Goal: Navigation & Orientation: Find specific page/section

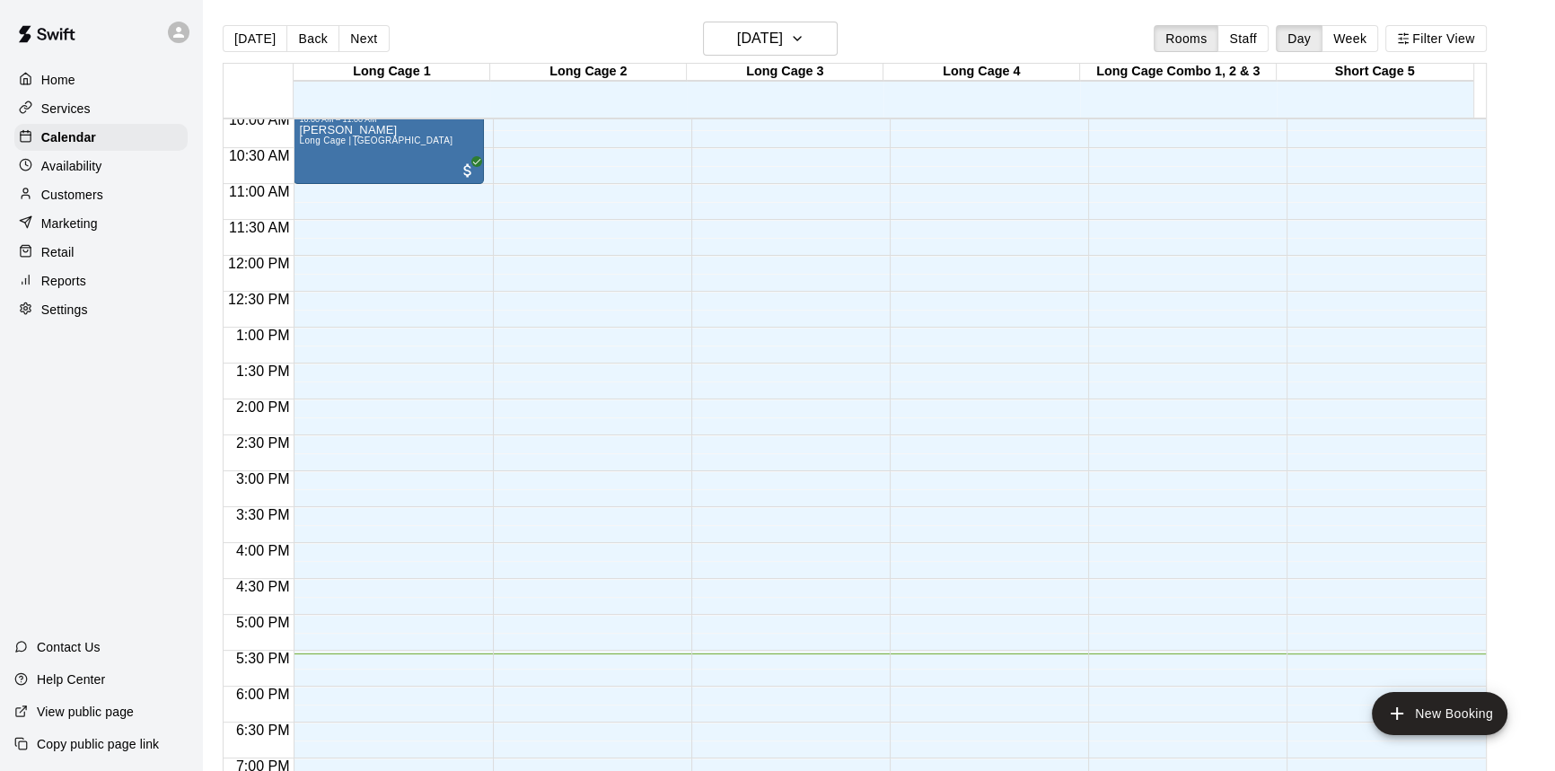
scroll to position [807, 0]
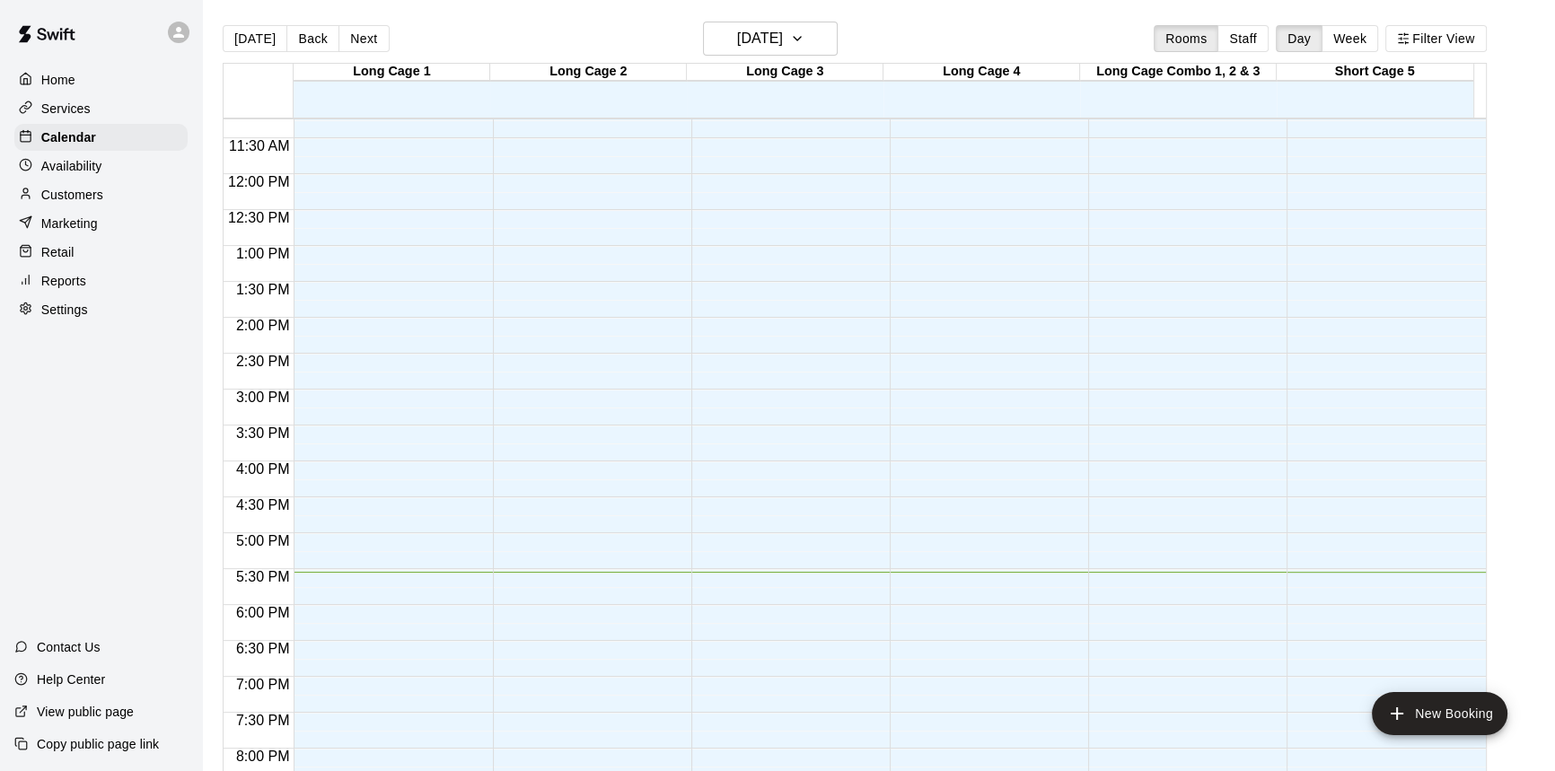
click at [67, 180] on div "Availability" at bounding box center [100, 166] width 173 height 27
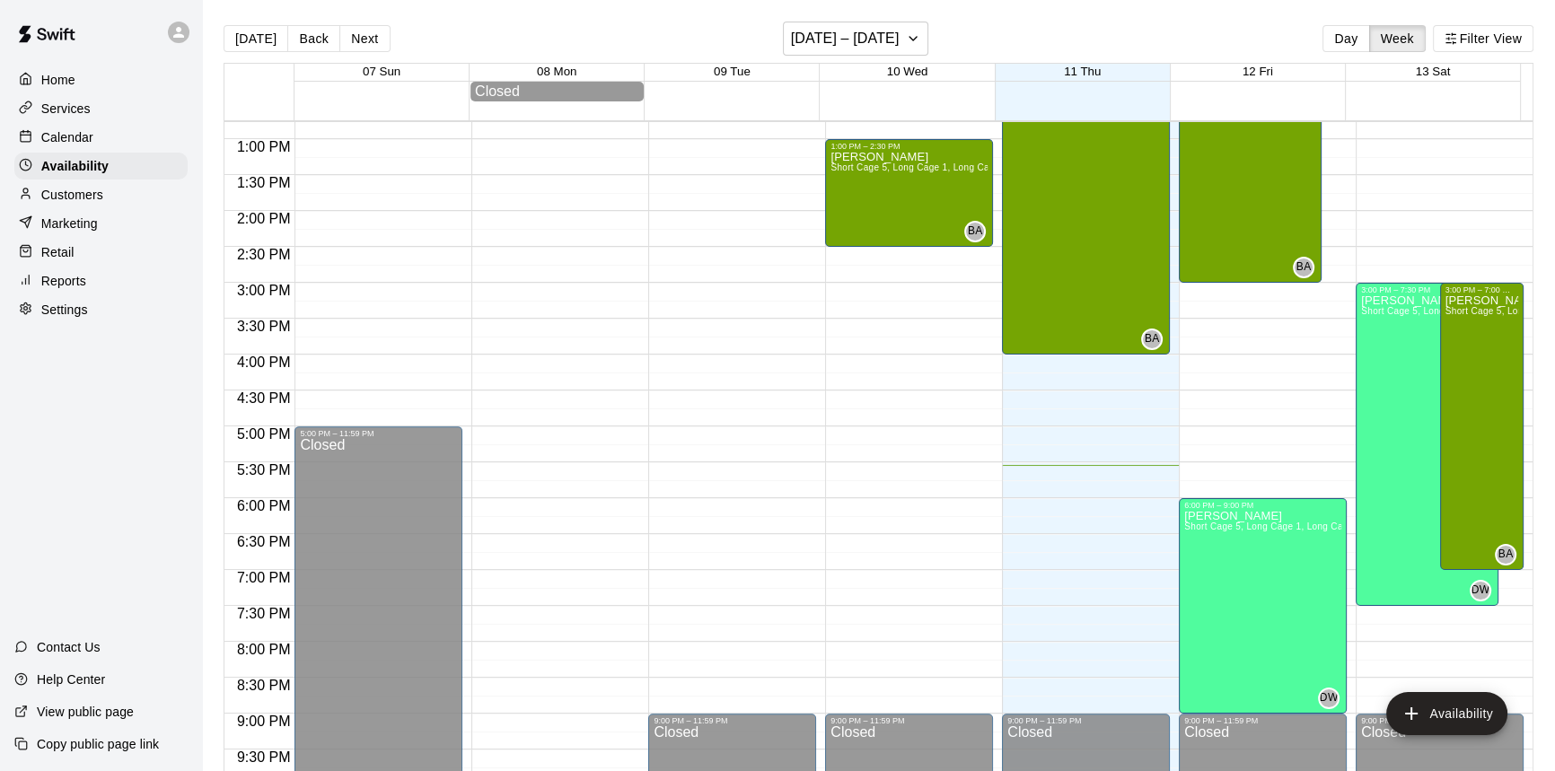
scroll to position [969, 0]
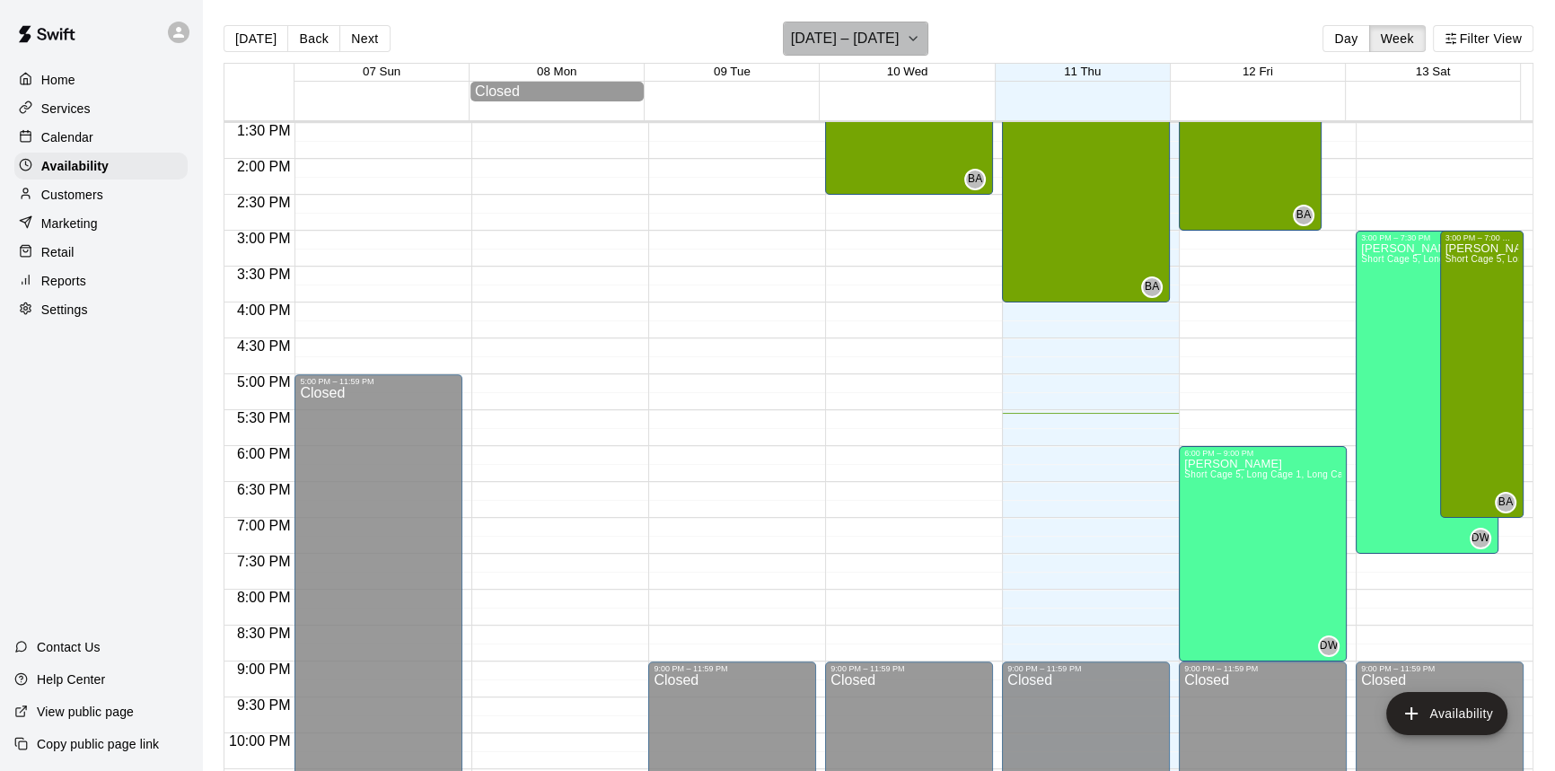
click at [854, 48] on h6 "[DATE] – [DATE]" at bounding box center [845, 38] width 109 height 25
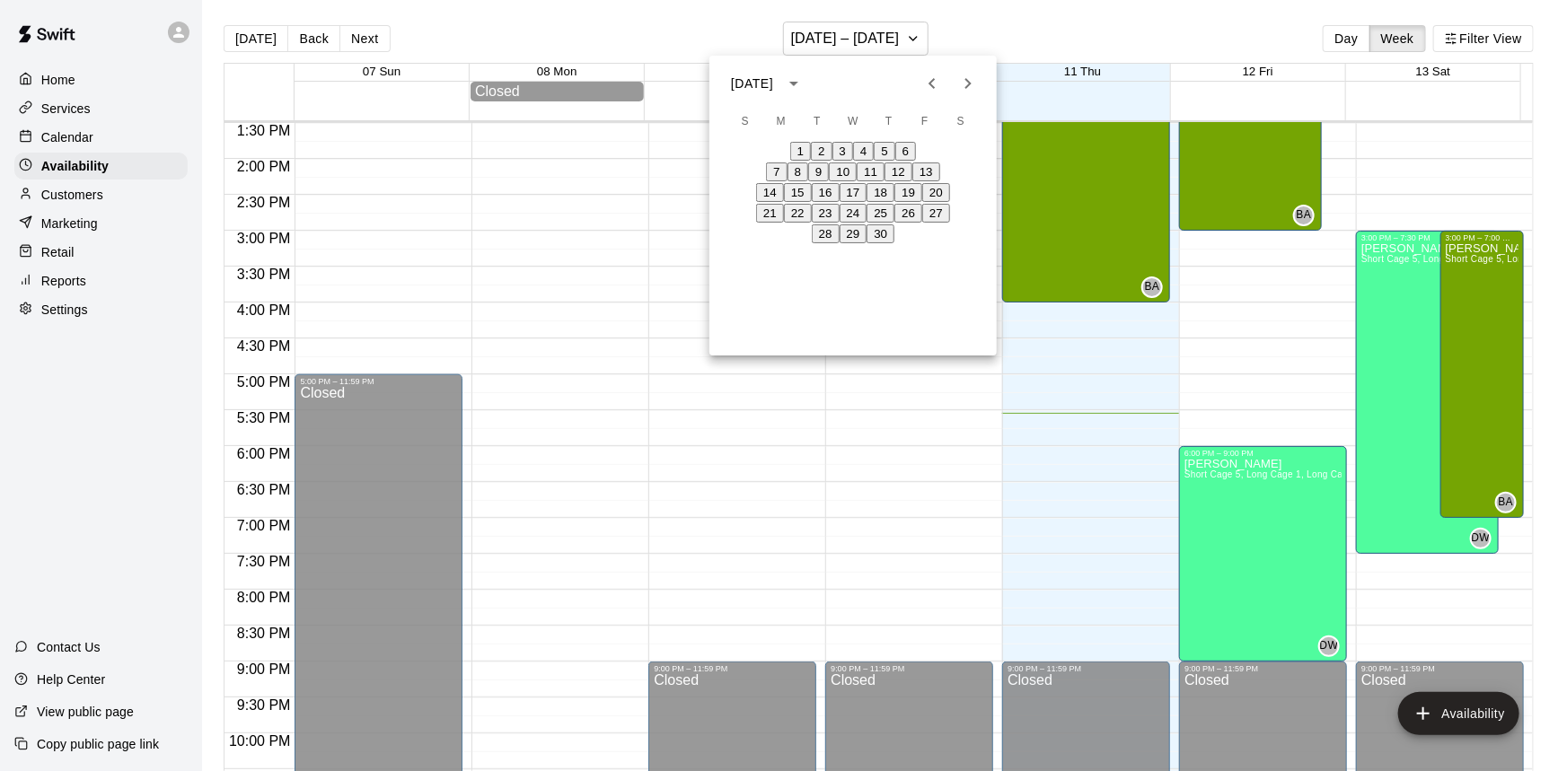
click at [825, 202] on button "16" at bounding box center [826, 192] width 28 height 19
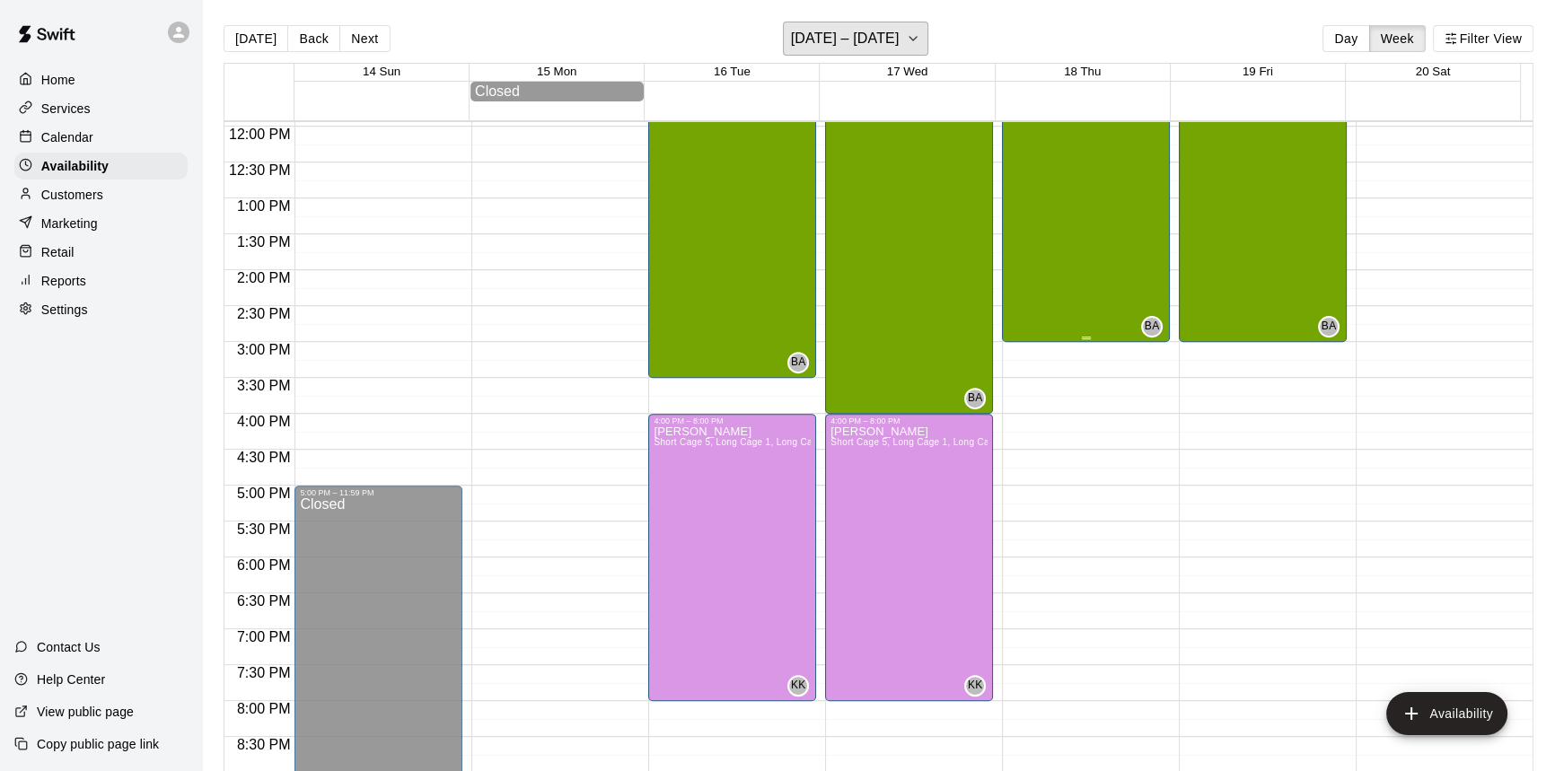
scroll to position [805, 0]
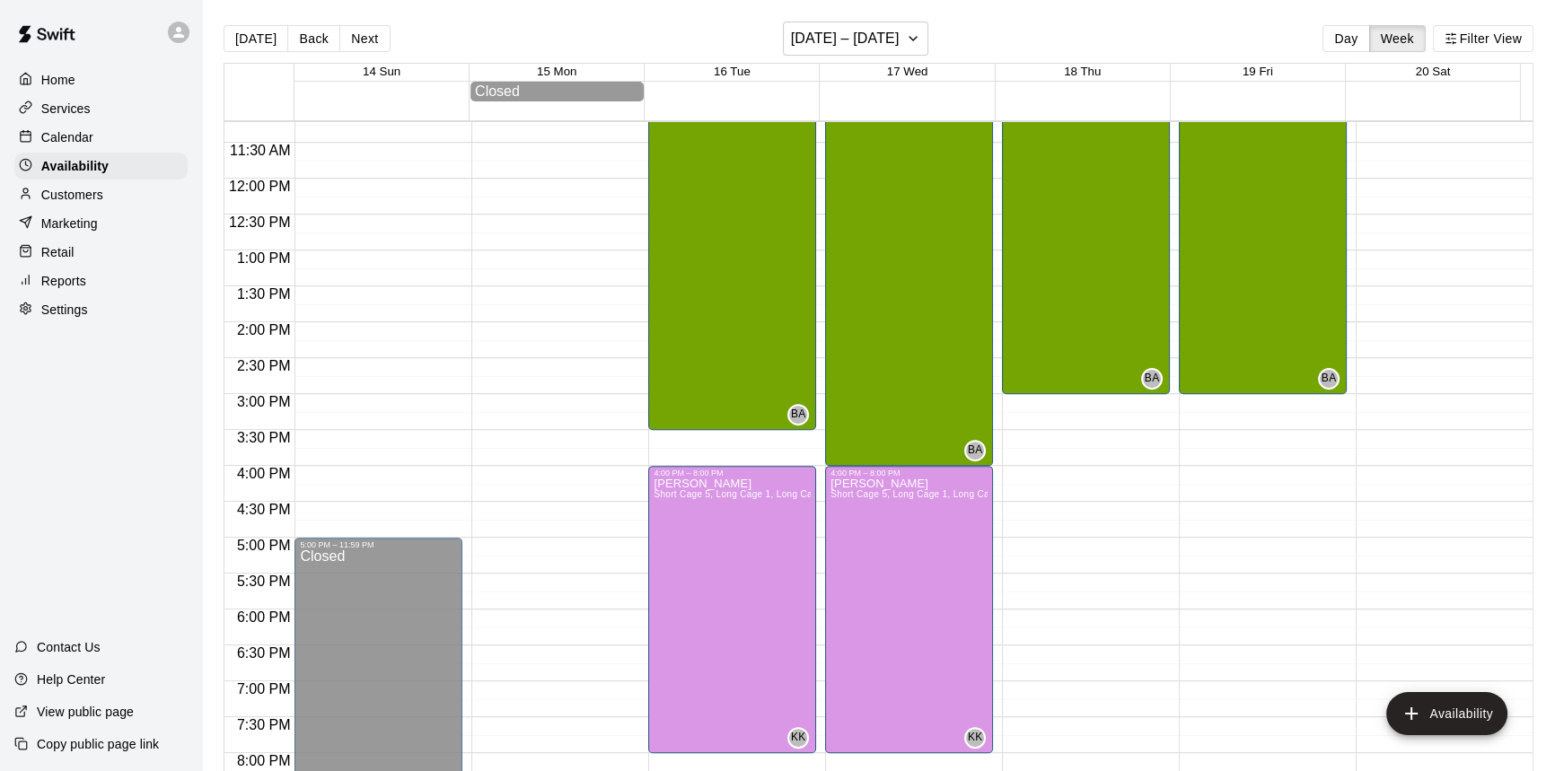
click at [83, 196] on p "Customers" at bounding box center [72, 195] width 62 height 18
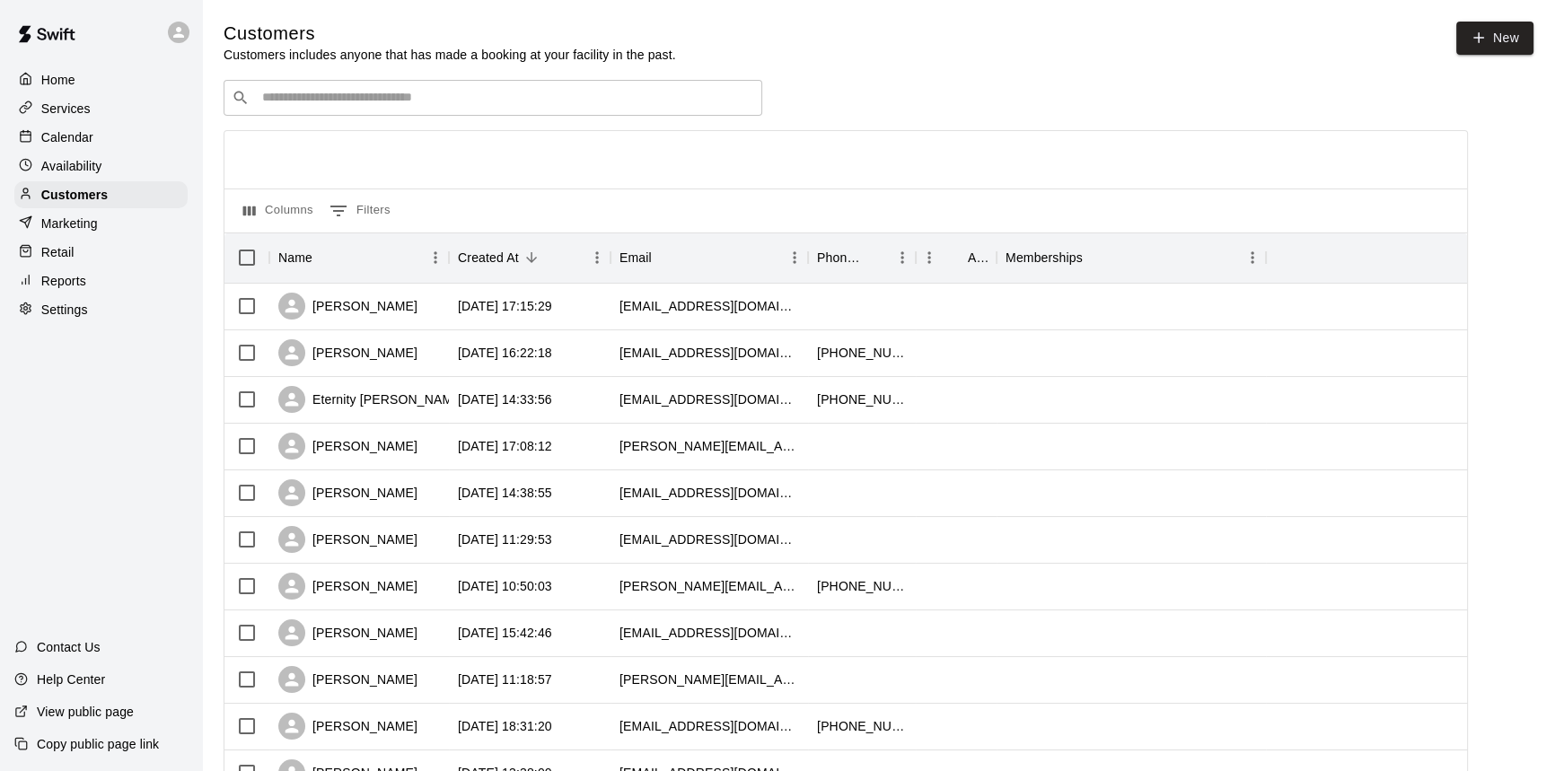
click at [101, 231] on div "Marketing" at bounding box center [100, 223] width 173 height 27
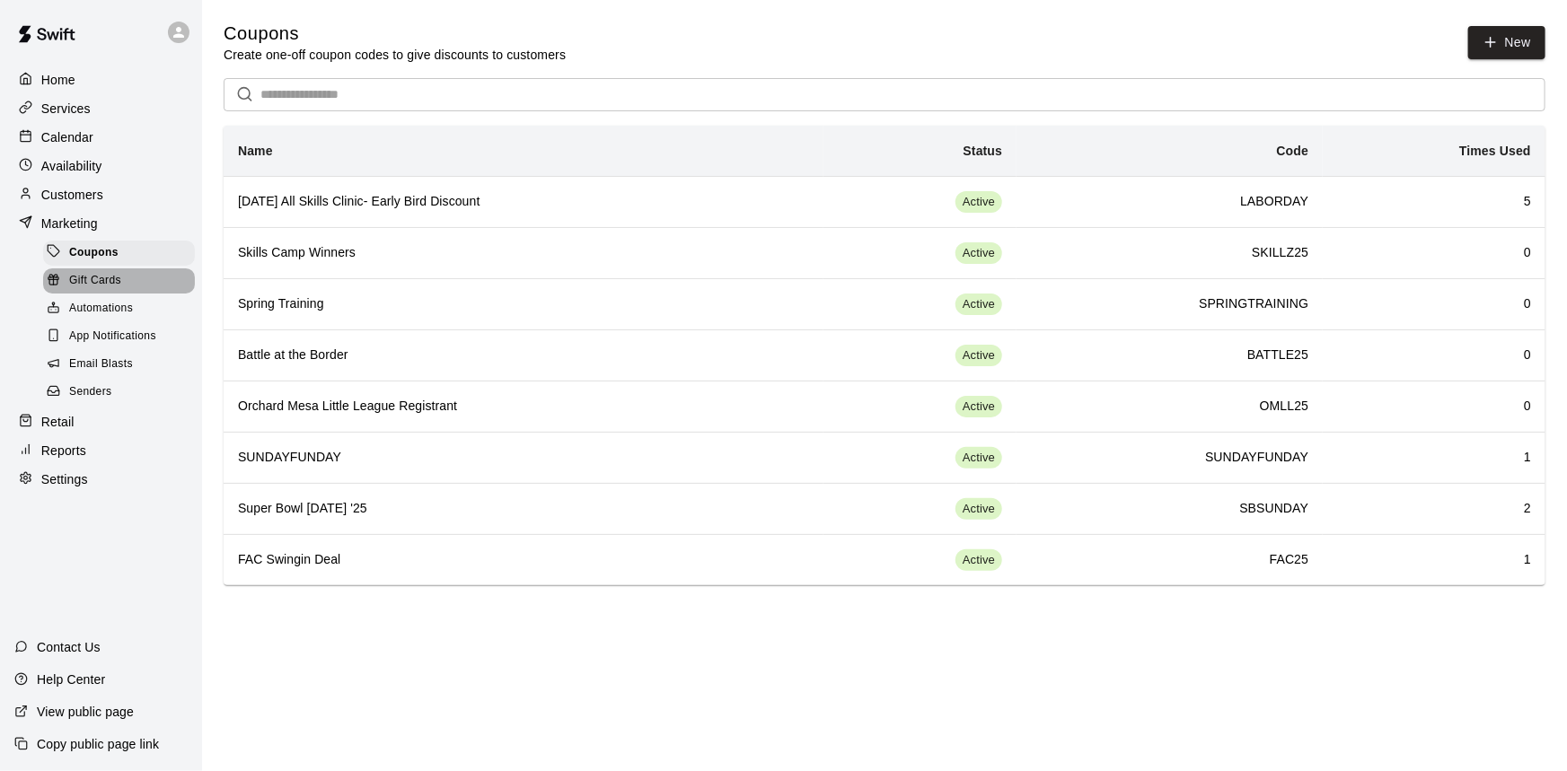
click at [98, 284] on span "Gift Cards" at bounding box center [95, 281] width 52 height 18
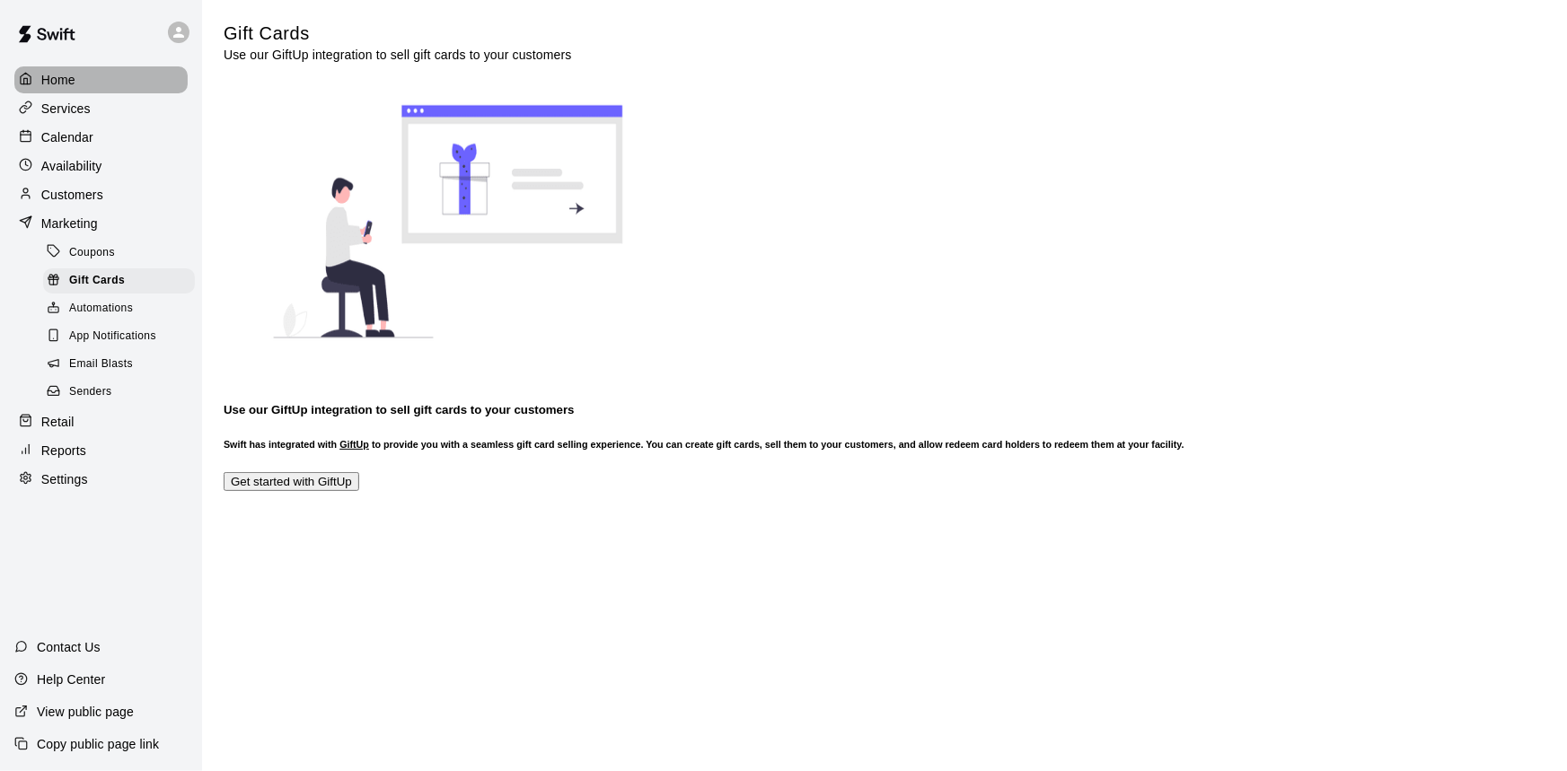
click at [124, 88] on div "Home" at bounding box center [100, 79] width 173 height 27
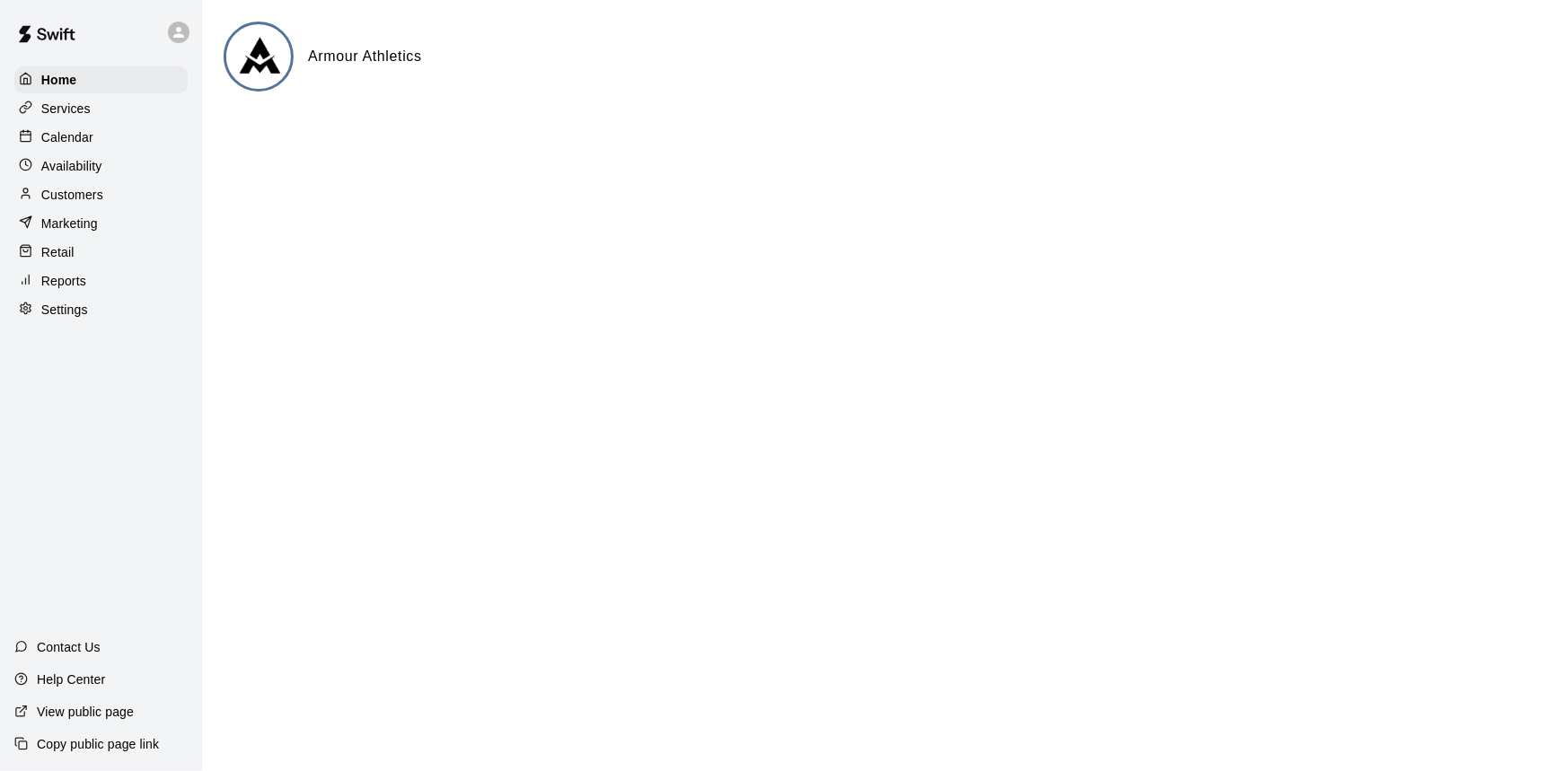
click at [127, 110] on div "Services" at bounding box center [100, 108] width 173 height 27
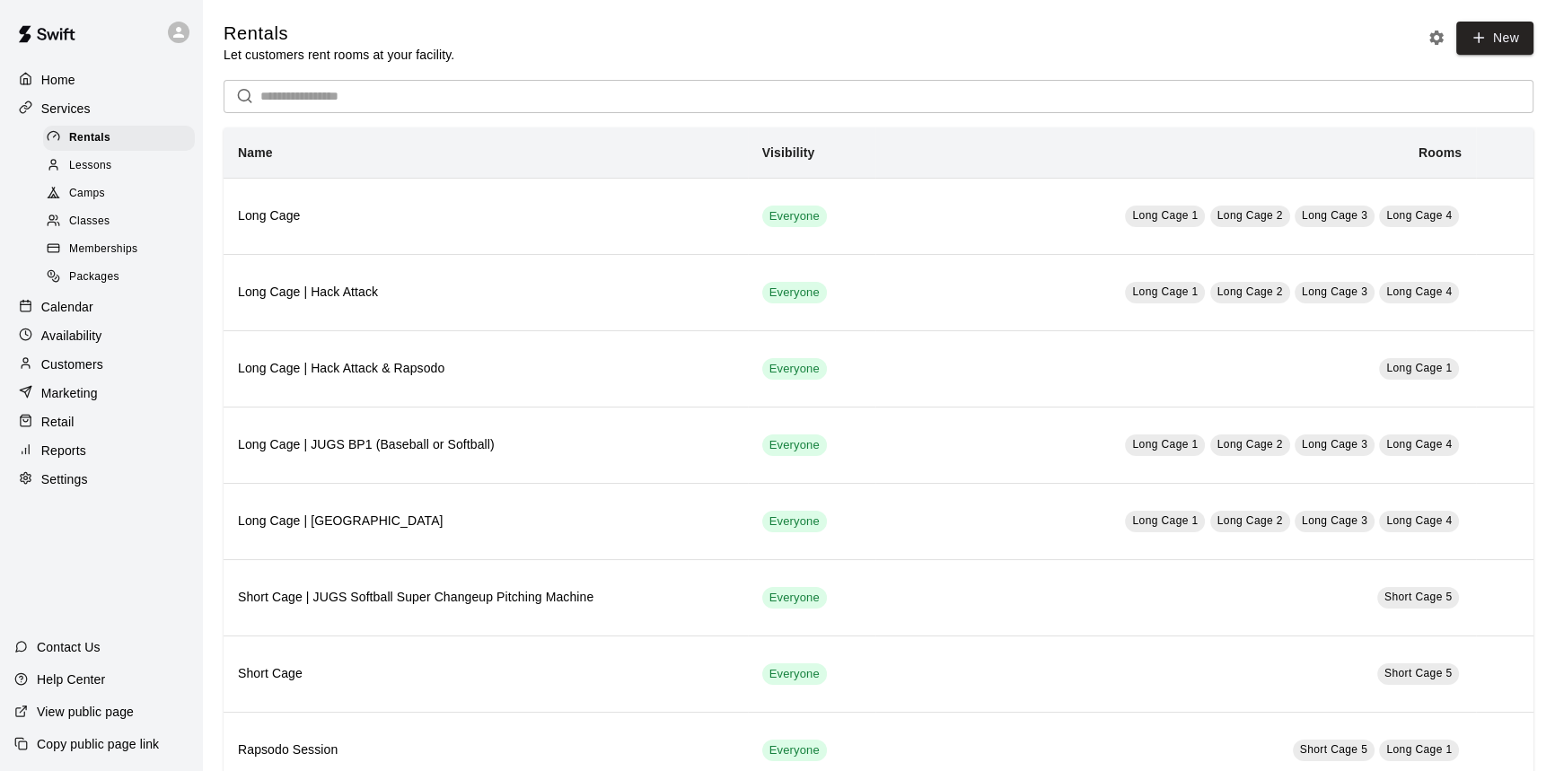
click at [124, 178] on div "Lessons" at bounding box center [119, 166] width 152 height 25
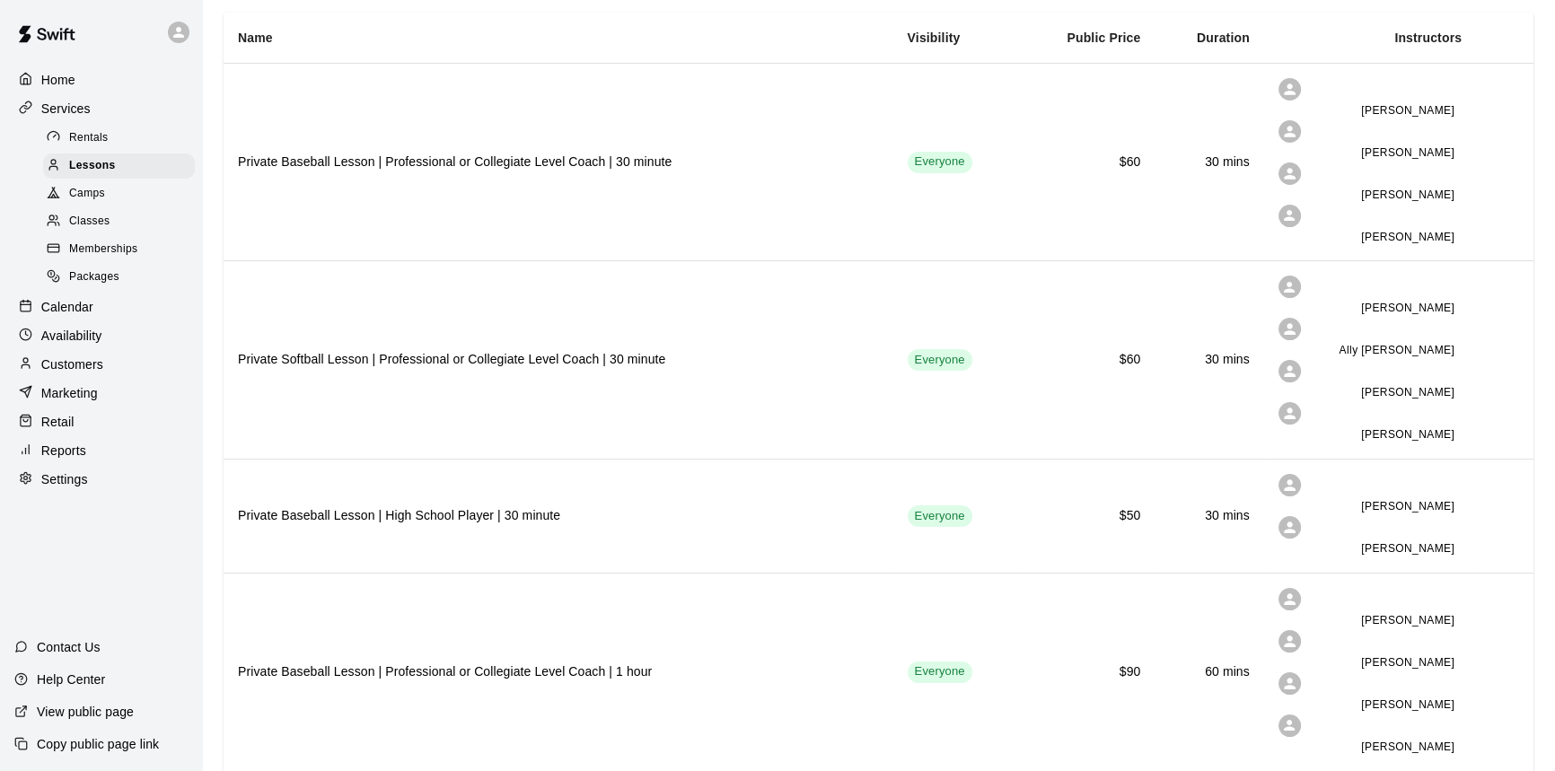
scroll to position [89, 0]
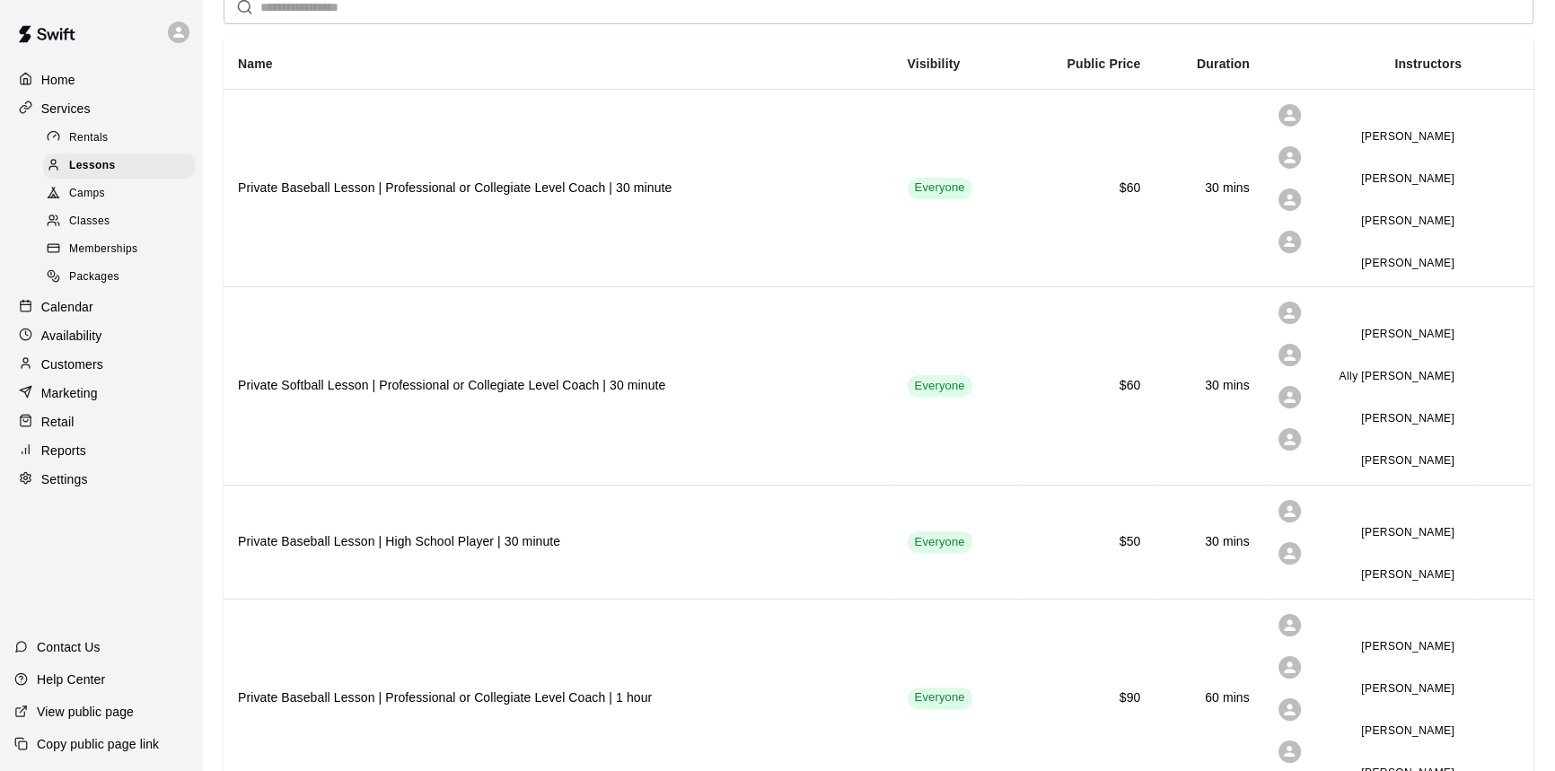
click at [114, 200] on div "Camps" at bounding box center [119, 193] width 152 height 25
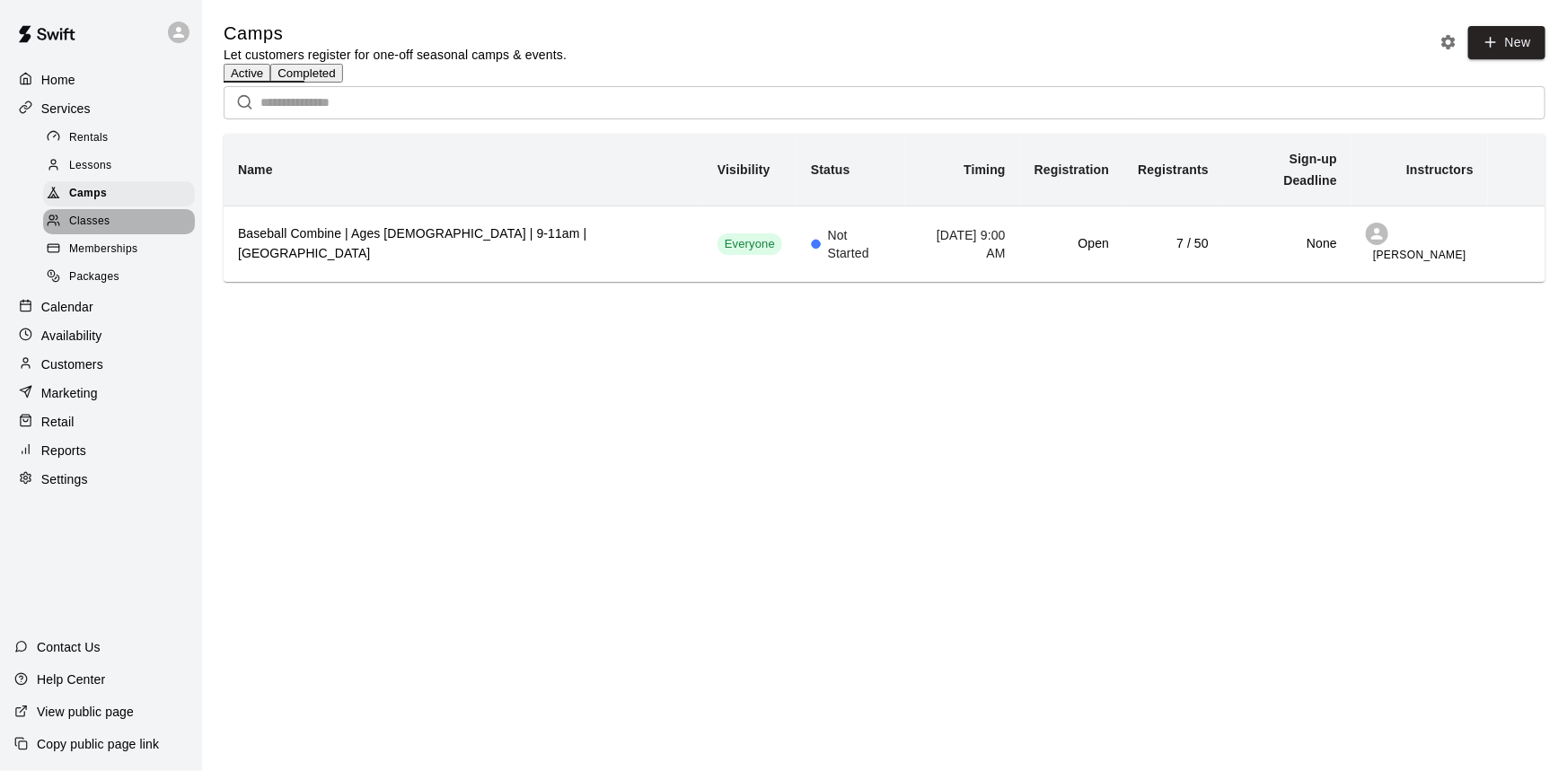
click at [128, 234] on div "Classes" at bounding box center [119, 221] width 152 height 25
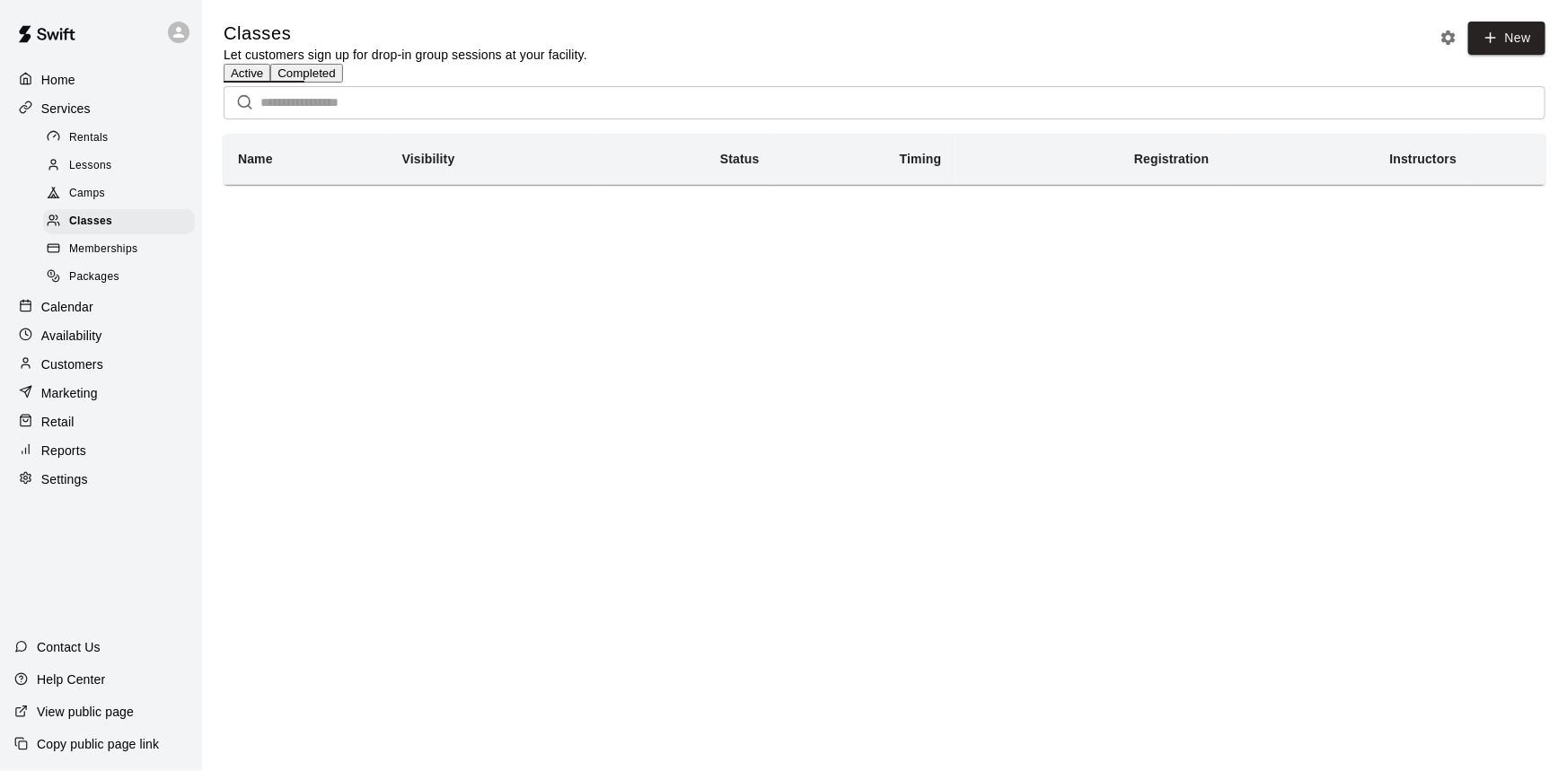
click at [162, 249] on div "Memberships" at bounding box center [119, 249] width 152 height 25
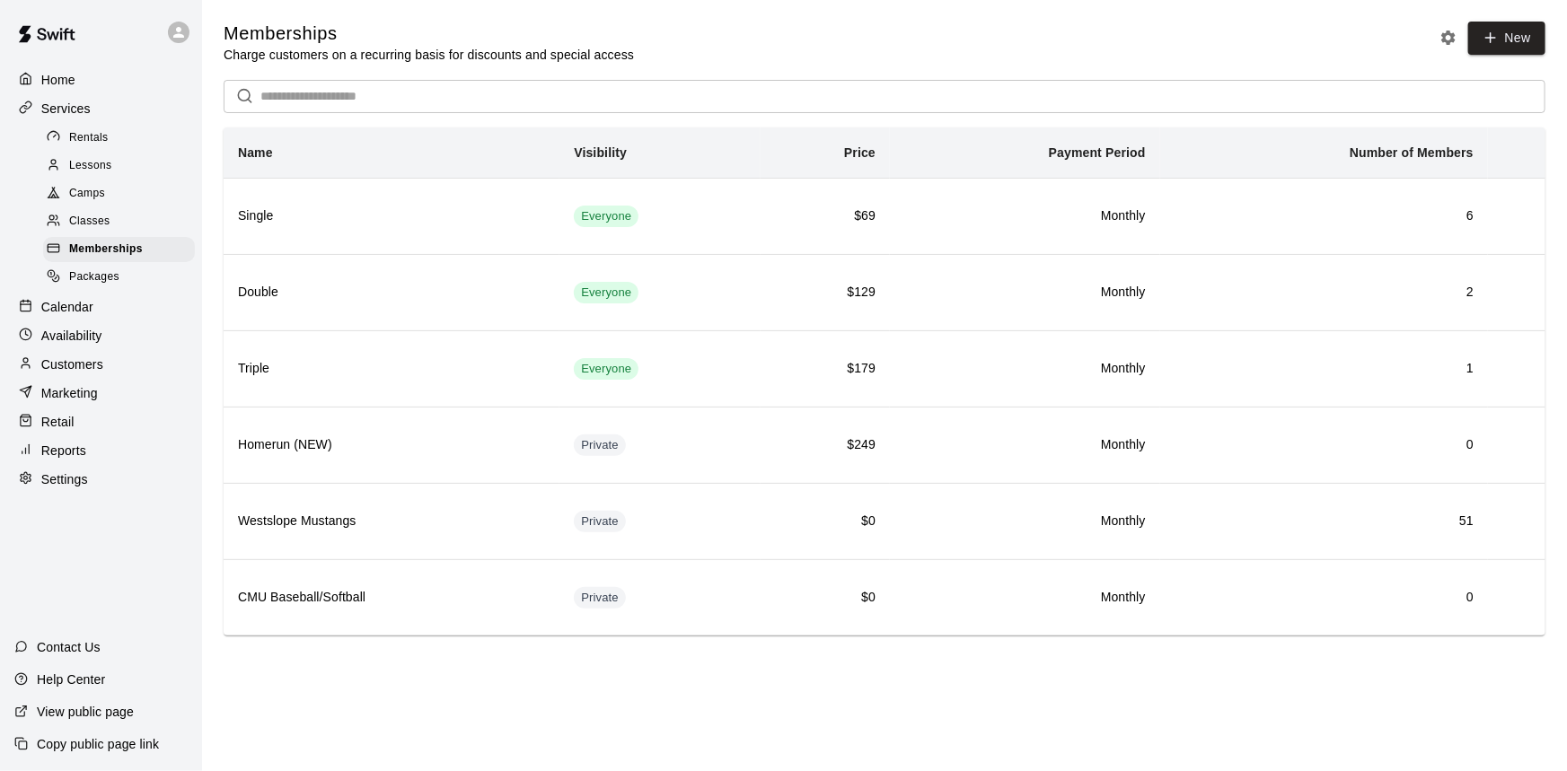
click at [145, 281] on div "Packages" at bounding box center [119, 277] width 152 height 25
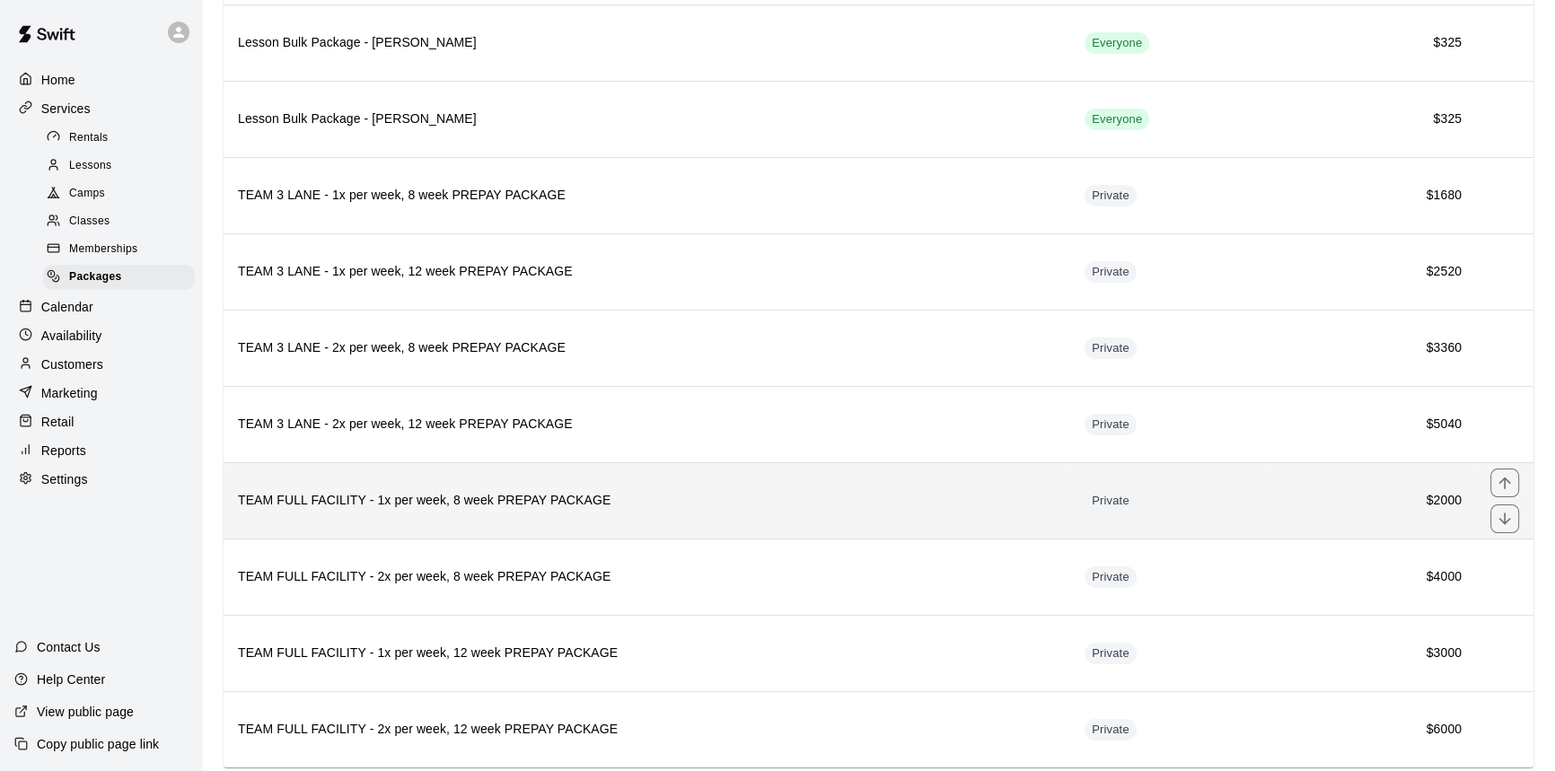
scroll to position [369, 0]
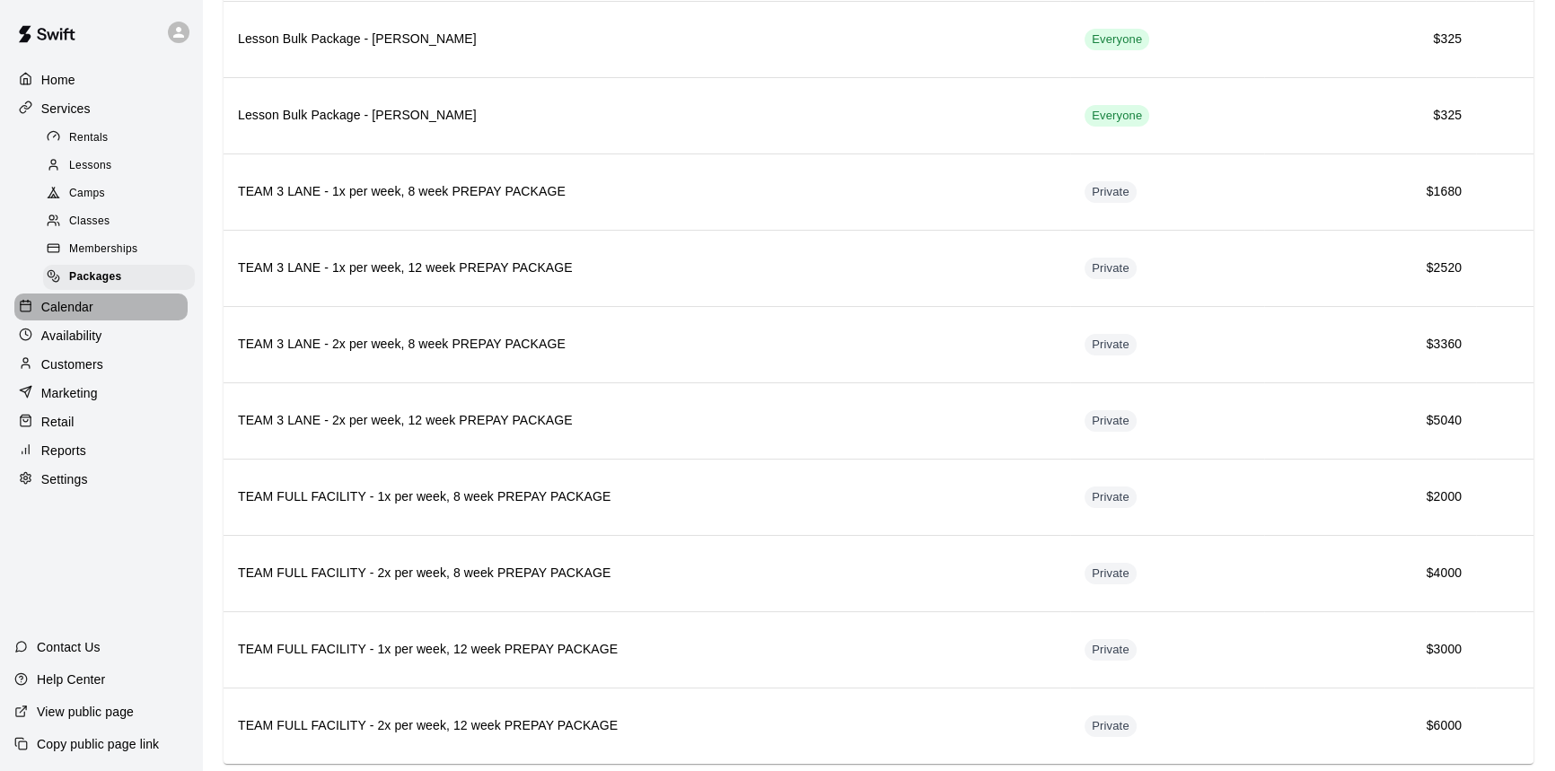
click at [101, 303] on div "Calendar" at bounding box center [100, 307] width 173 height 27
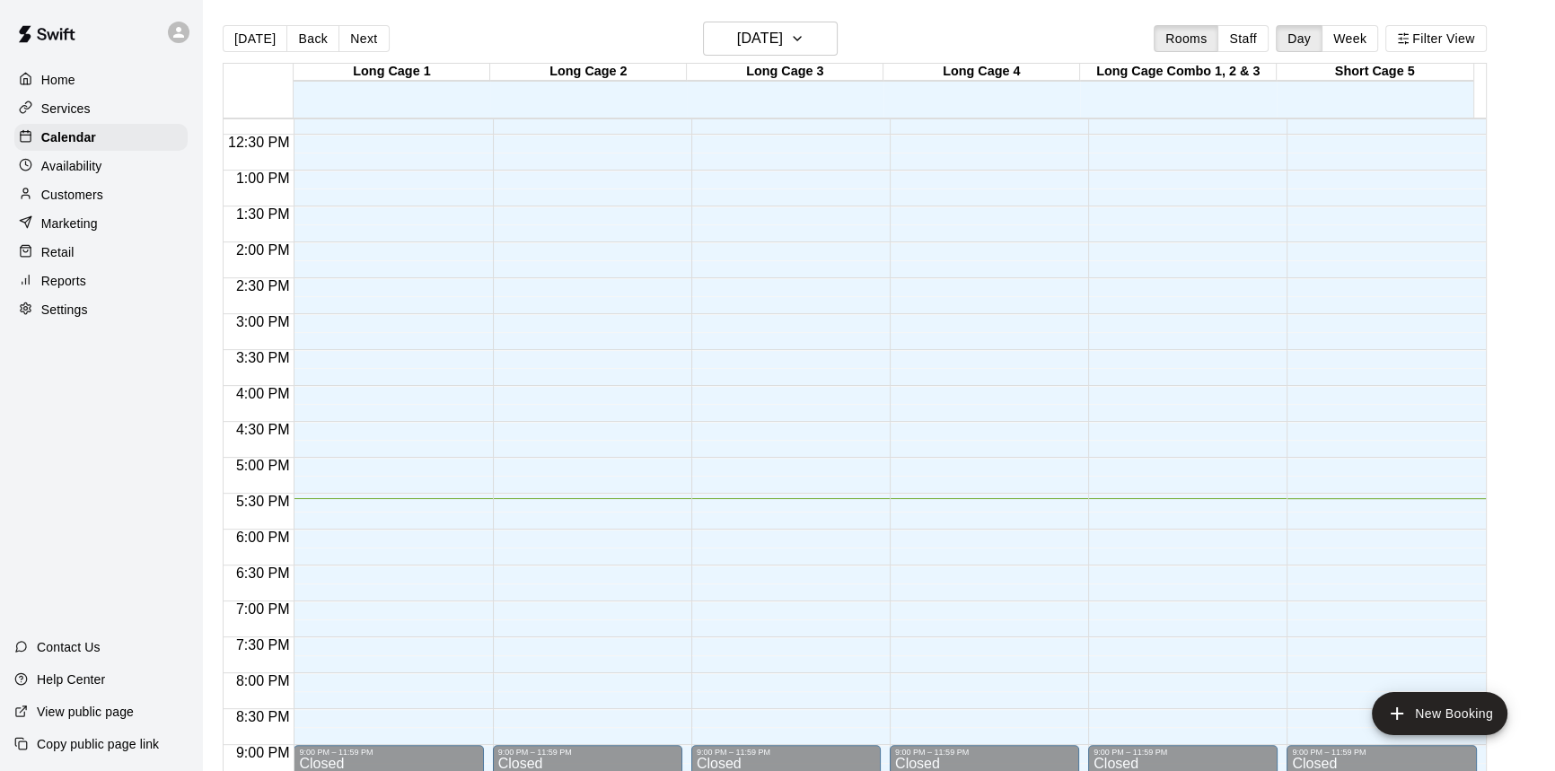
scroll to position [1050, 0]
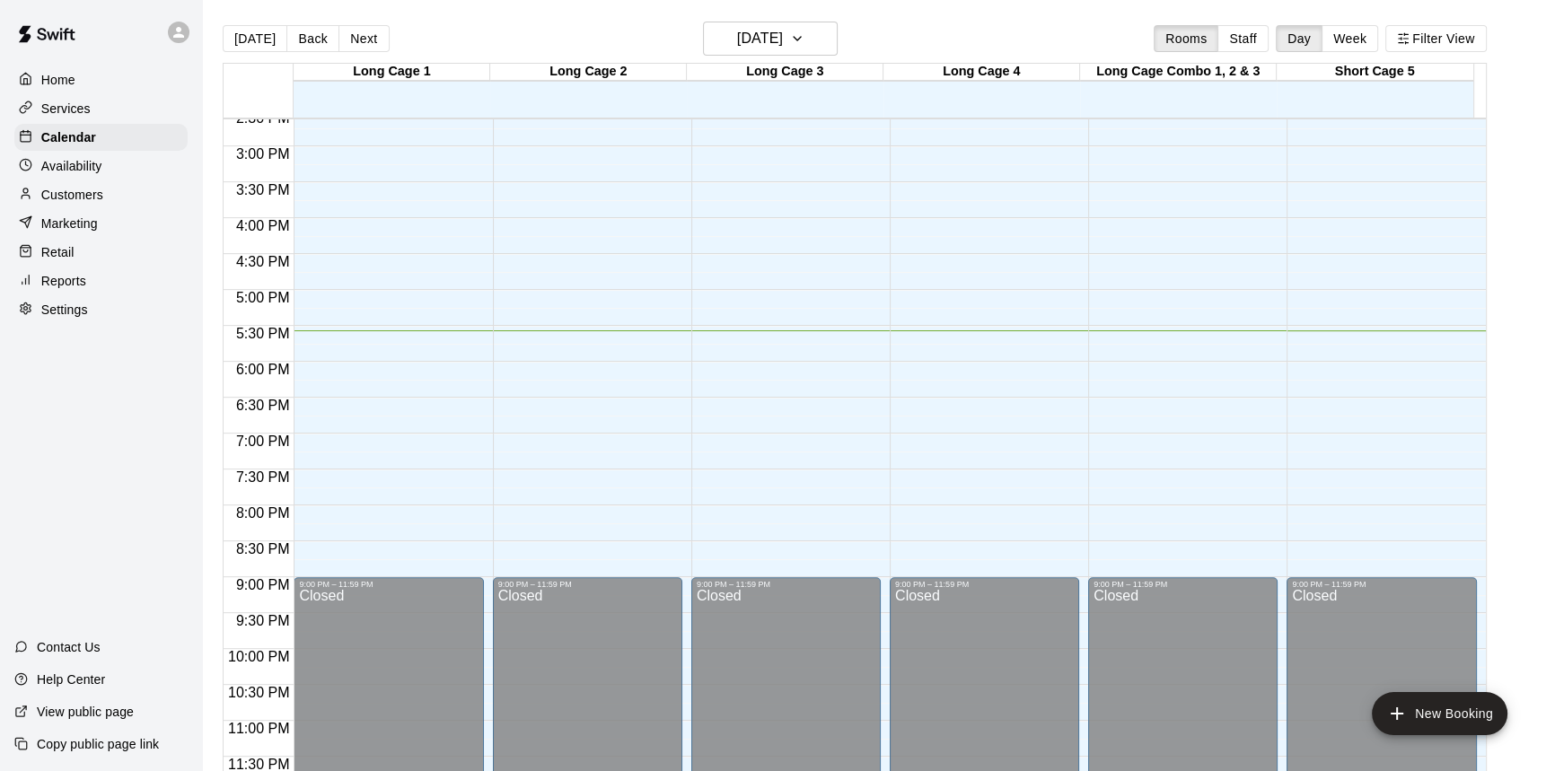
click at [129, 171] on div "Availability" at bounding box center [100, 166] width 173 height 27
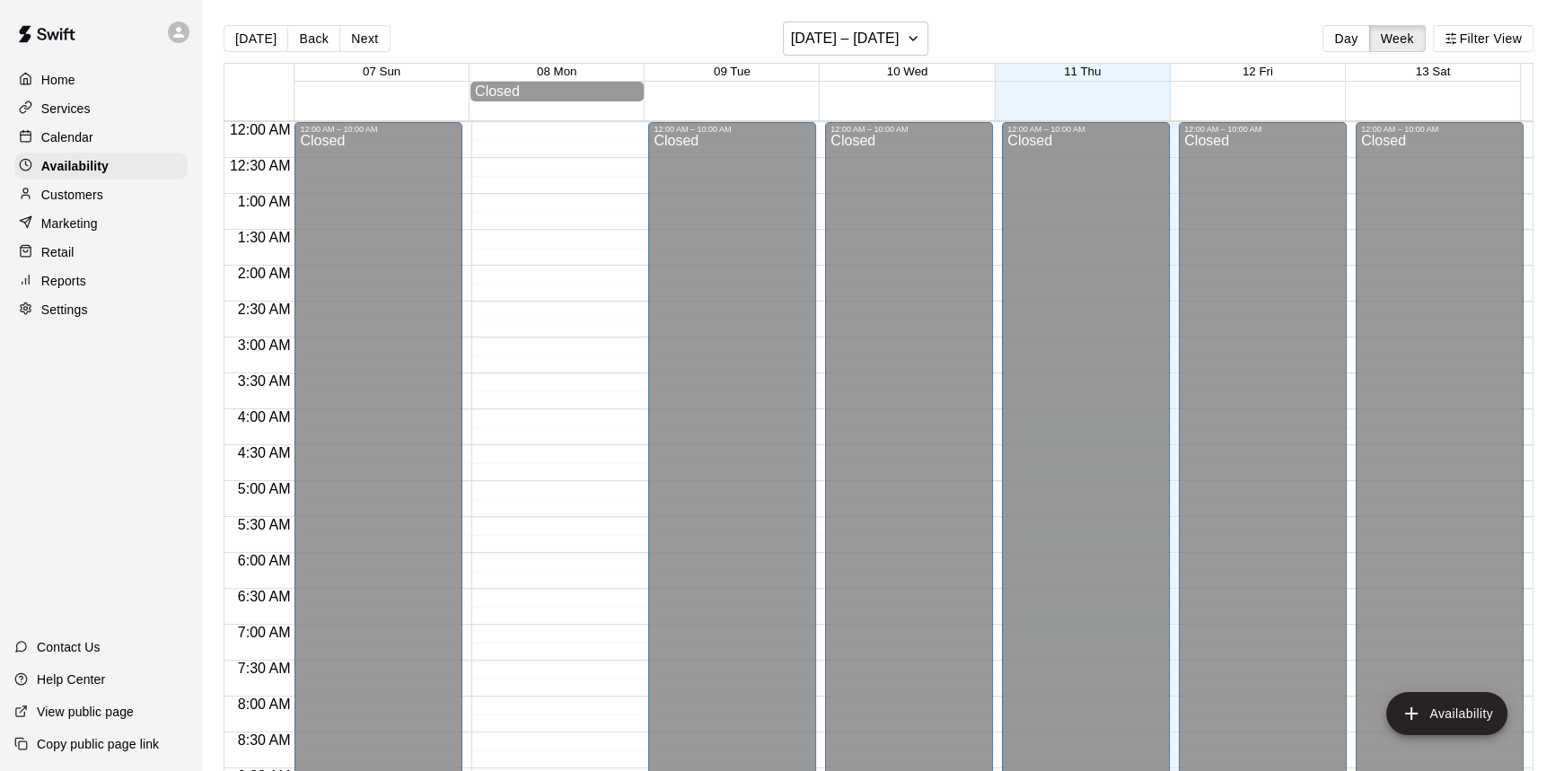
scroll to position [1050, 0]
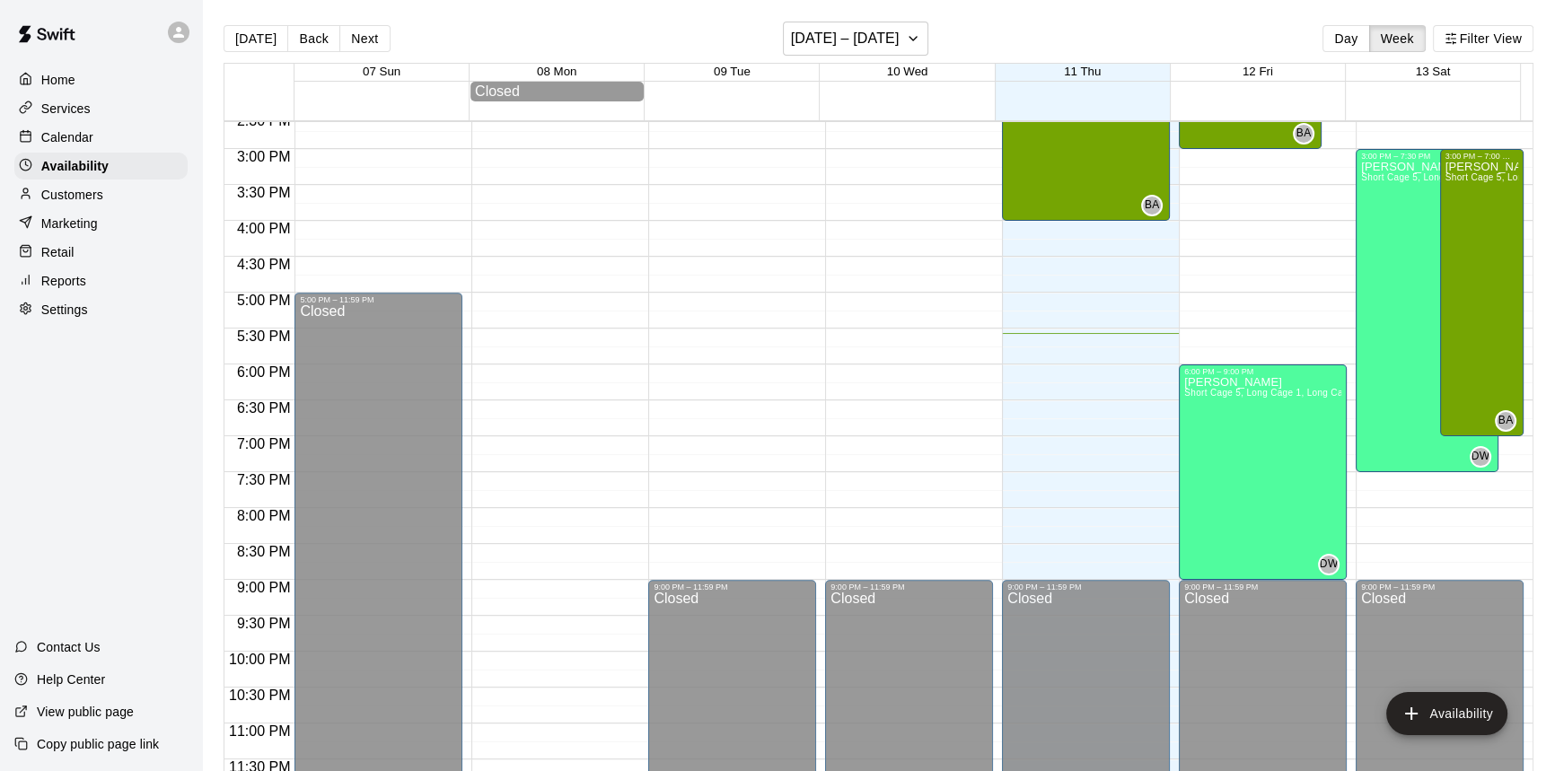
click at [129, 195] on div "Customers" at bounding box center [100, 194] width 173 height 27
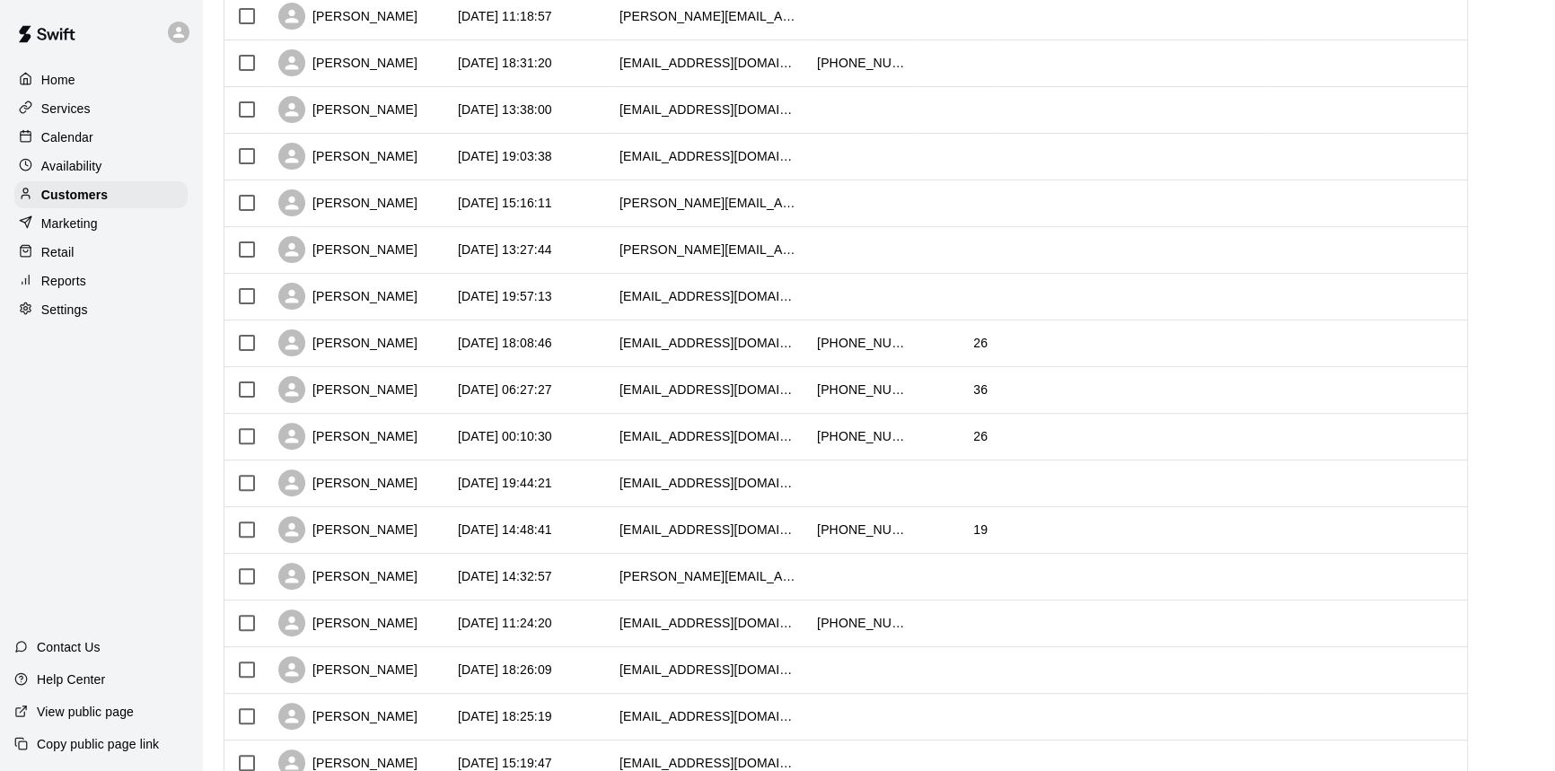
scroll to position [780, 0]
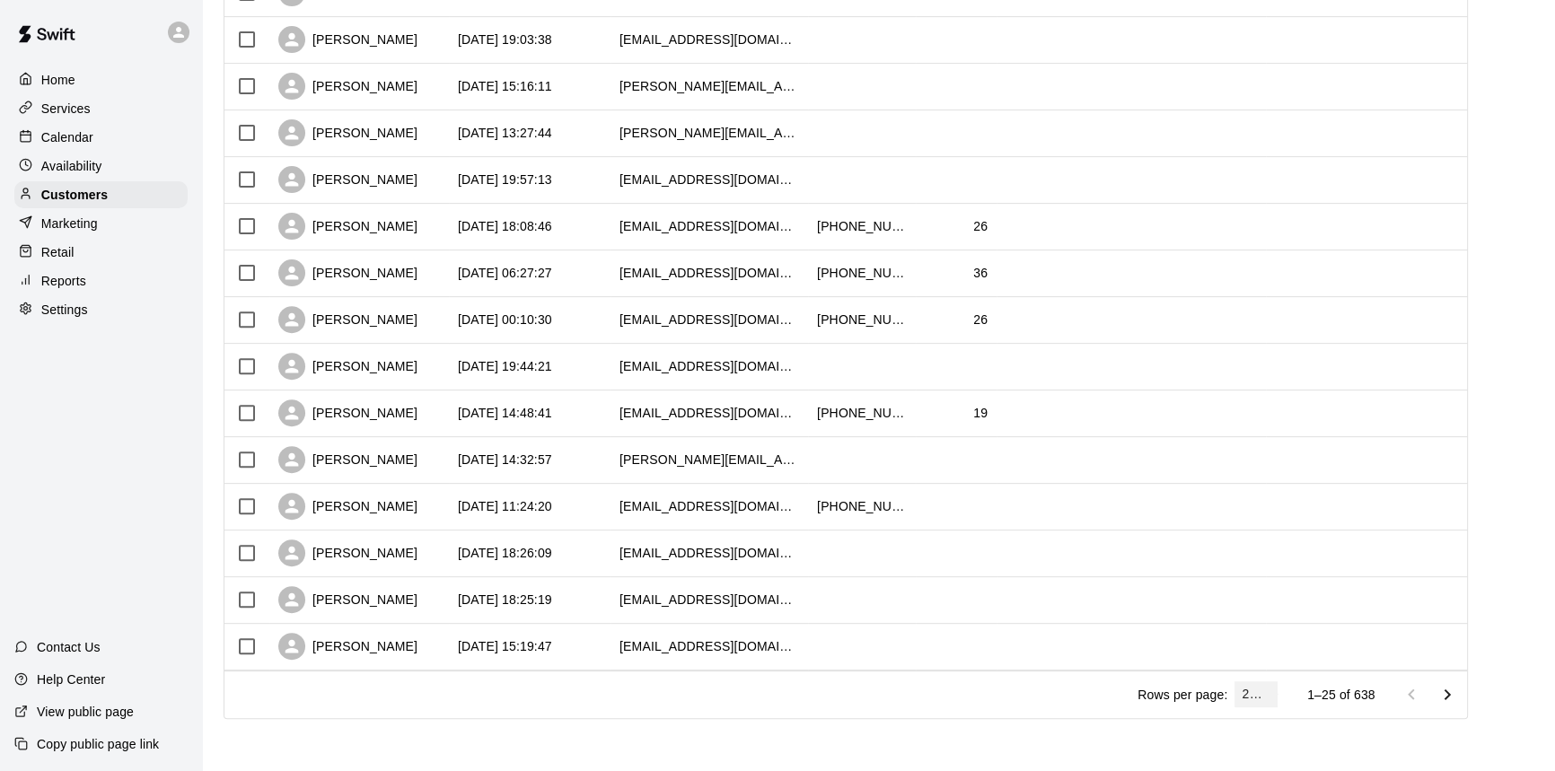
type input "***"
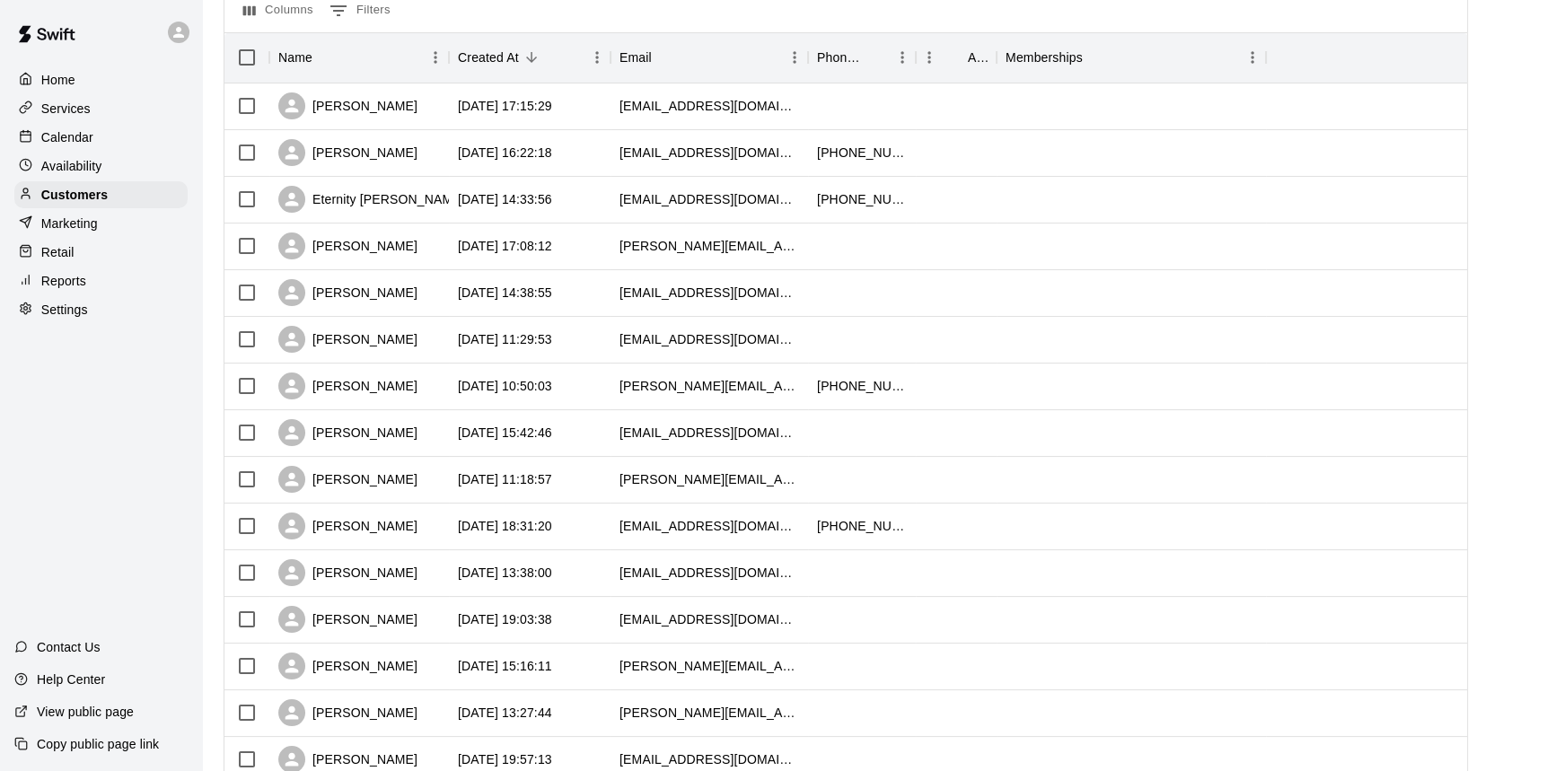
scroll to position [0, 0]
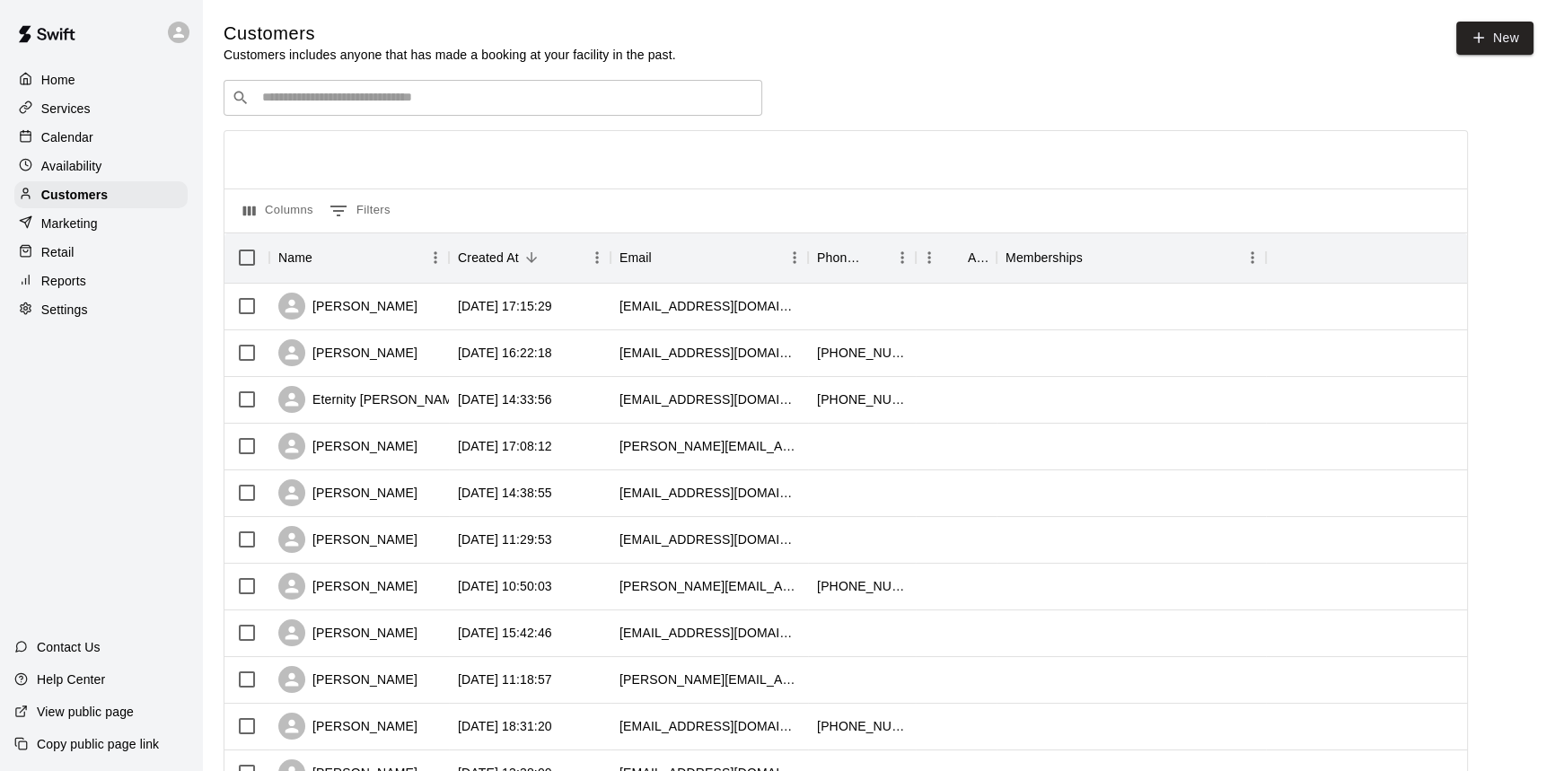
click at [67, 231] on p "Marketing" at bounding box center [69, 224] width 57 height 18
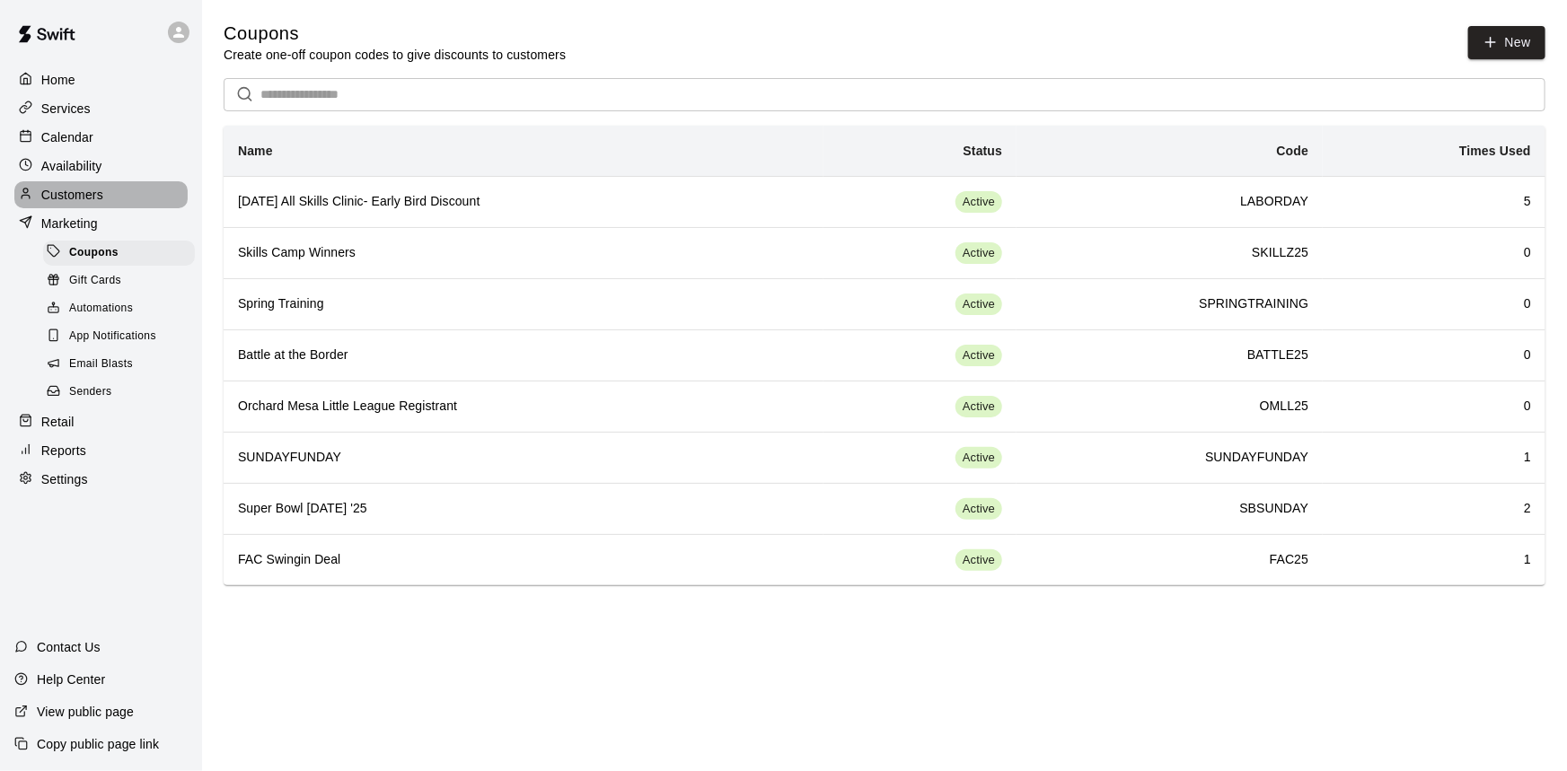
click at [99, 196] on p "Customers" at bounding box center [72, 195] width 62 height 18
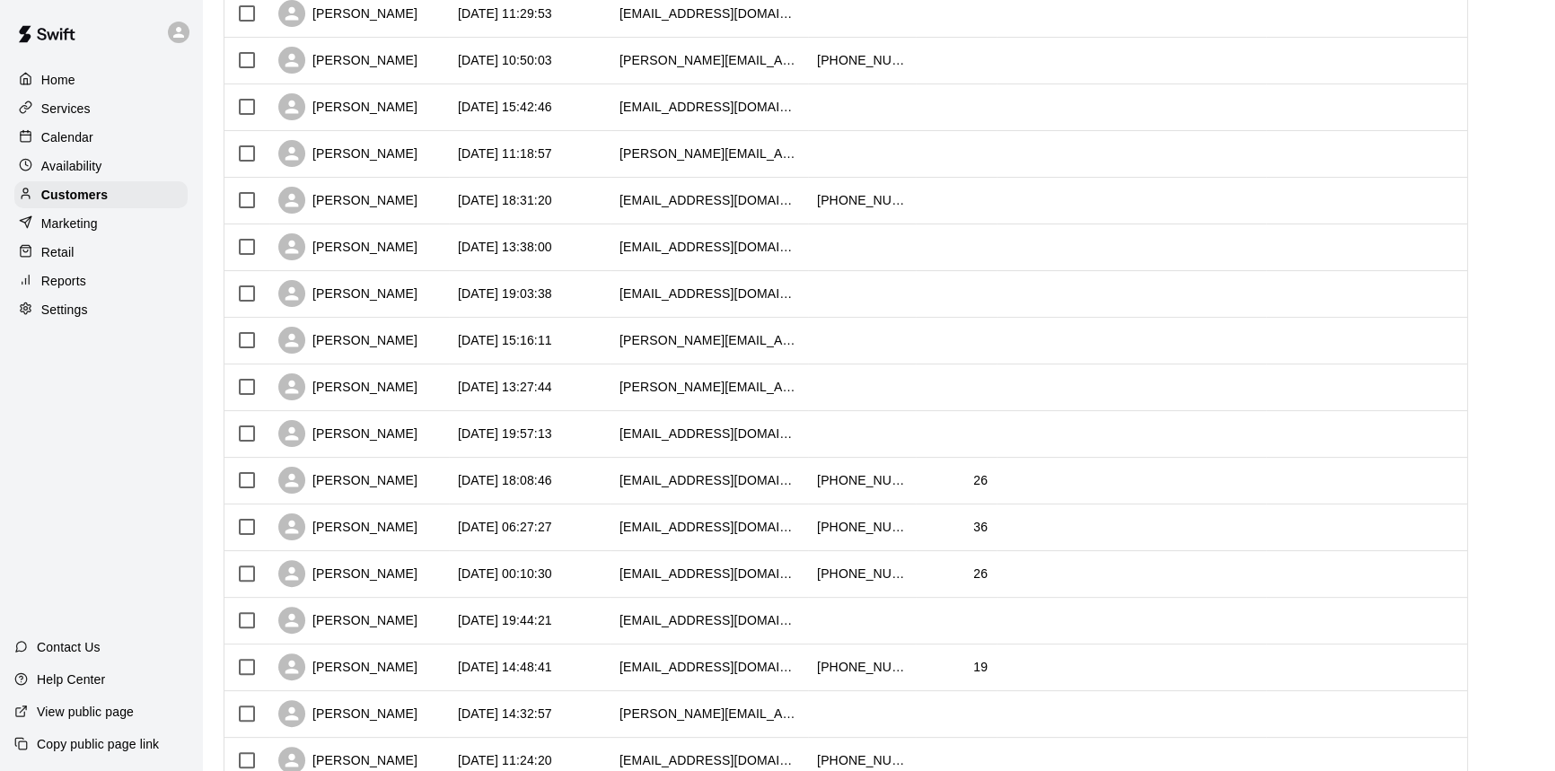
scroll to position [780, 0]
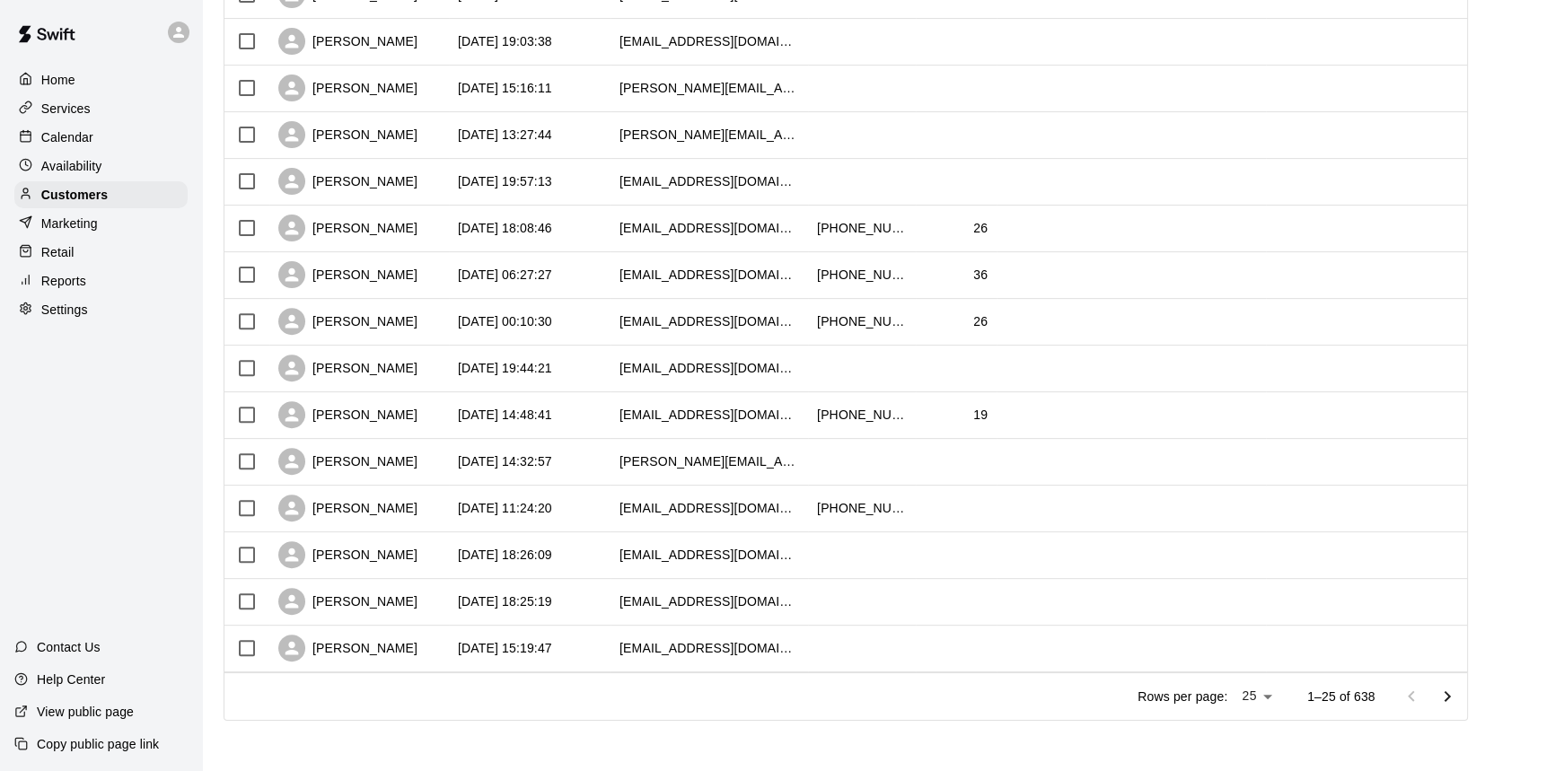
click at [1447, 700] on button "Go to next page" at bounding box center [1447, 697] width 36 height 36
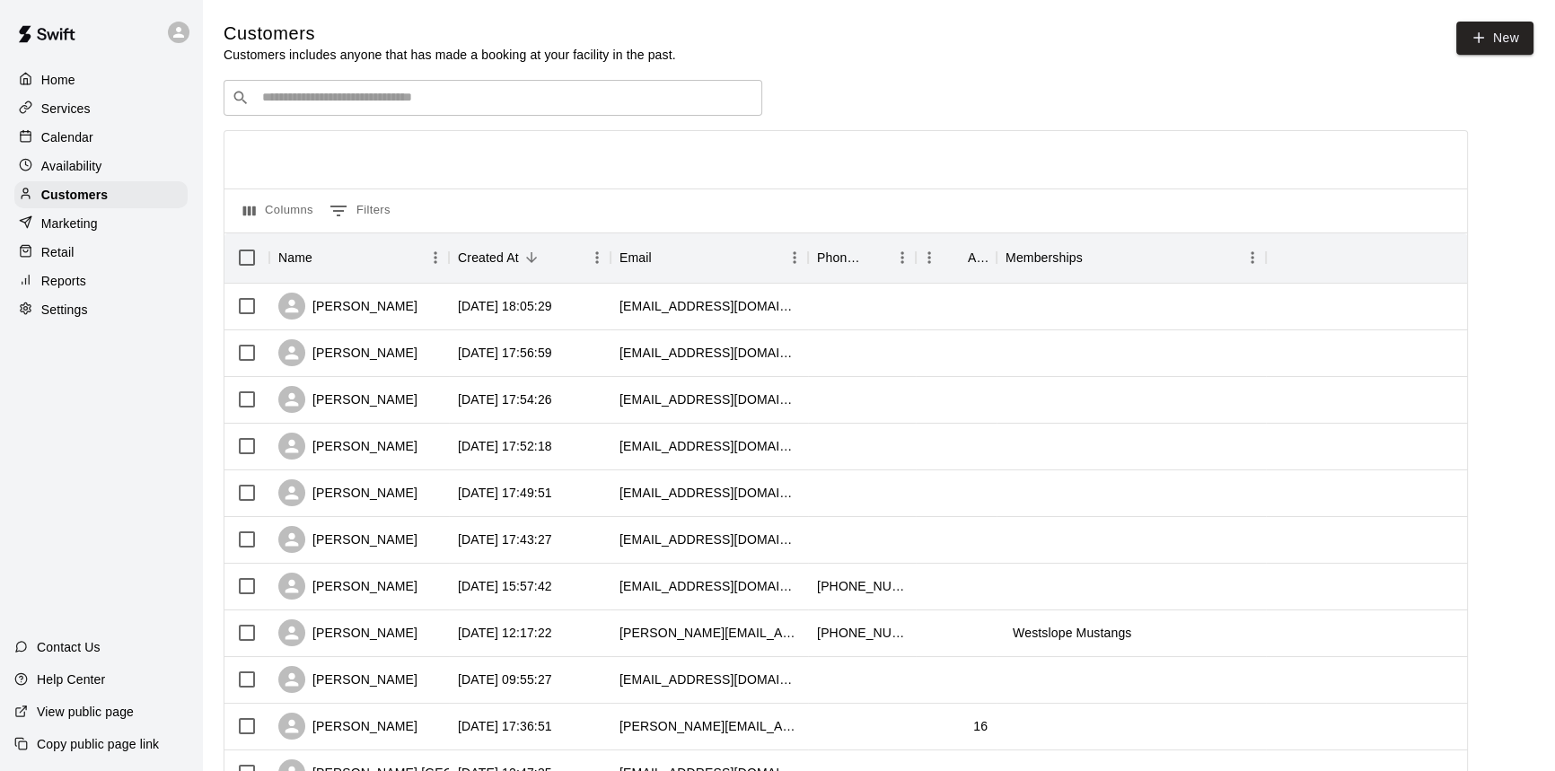
scroll to position [244, 0]
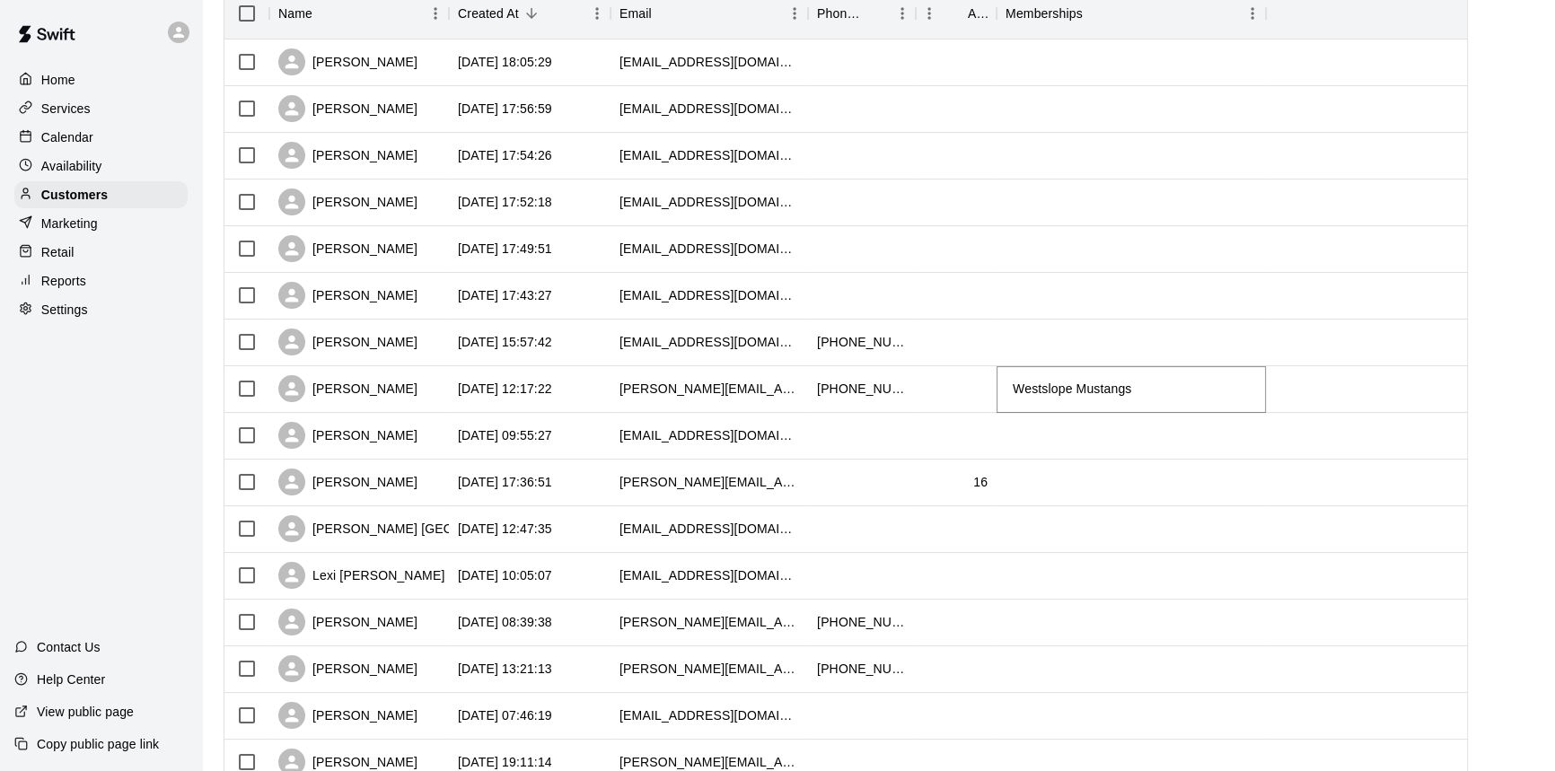
click at [1026, 384] on span "Westslope Mustangs" at bounding box center [1072, 389] width 133 height 14
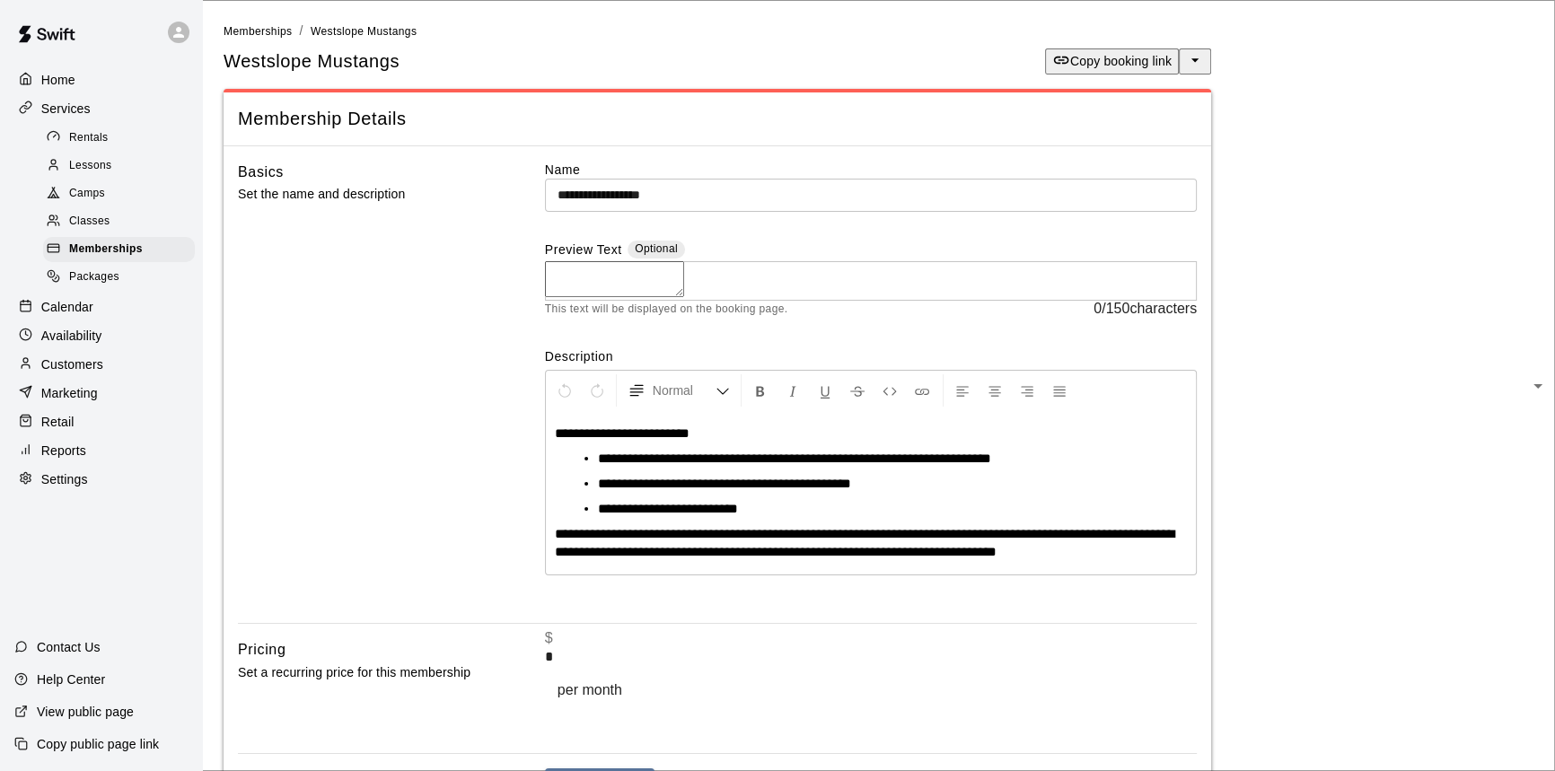
click at [103, 342] on div "Availability" at bounding box center [100, 335] width 173 height 27
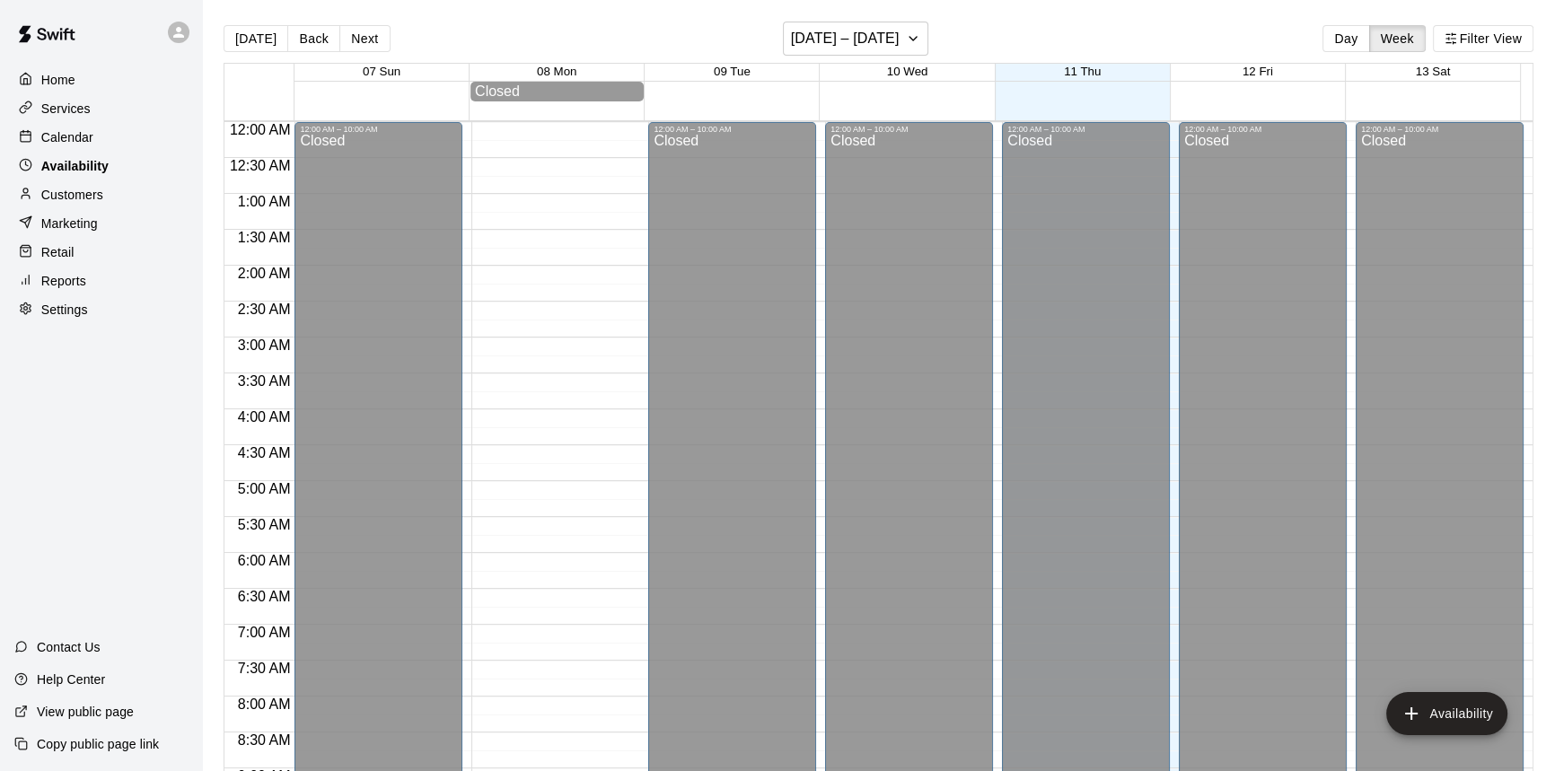
scroll to position [1050, 0]
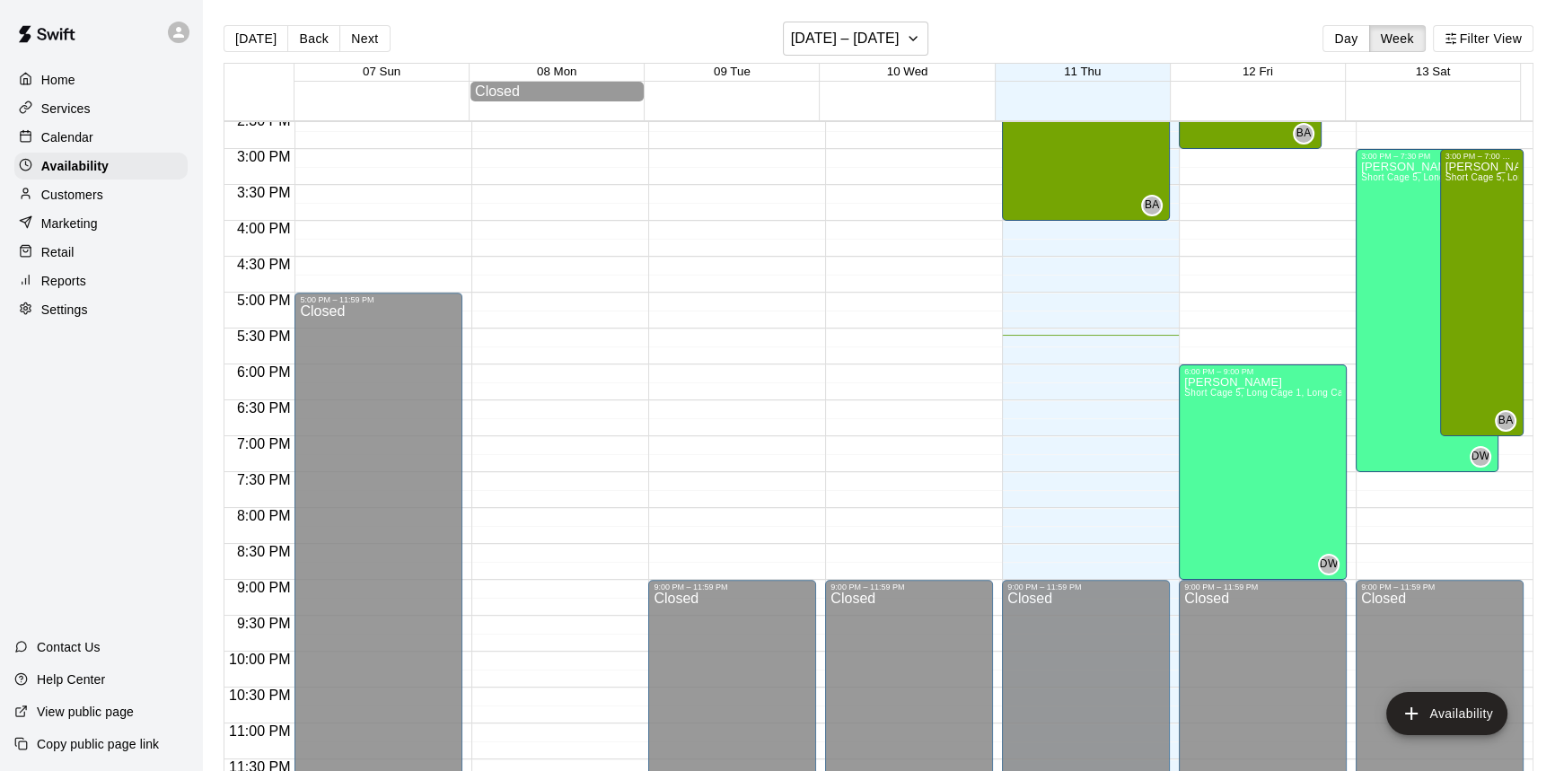
click at [135, 192] on div "Customers" at bounding box center [100, 194] width 173 height 27
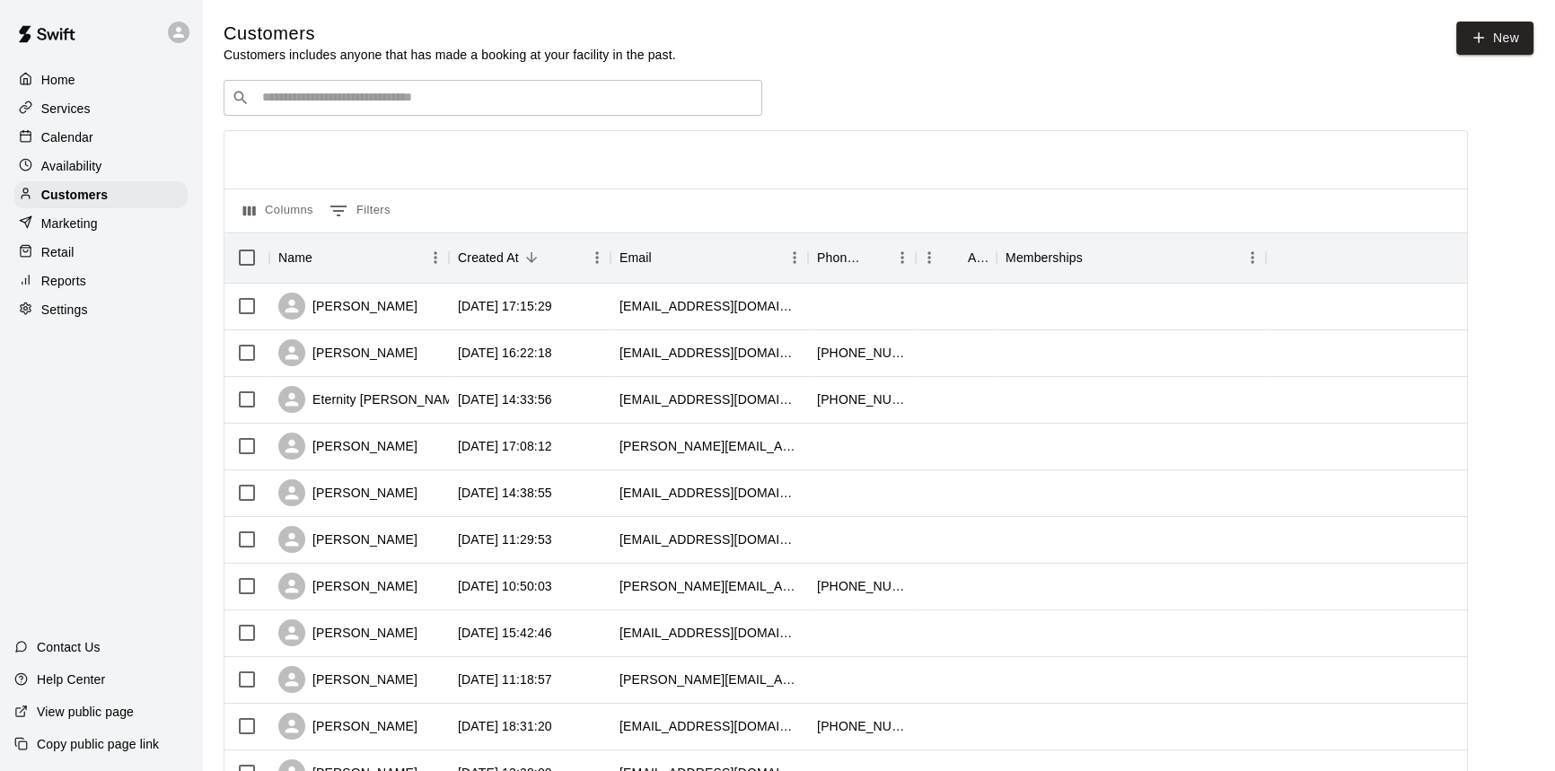
click at [110, 222] on div "Marketing" at bounding box center [100, 223] width 173 height 27
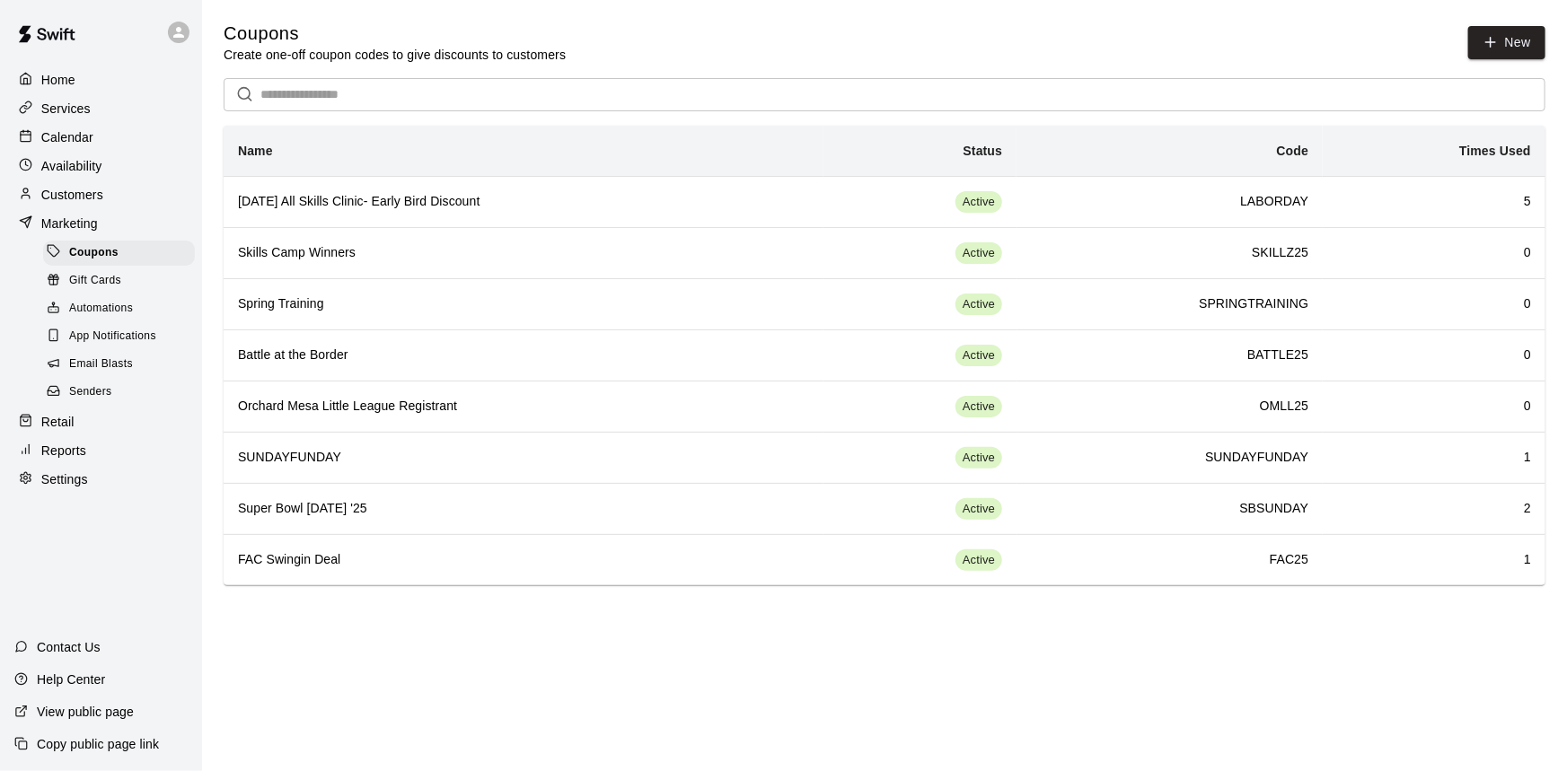
click at [89, 427] on div "Retail" at bounding box center [100, 421] width 173 height 27
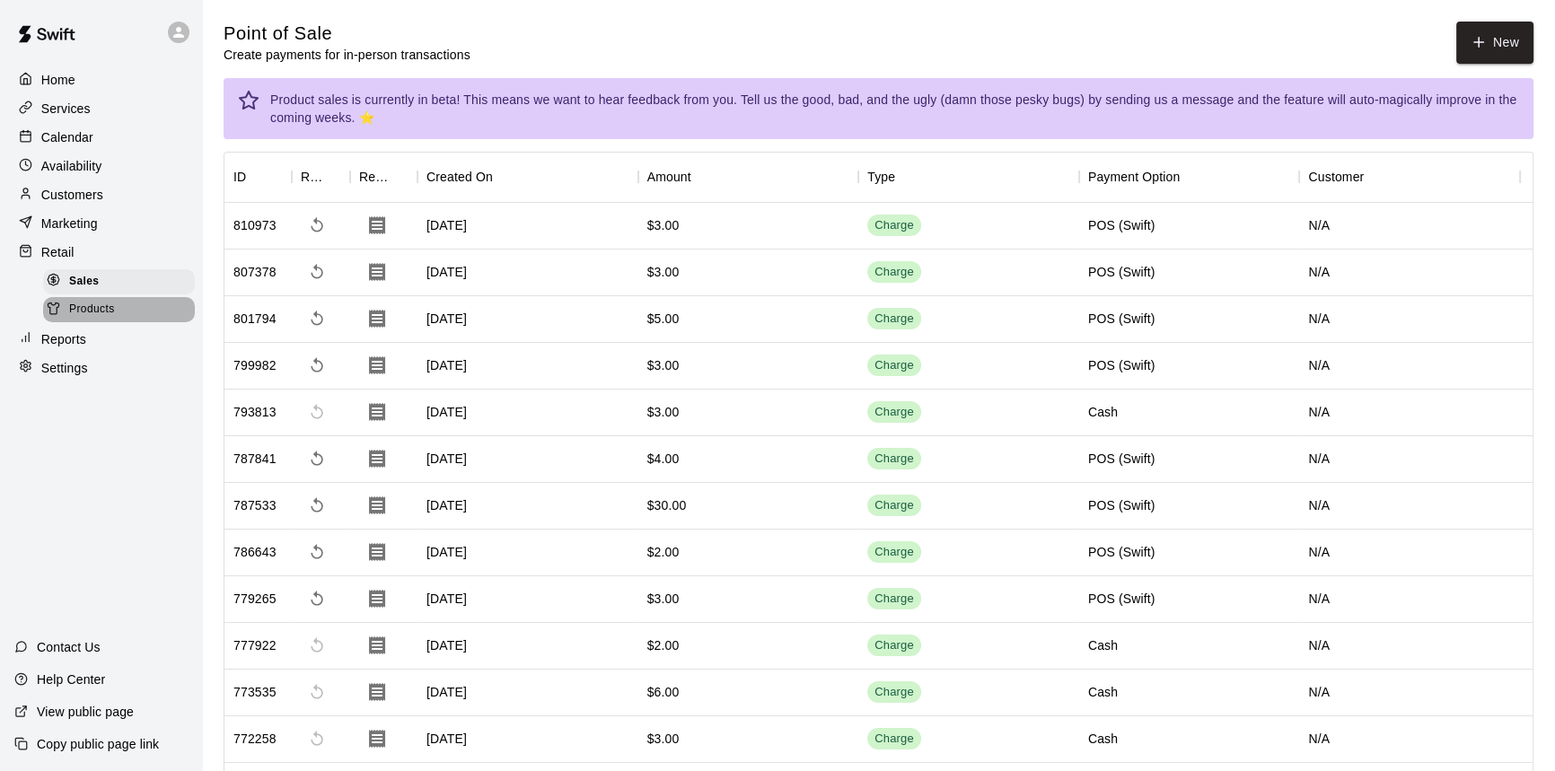
click at [113, 312] on span "Products" at bounding box center [92, 310] width 46 height 18
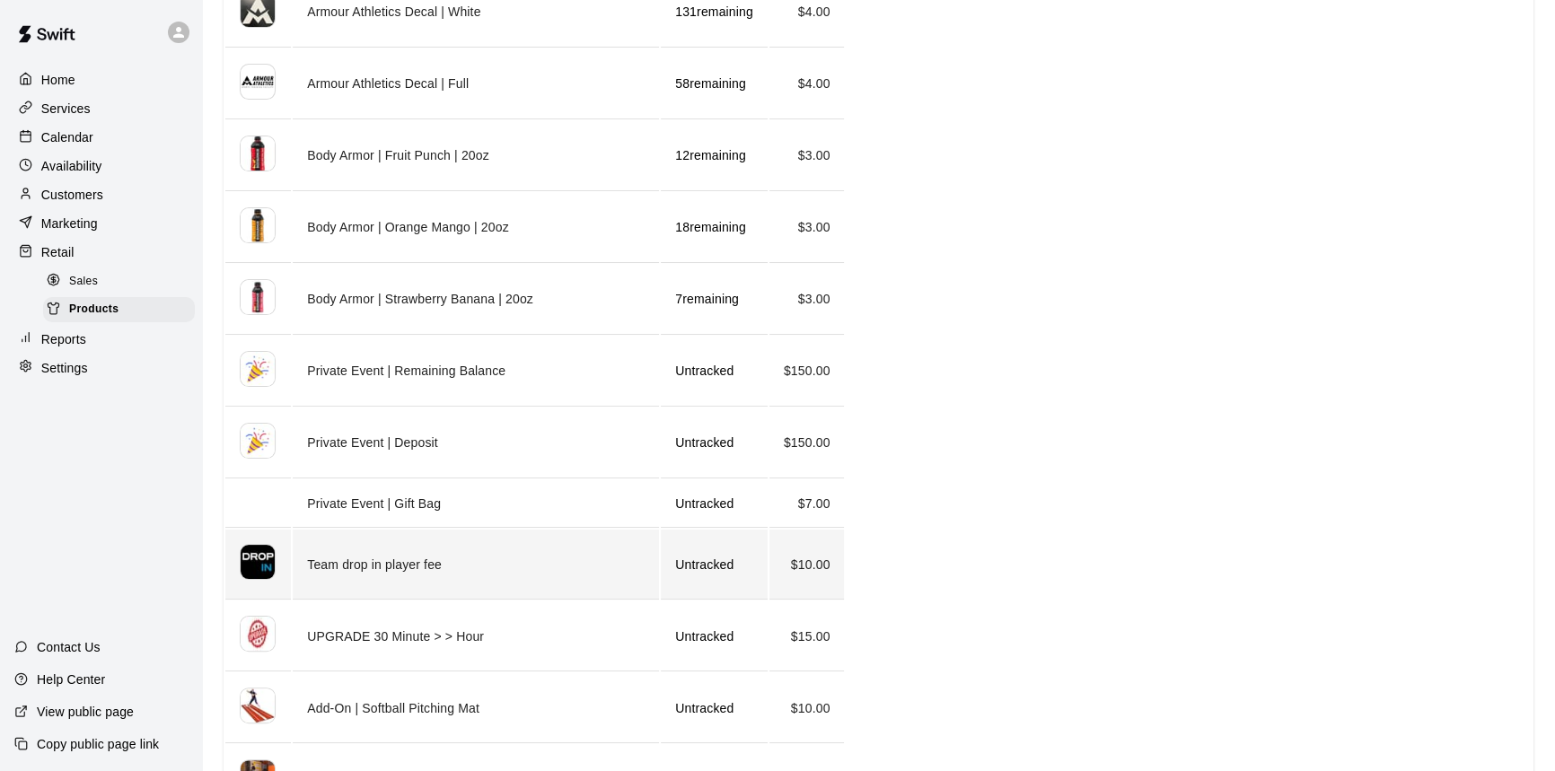
scroll to position [489, 0]
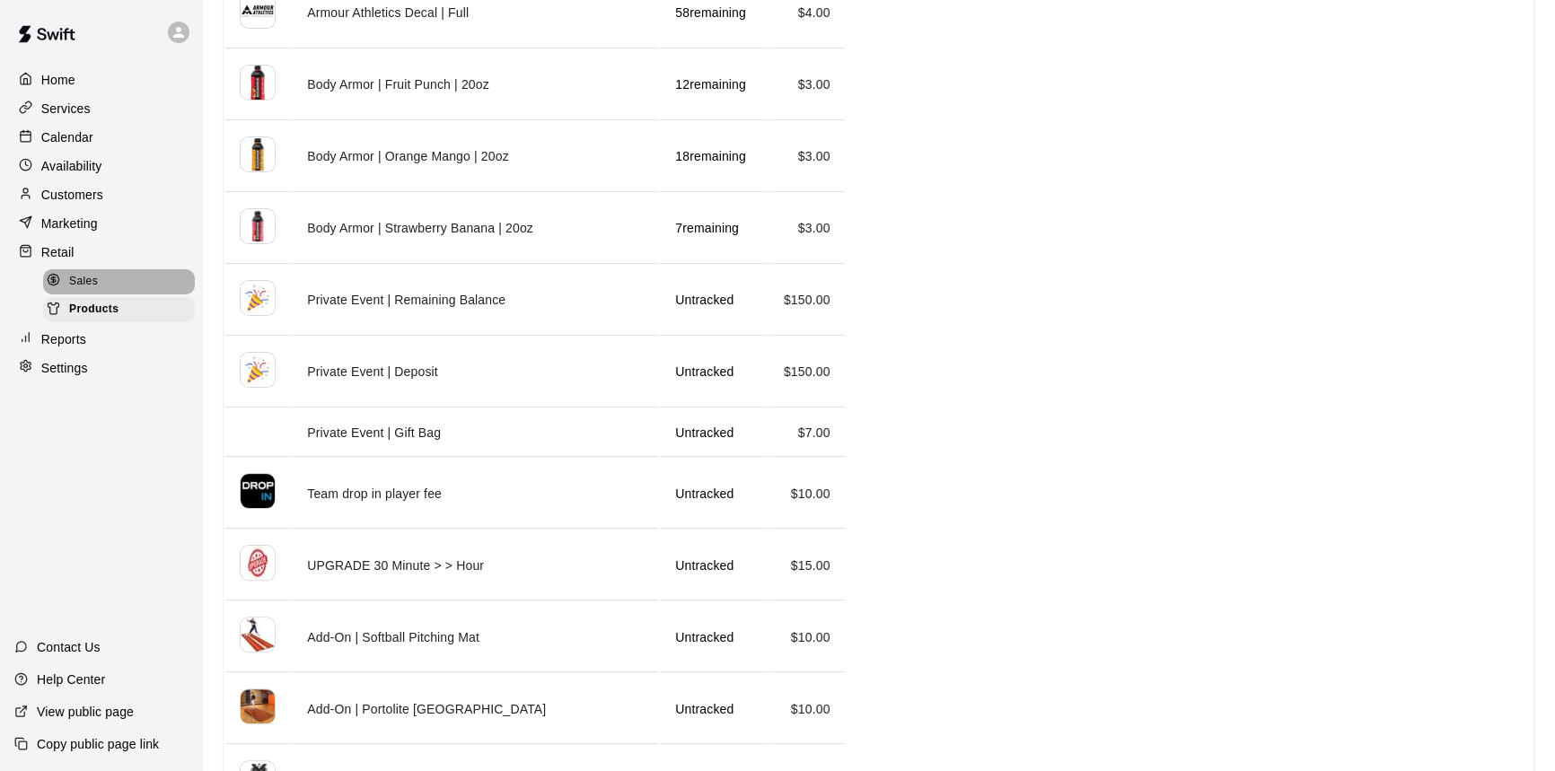
click at [83, 284] on span "Sales" at bounding box center [83, 282] width 29 height 18
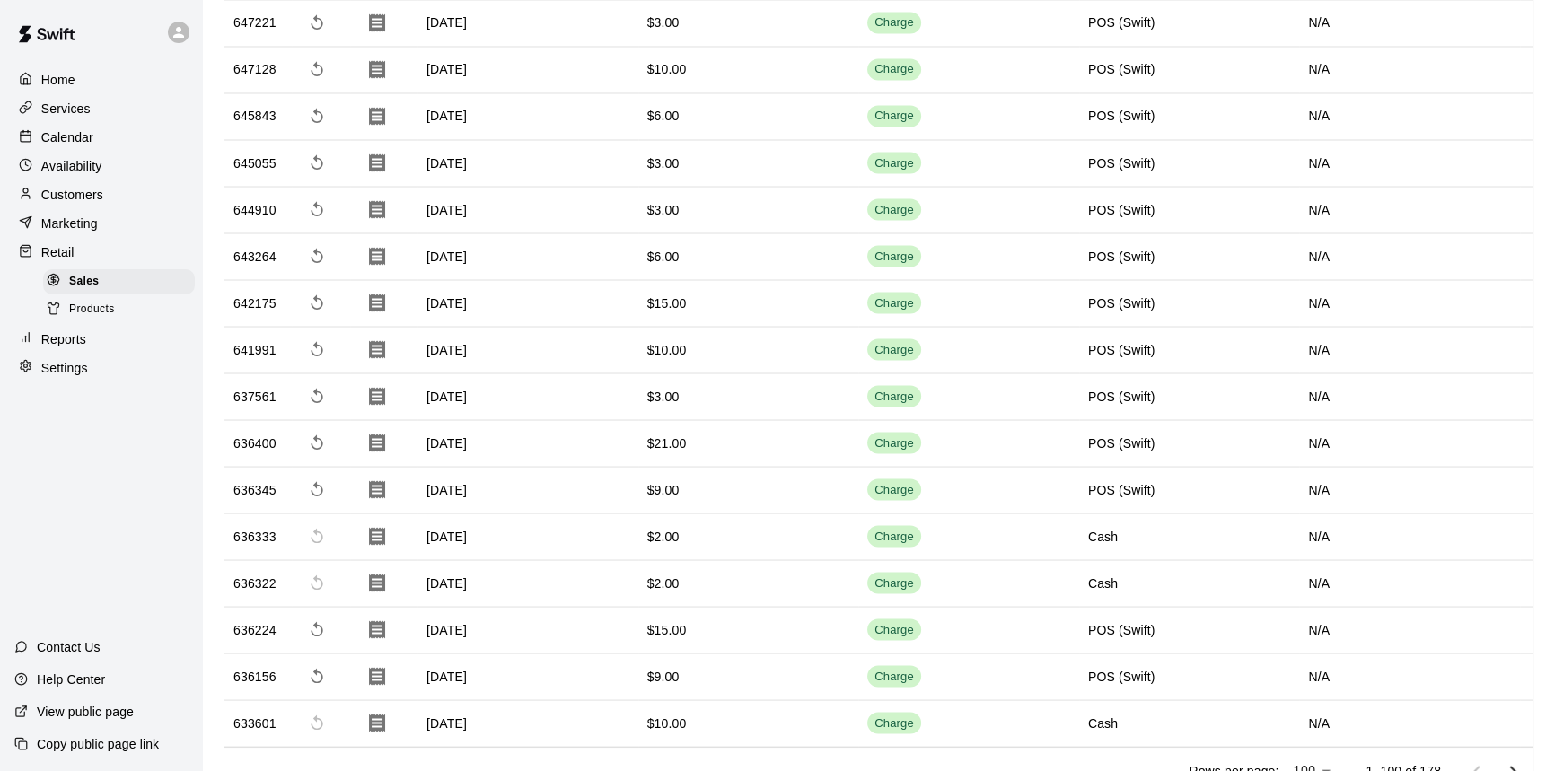
scroll to position [4198, 0]
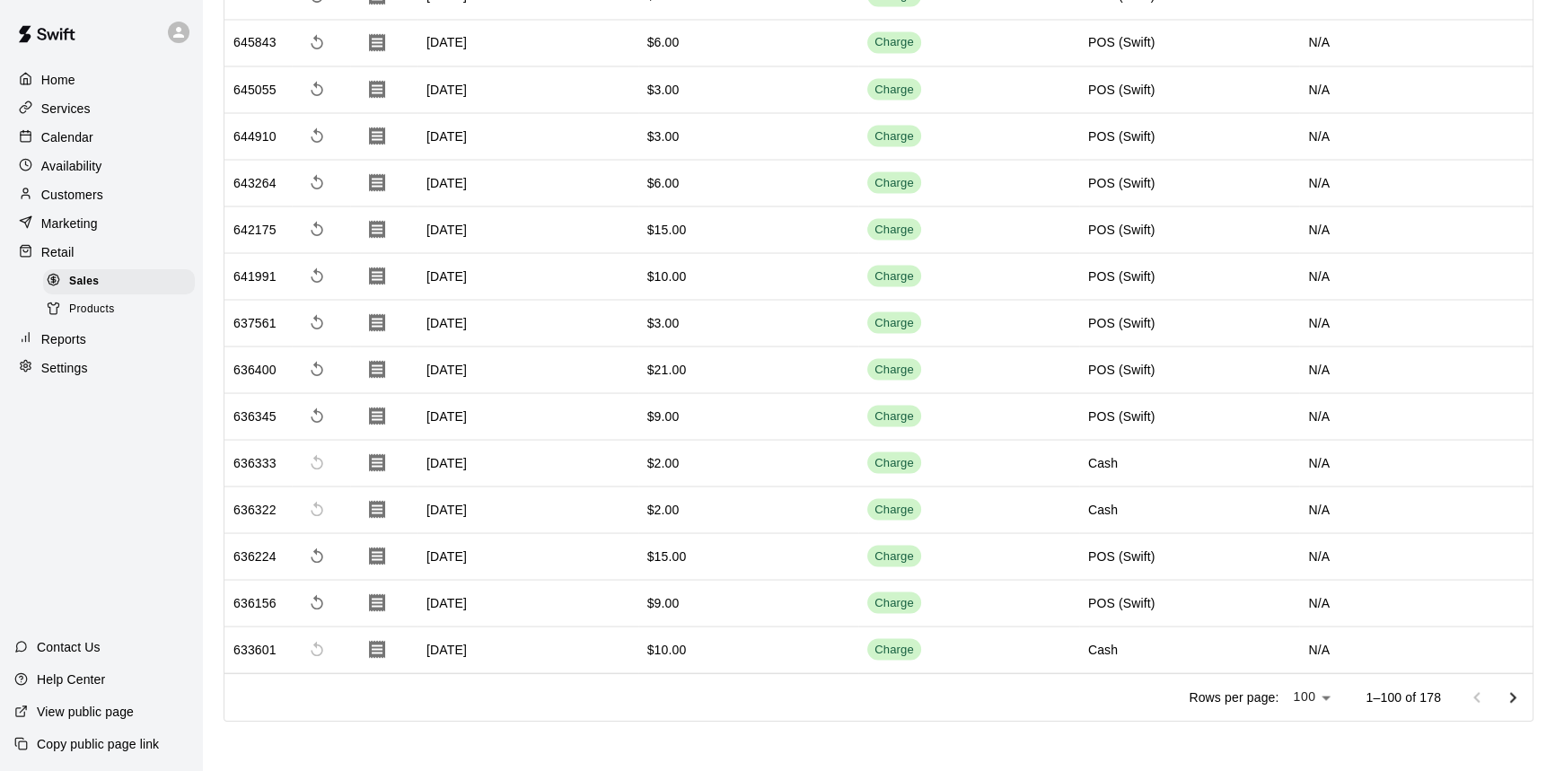
click at [103, 347] on div "Reports" at bounding box center [100, 339] width 173 height 27
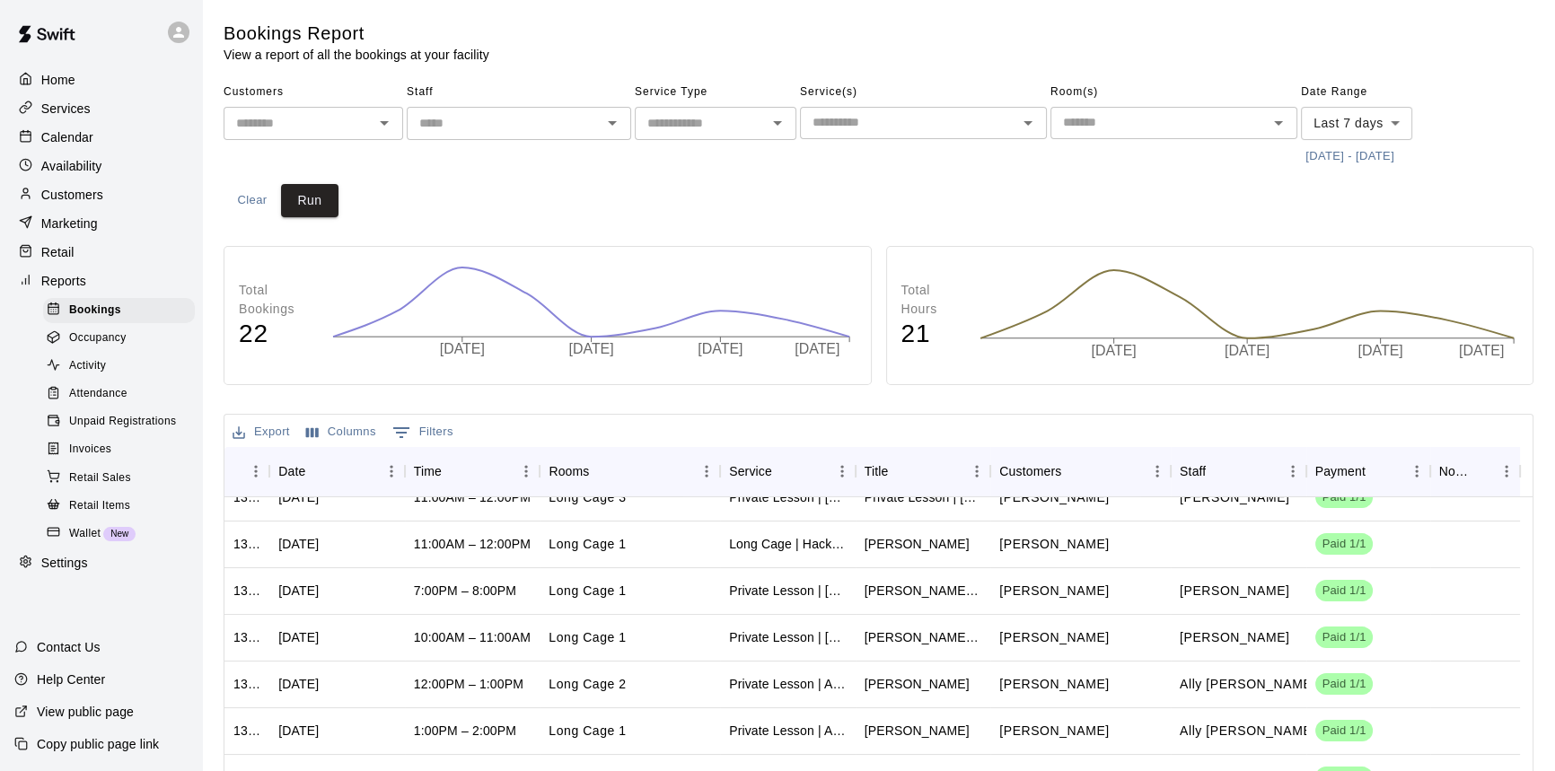
click at [111, 347] on span "Occupancy" at bounding box center [97, 338] width 57 height 18
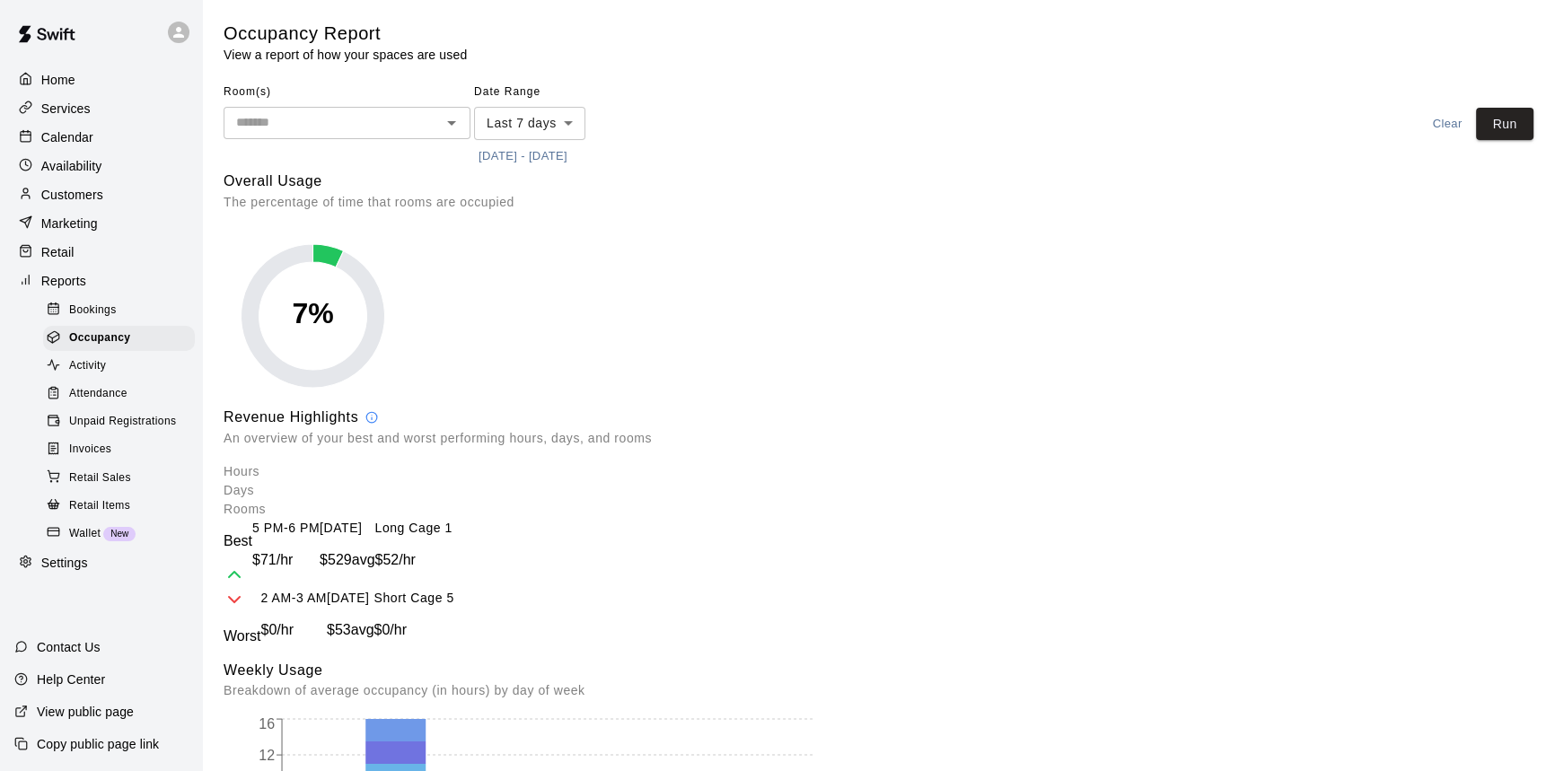
click at [152, 372] on div "Activity" at bounding box center [119, 366] width 152 height 25
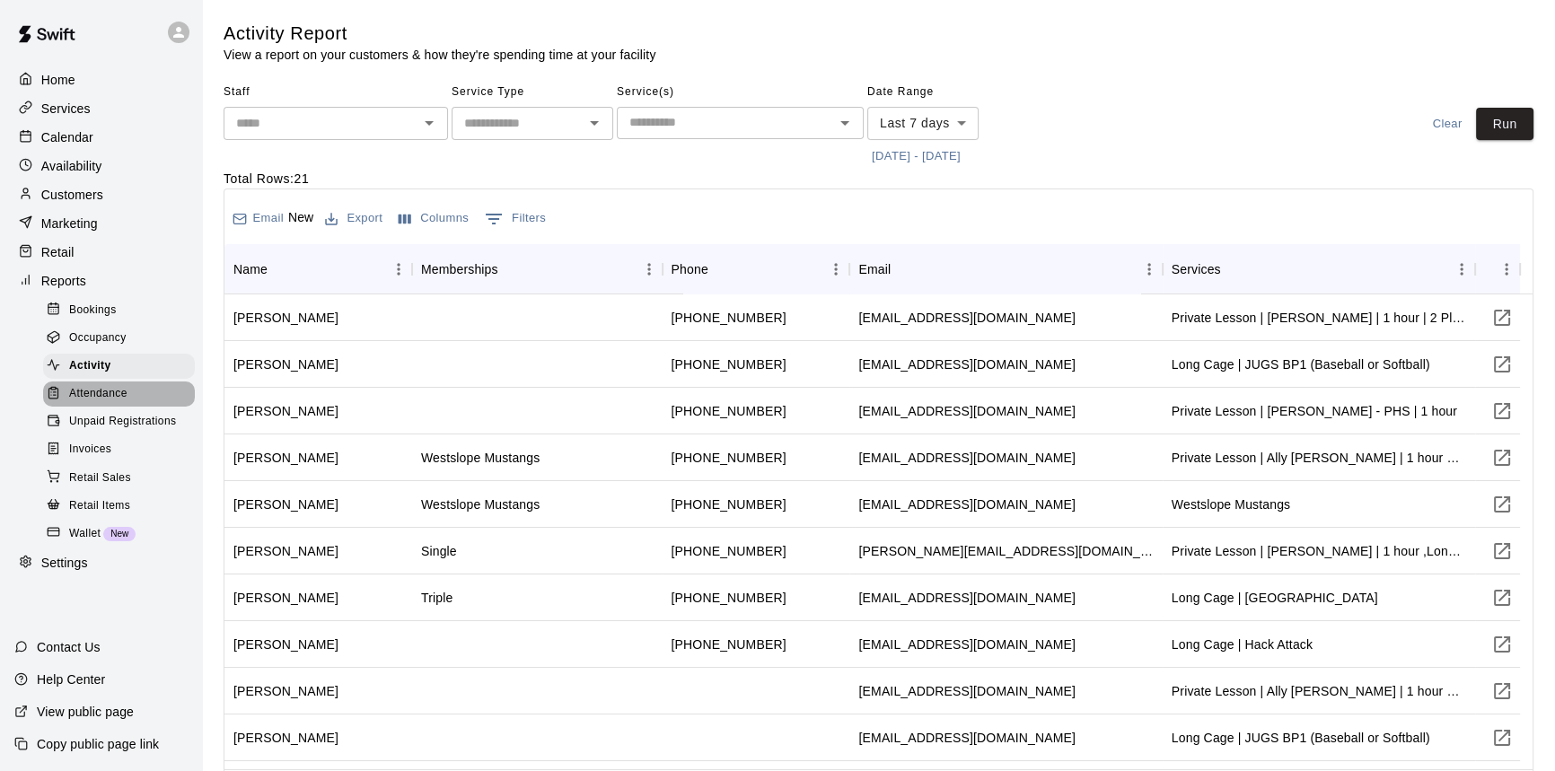
click at [154, 400] on div "Attendance" at bounding box center [119, 394] width 152 height 25
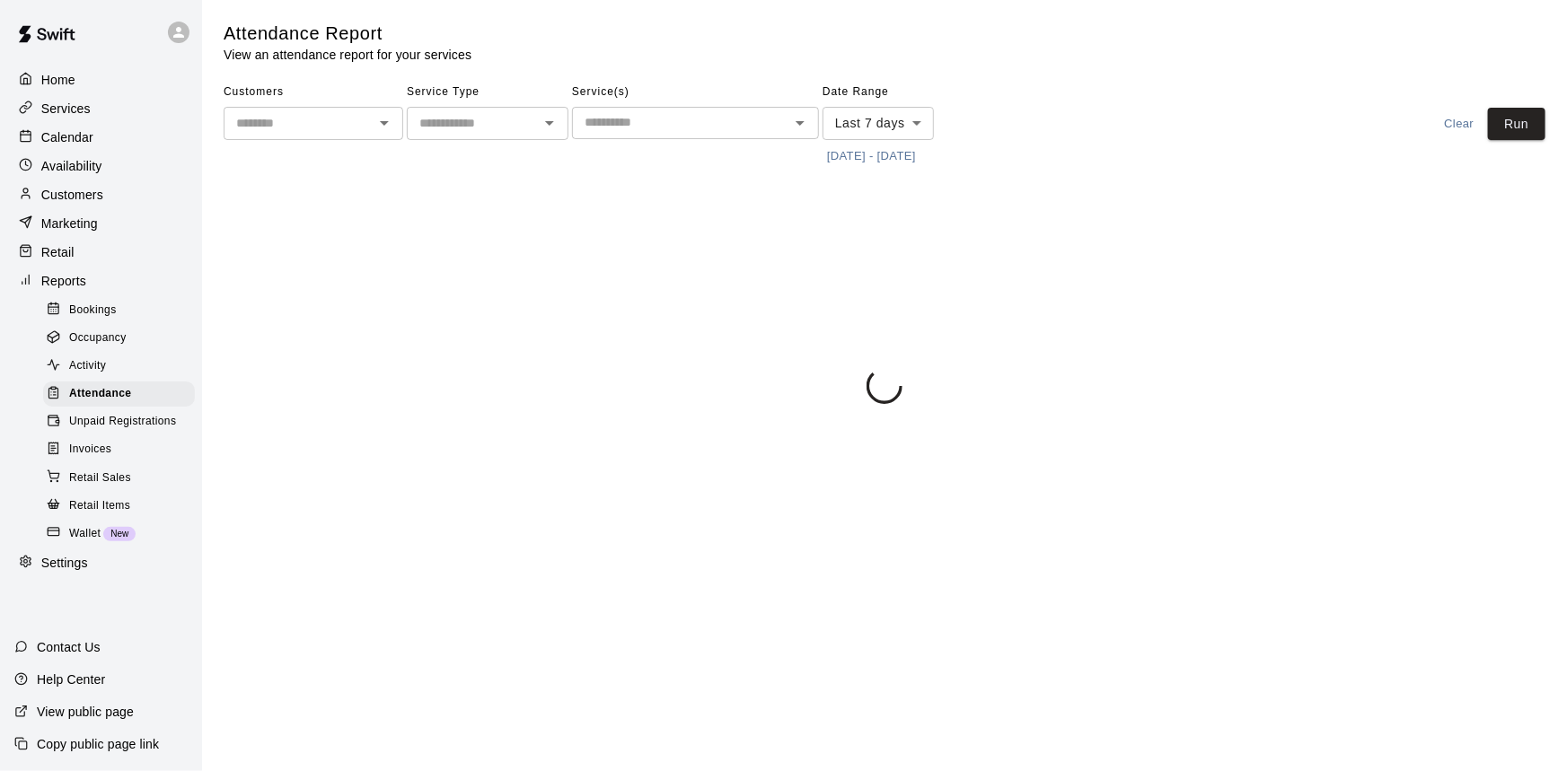
click at [144, 364] on div "Activity" at bounding box center [119, 366] width 152 height 25
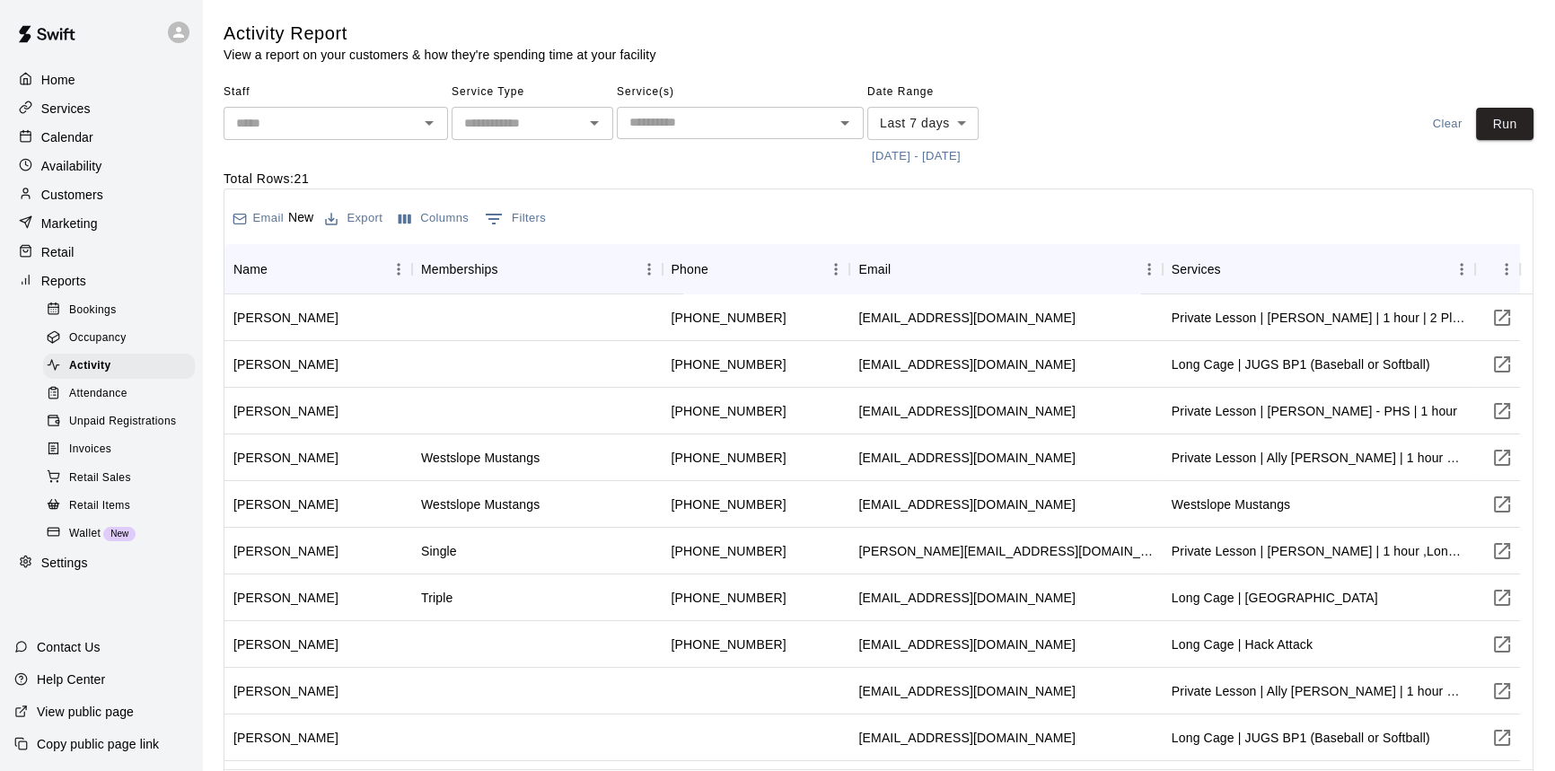
click at [143, 404] on div "Attendance" at bounding box center [119, 394] width 152 height 25
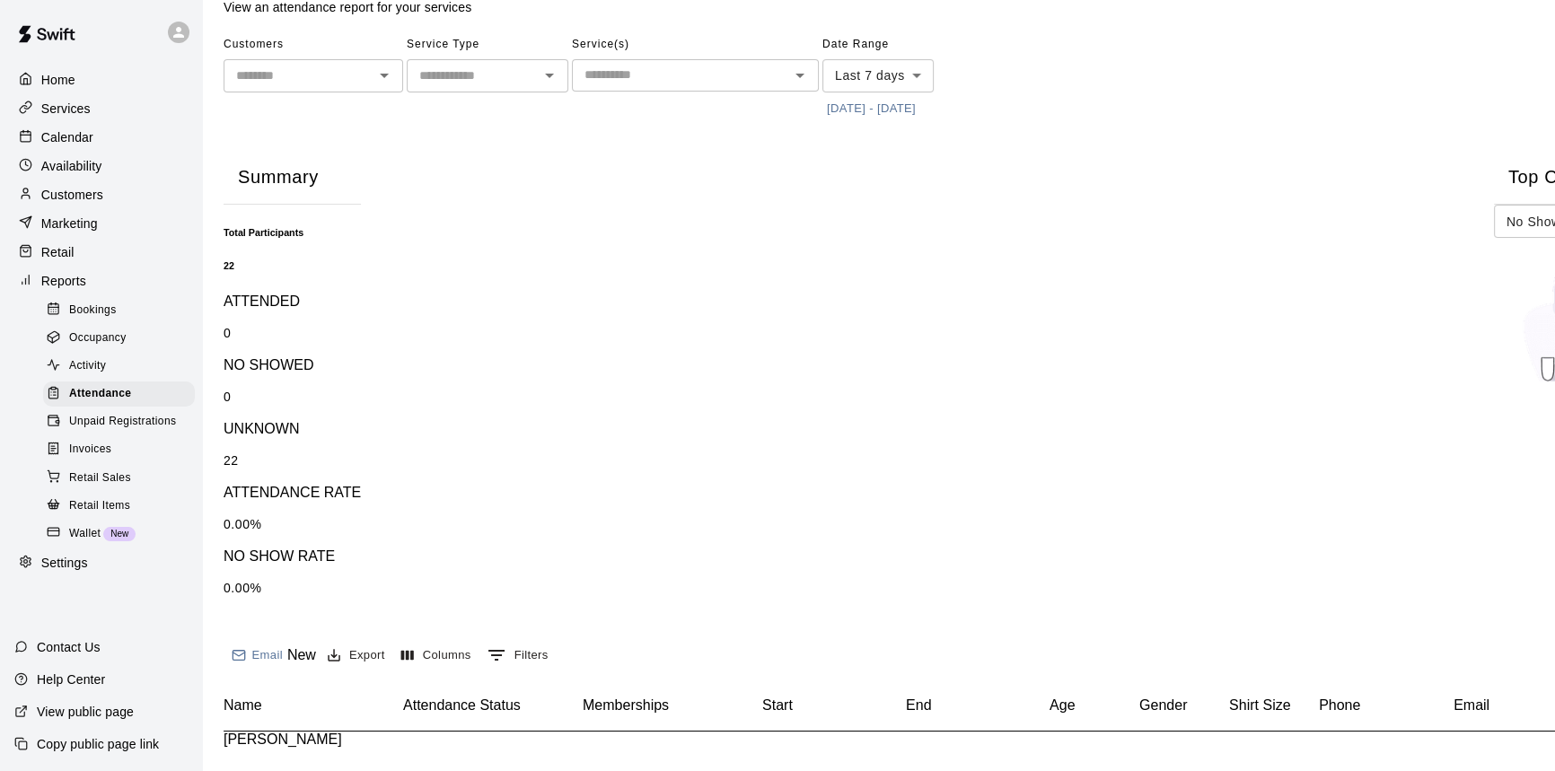
scroll to position [162, 0]
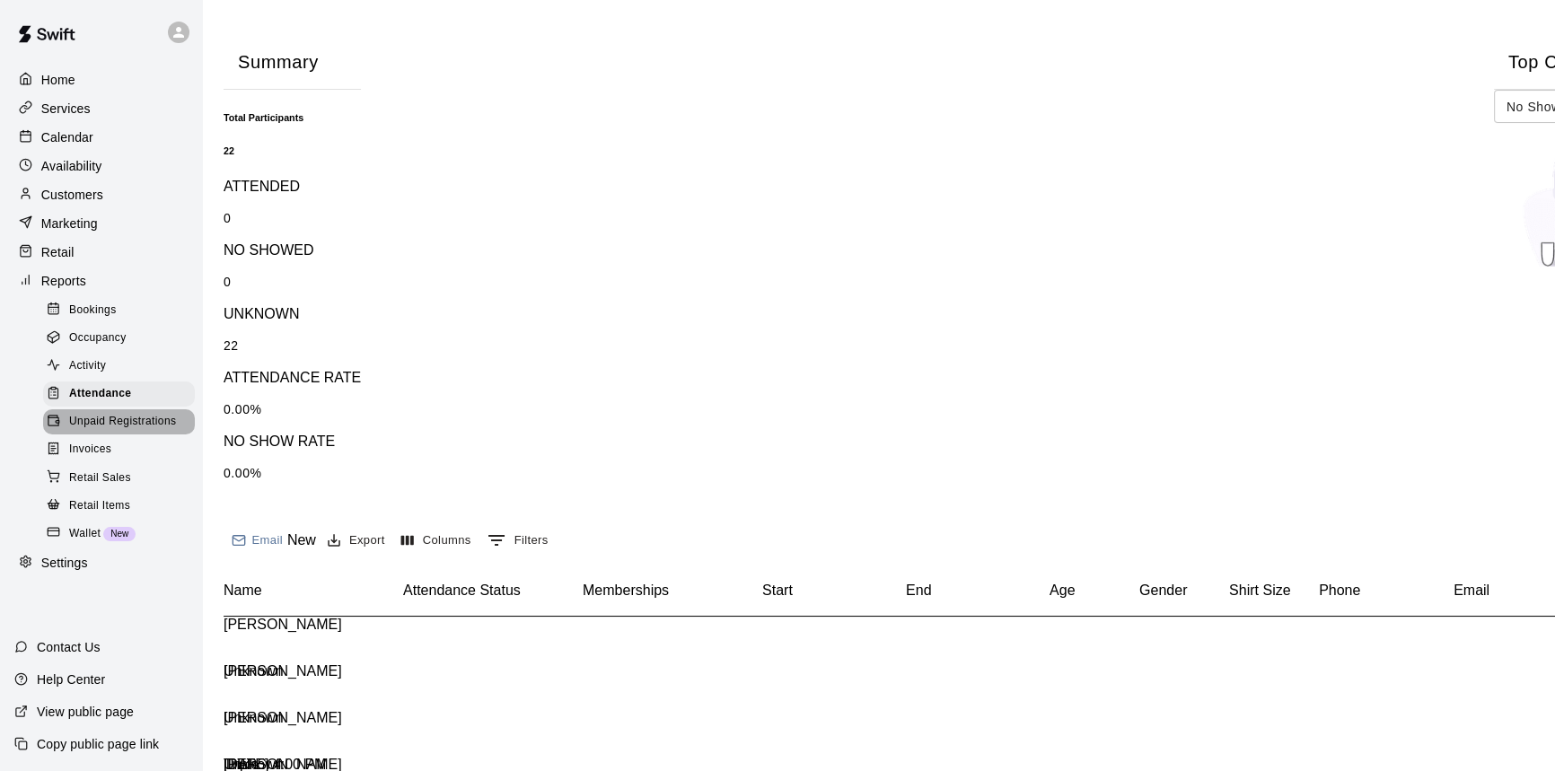
click at [145, 431] on span "Unpaid Registrations" at bounding box center [122, 422] width 107 height 18
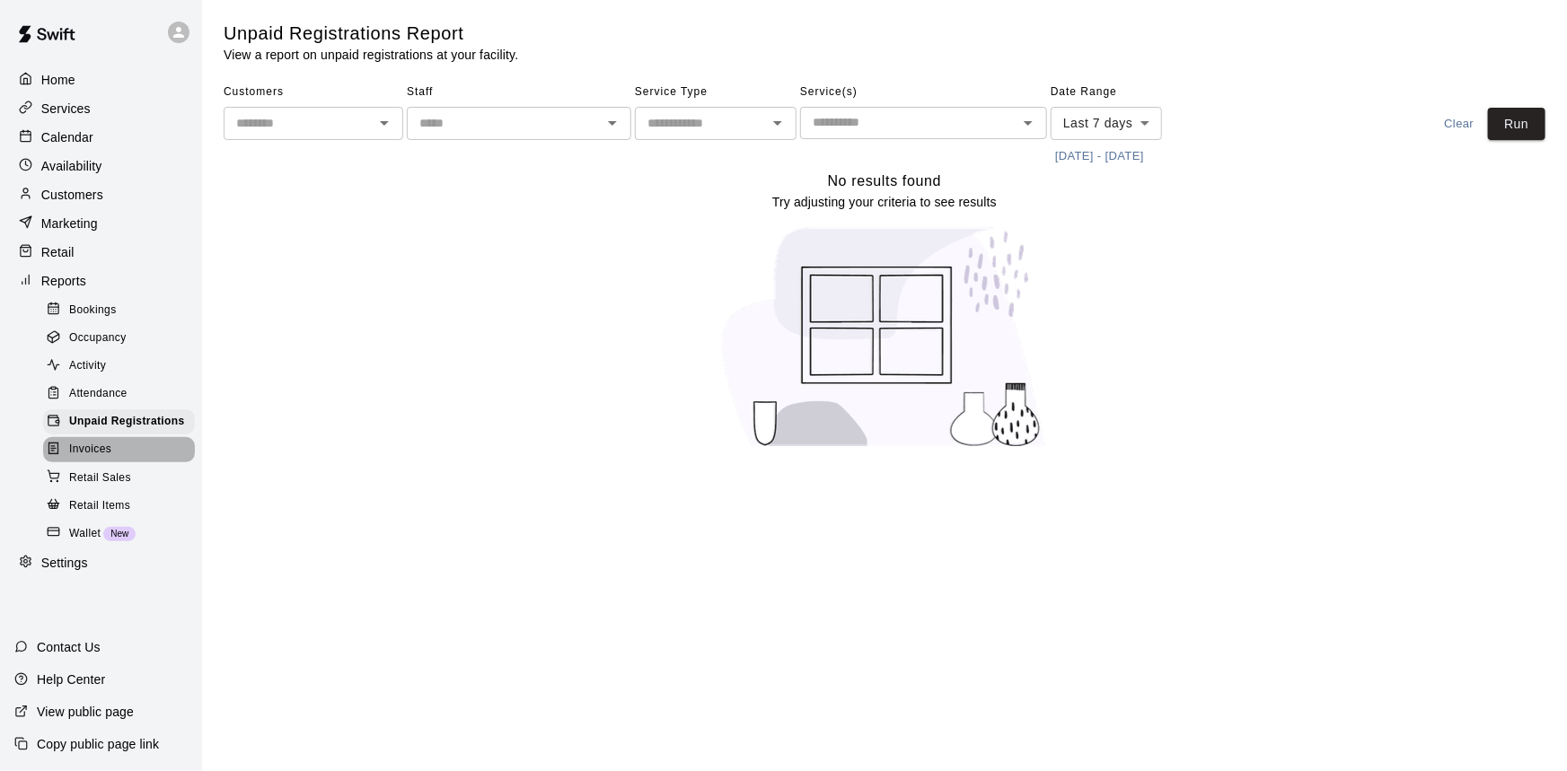
click at [134, 462] on div "Invoices" at bounding box center [119, 449] width 152 height 25
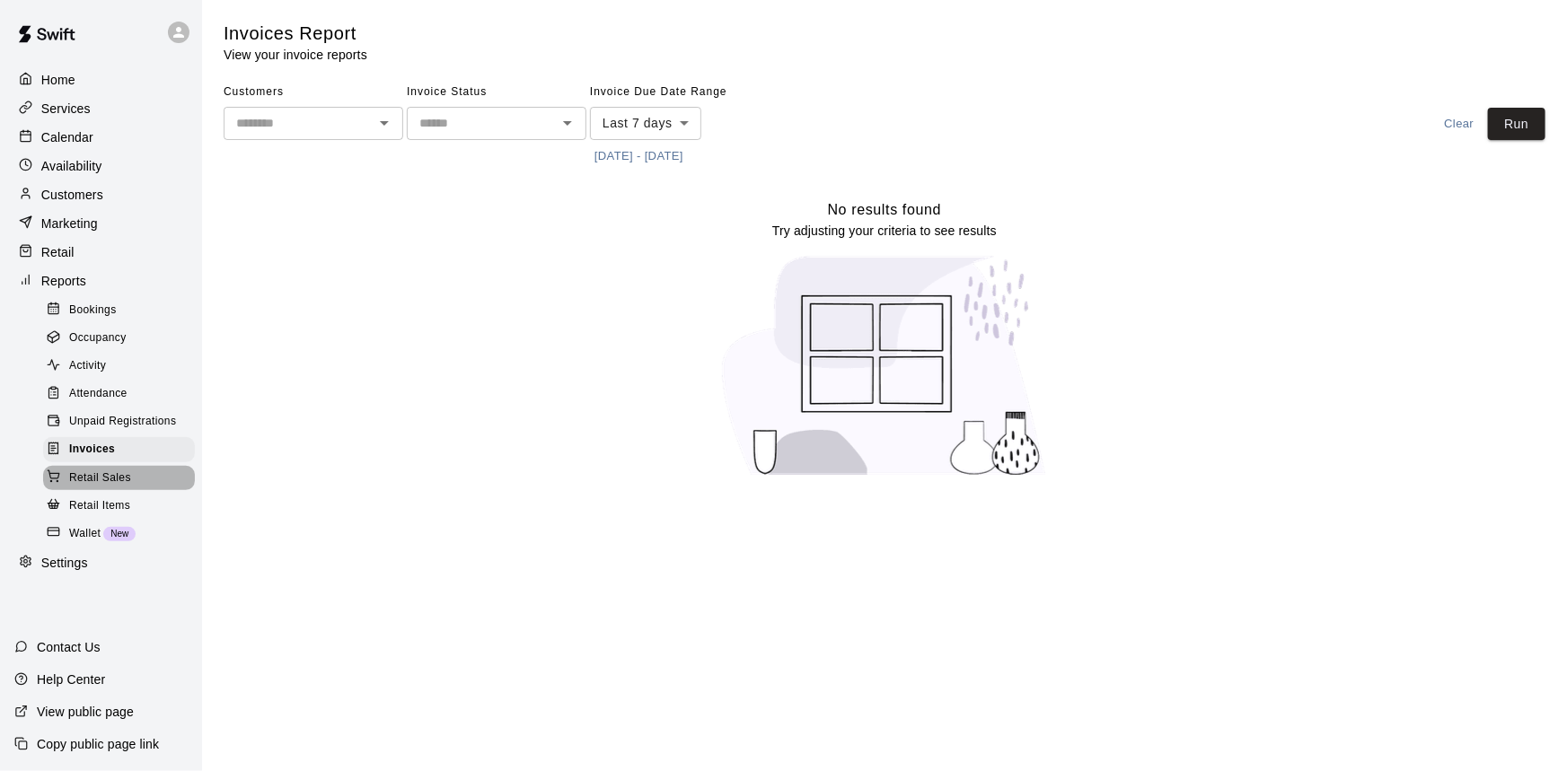
click at [134, 483] on div "Retail Sales" at bounding box center [119, 478] width 152 height 25
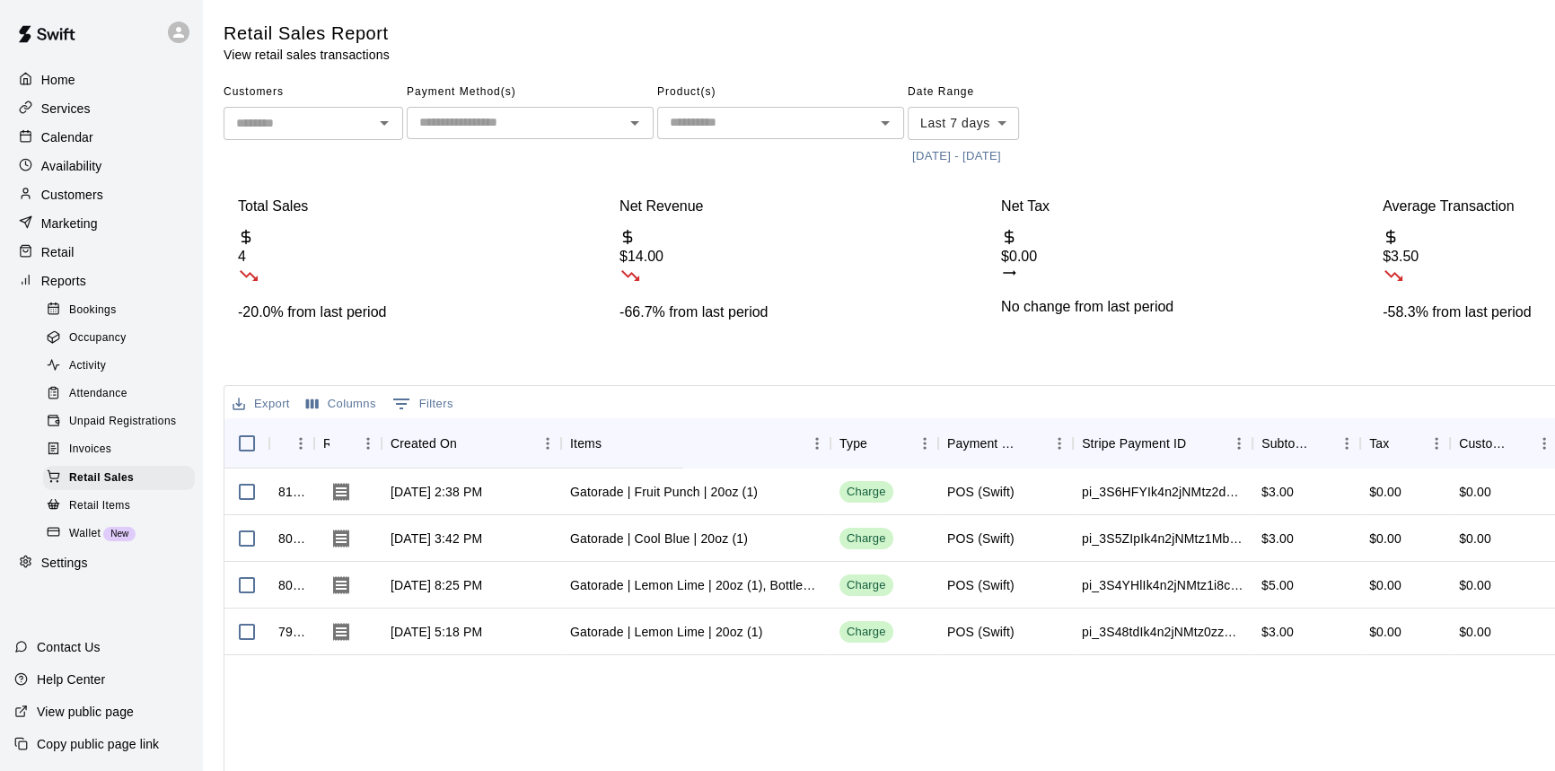
click at [123, 515] on span "Retail Items" at bounding box center [99, 506] width 61 height 18
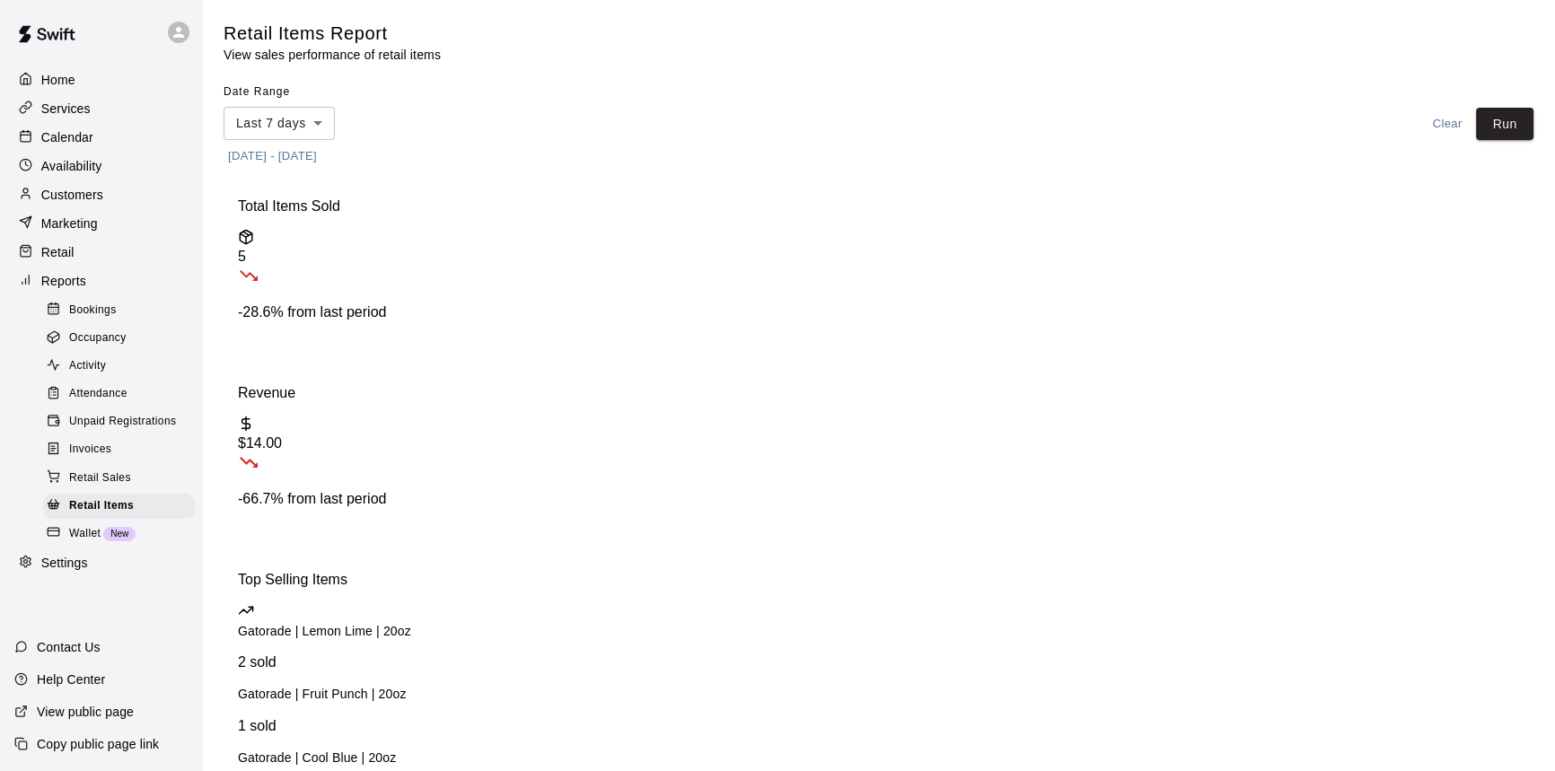
click at [128, 539] on span "New" at bounding box center [119, 534] width 32 height 10
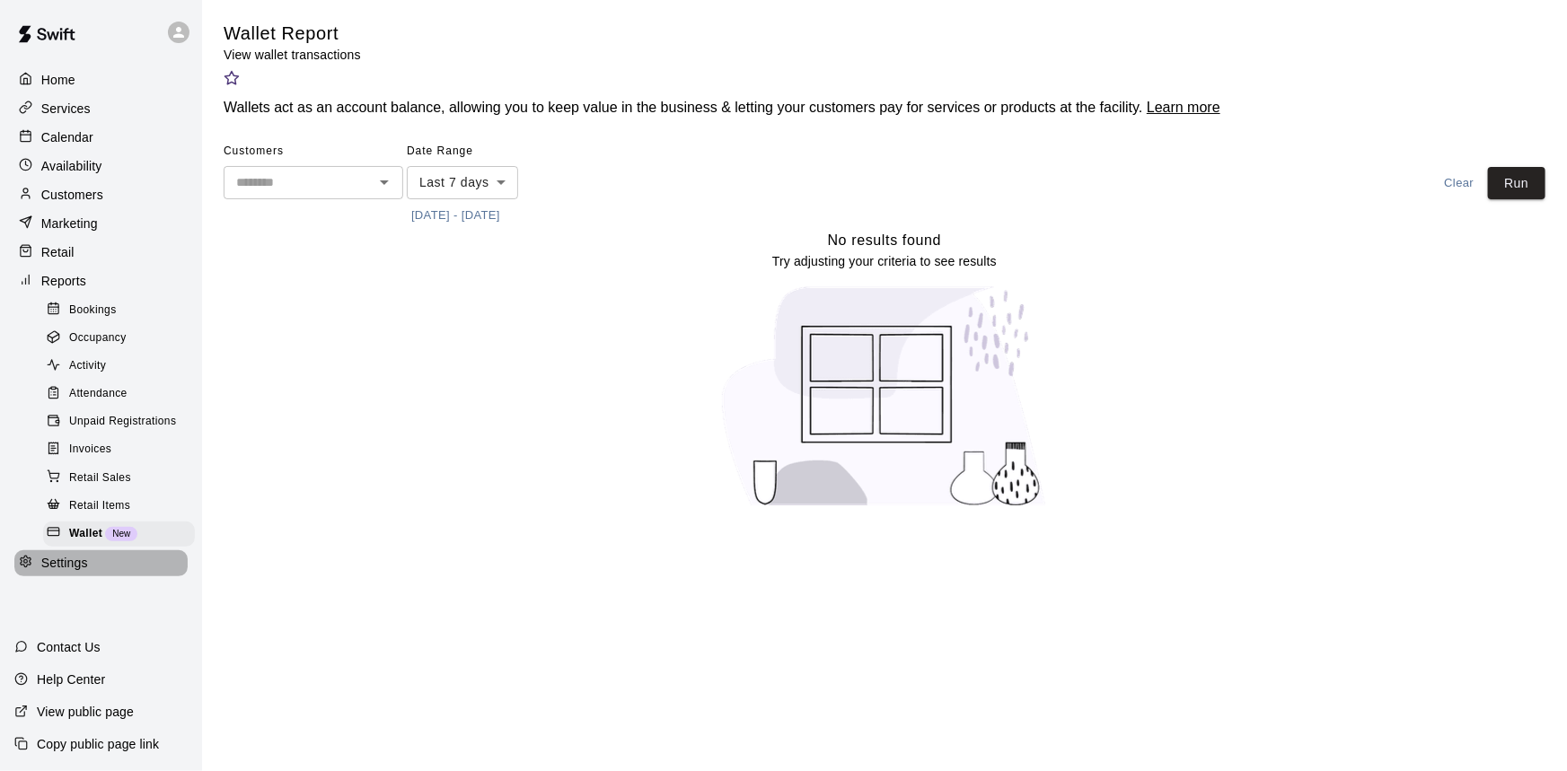
click at [99, 577] on div "Settings" at bounding box center [100, 563] width 173 height 27
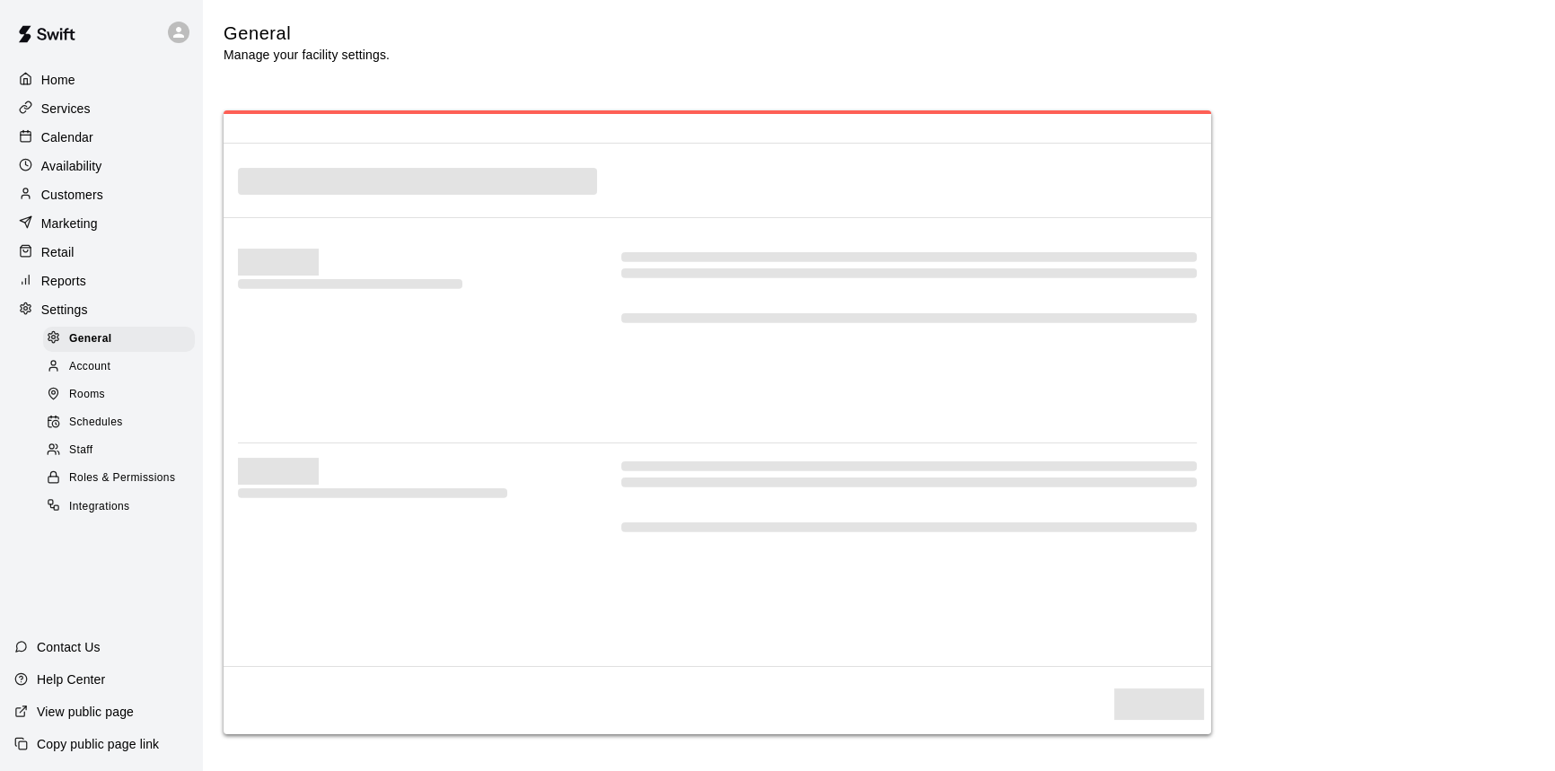
select select "**"
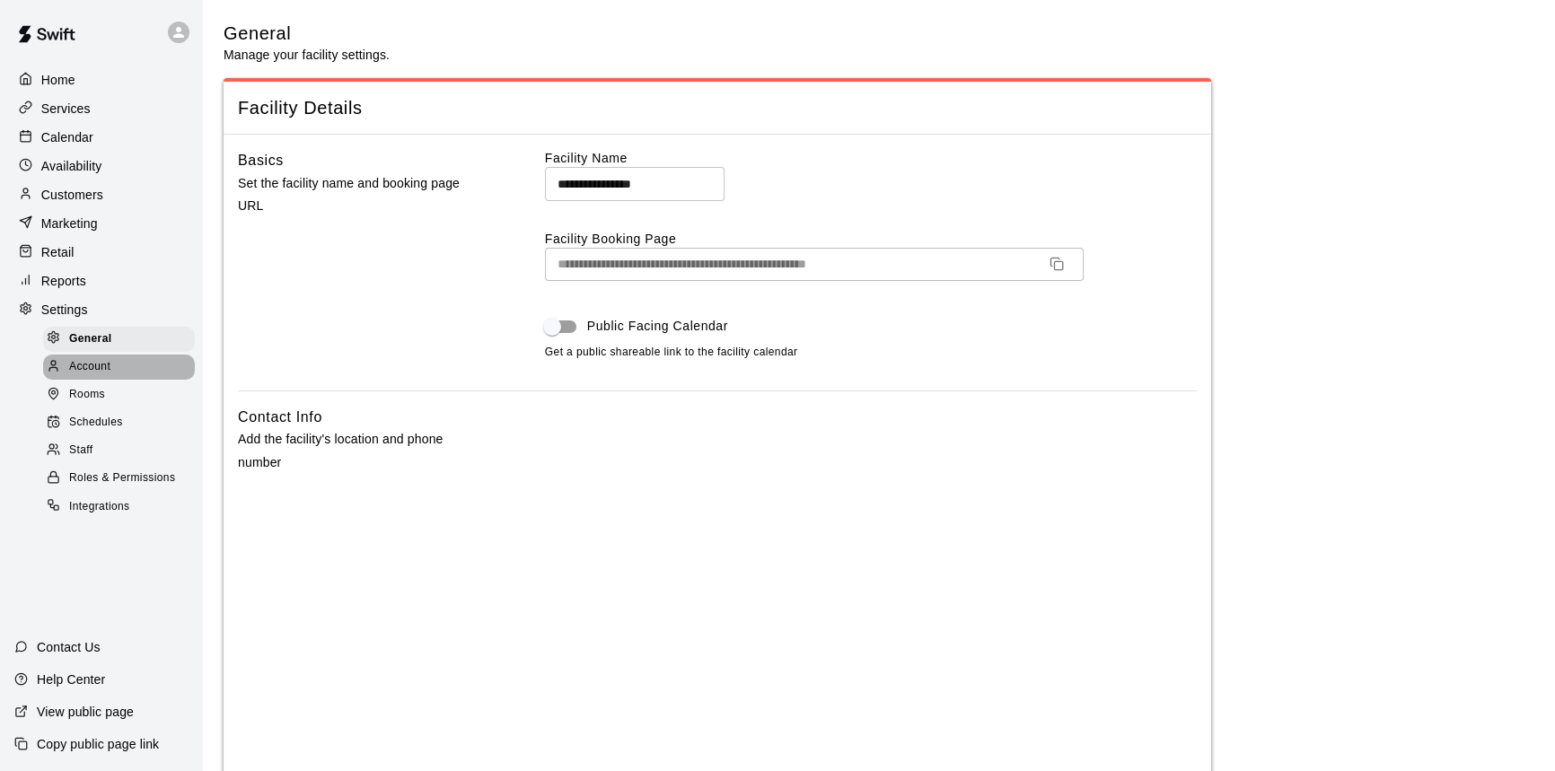
click at [115, 368] on div "Account" at bounding box center [119, 367] width 152 height 25
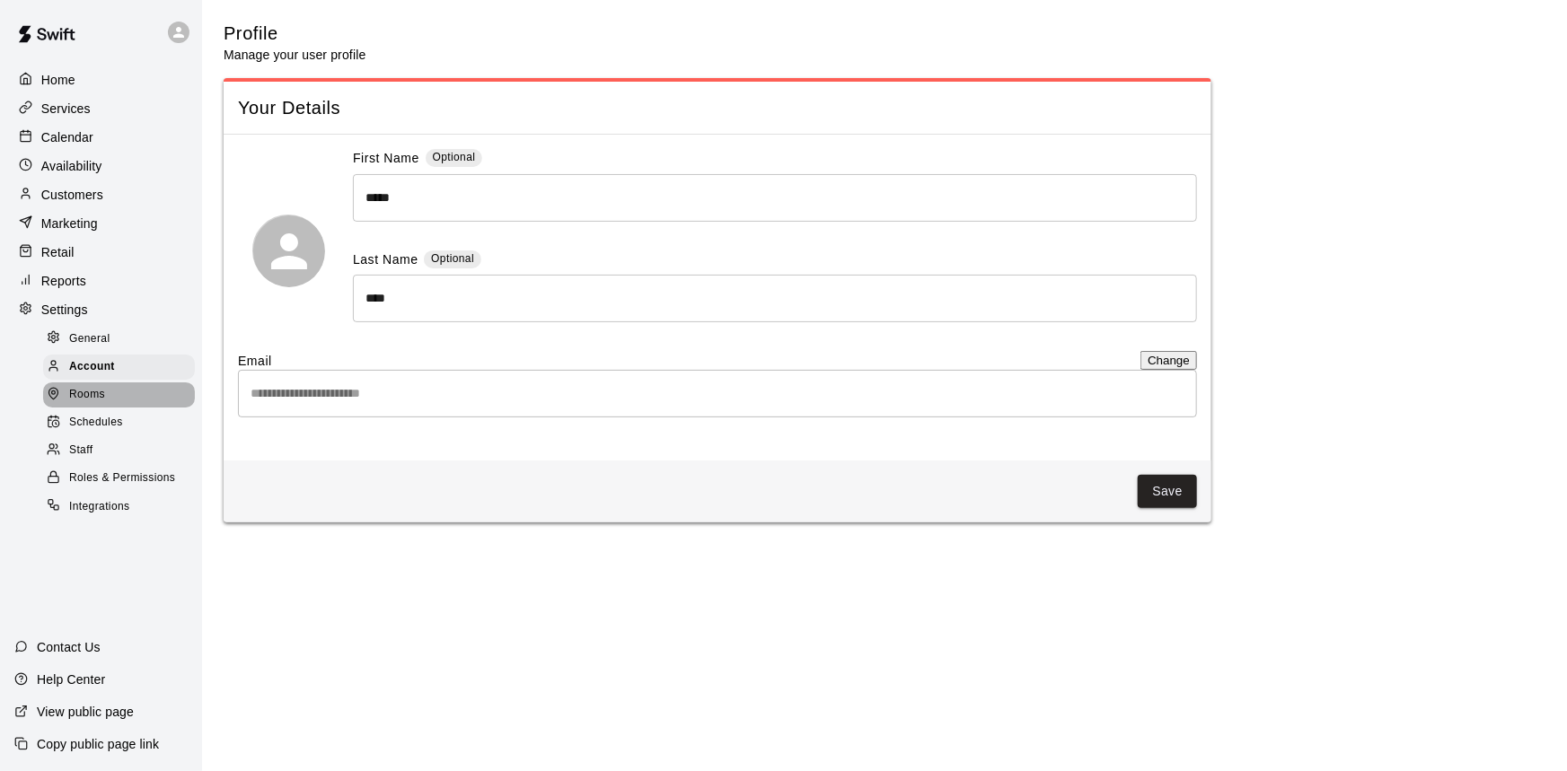
click at [107, 408] on div "Rooms" at bounding box center [119, 394] width 152 height 25
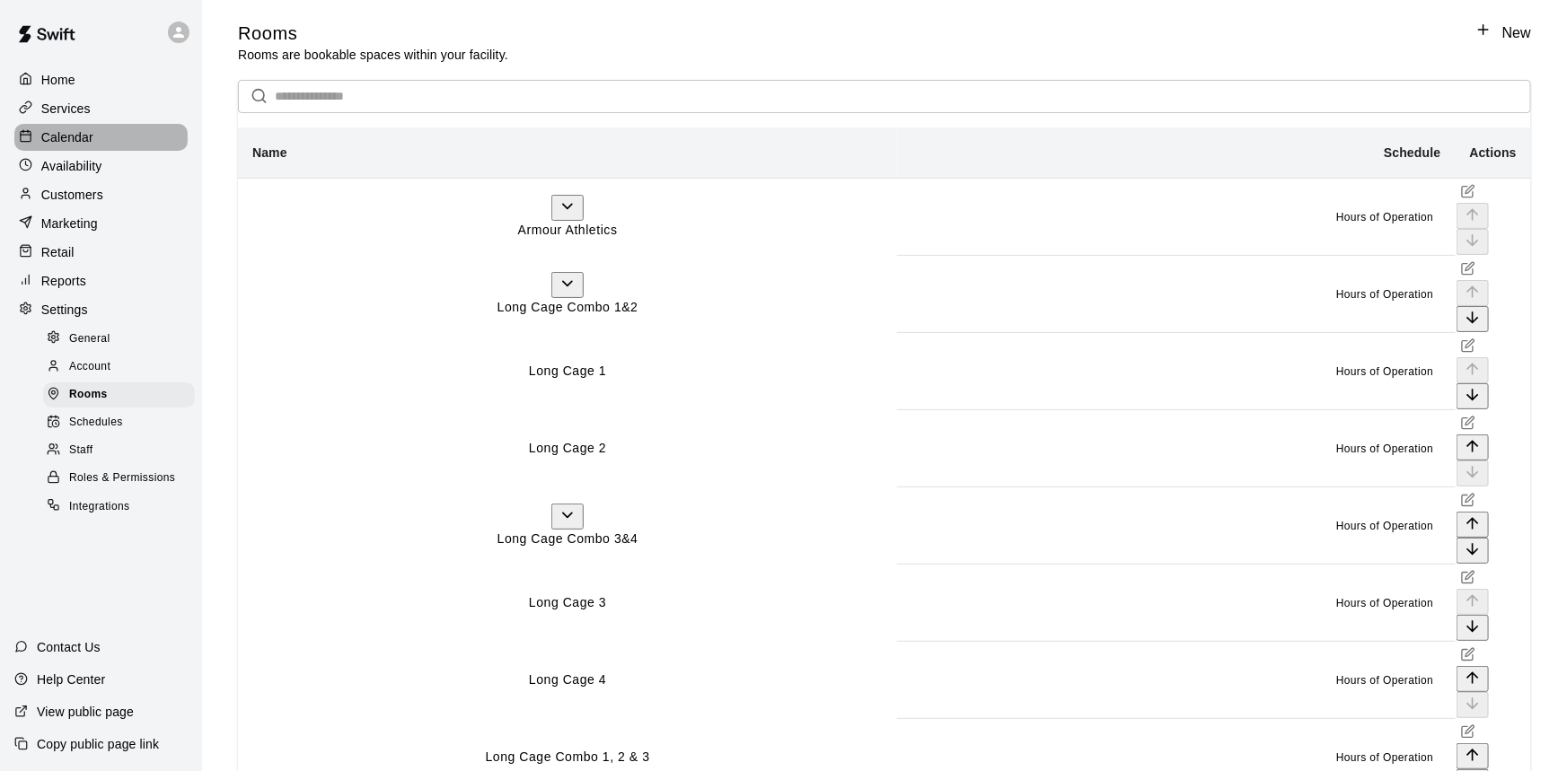
click at [130, 135] on div "Calendar" at bounding box center [100, 137] width 173 height 27
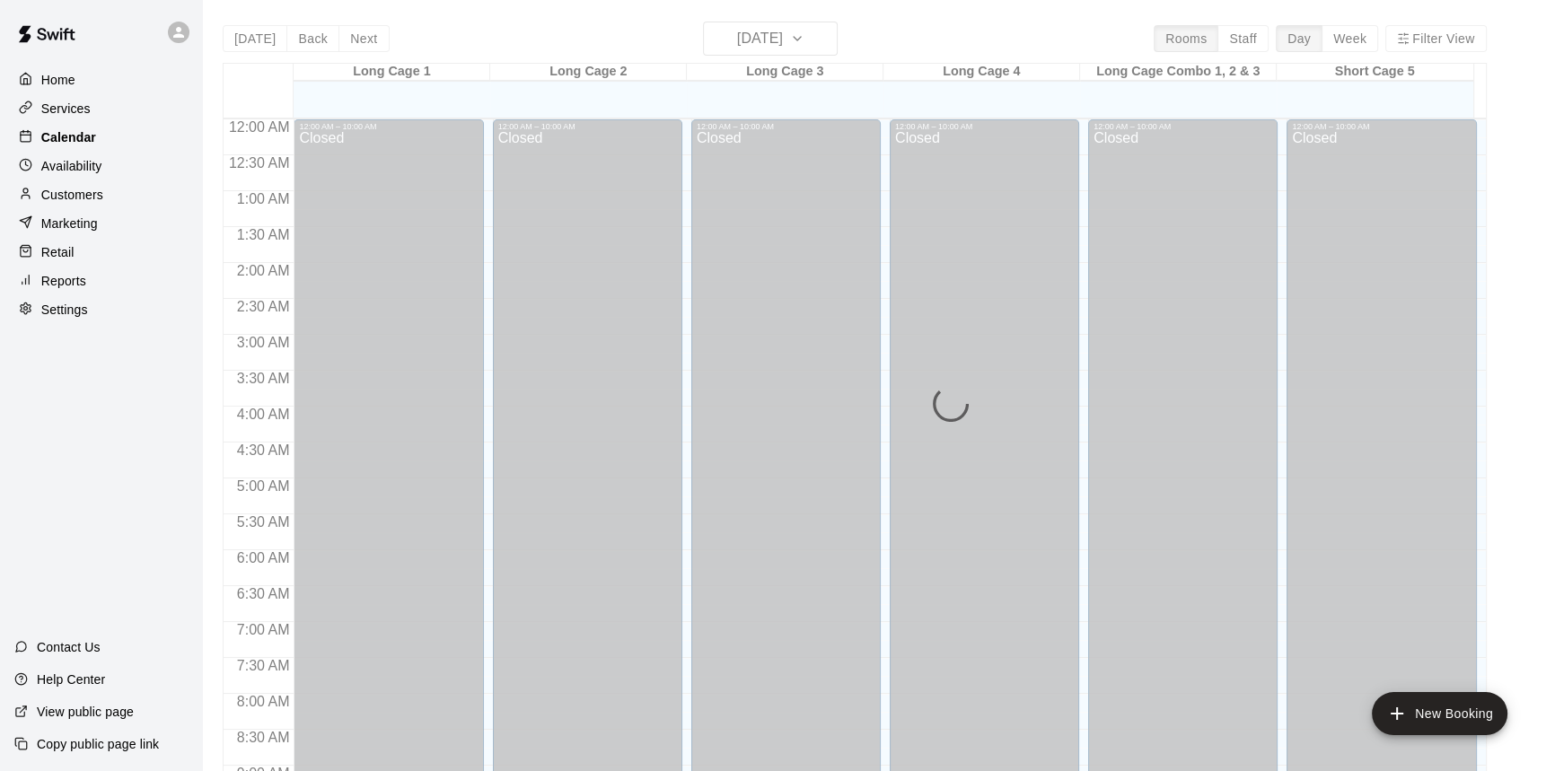
scroll to position [997, 0]
